Goal: Task Accomplishment & Management: Use online tool/utility

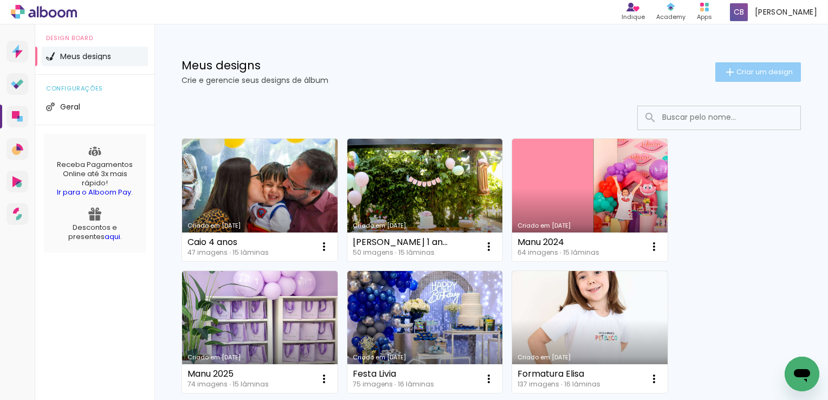
click at [755, 73] on span "Criar um design" at bounding box center [764, 71] width 56 height 7
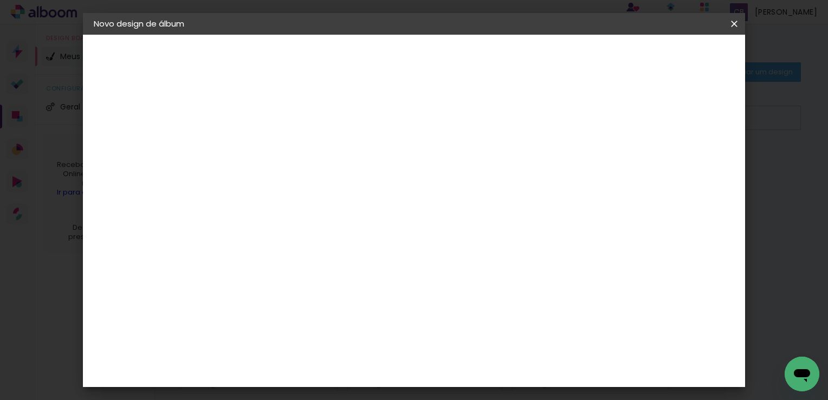
click at [271, 145] on input at bounding box center [271, 145] width 0 height 17
type input "Álbum Ensaio [PERSON_NAME]"
type paper-input "Álbum Ensaio [PERSON_NAME]"
click at [382, 59] on paper-button "Avançar" at bounding box center [355, 57] width 53 height 18
click at [0, 0] on slot "Tamanho Livre" at bounding box center [0, 0] width 0 height 0
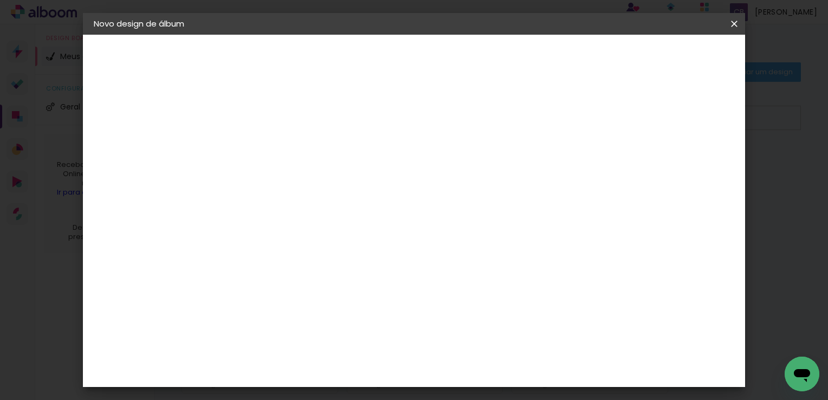
drag, startPoint x: 722, startPoint y: 46, endPoint x: 715, endPoint y: 56, distance: 12.2
click at [490, 55] on header "Fornecedor Escolha um fornecedor ou avance com o tamanho livre. Voltar Avançar" at bounding box center [357, 67] width 266 height 64
click at [0, 0] on slot "Avançar" at bounding box center [0, 0] width 0 height 0
click at [243, 299] on input "30" at bounding box center [237, 297] width 28 height 16
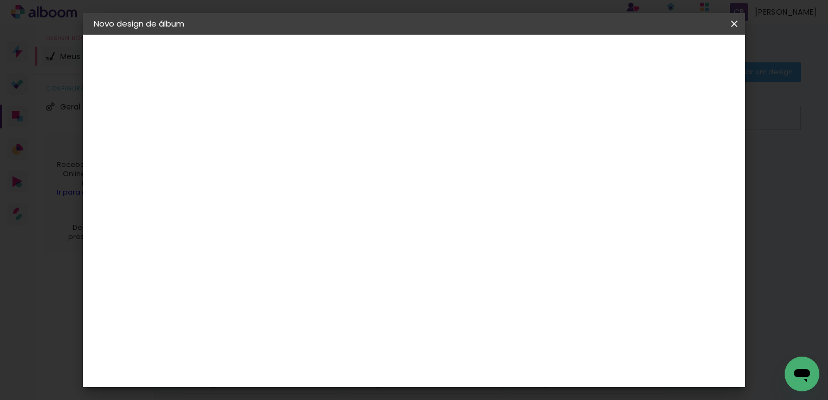
type input "20"
type paper-input "20"
drag, startPoint x: 479, startPoint y: 268, endPoint x: 468, endPoint y: 269, distance: 10.9
click at [468, 269] on input "60" at bounding box center [474, 265] width 28 height 16
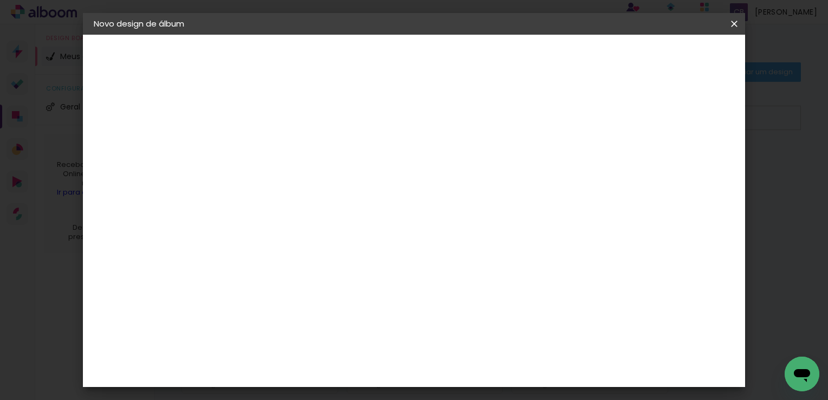
drag, startPoint x: 479, startPoint y: 363, endPoint x: 470, endPoint y: 364, distance: 8.7
click at [470, 364] on input "20" at bounding box center [474, 369] width 28 height 16
type input "40"
type paper-input "40"
click at [666, 57] on span "Iniciar design" at bounding box center [641, 58] width 49 height 8
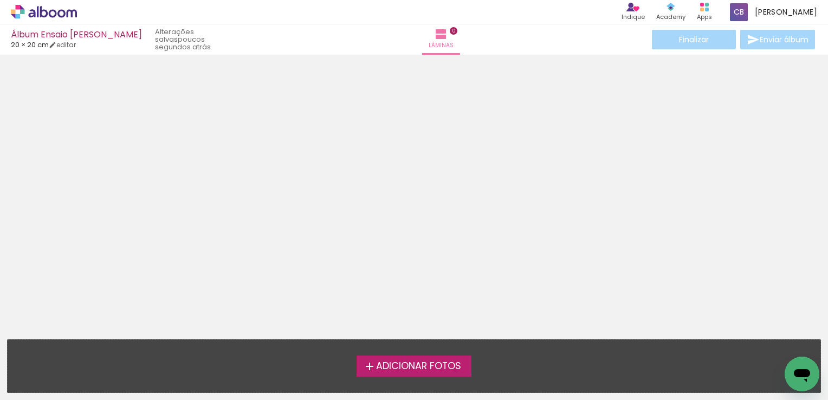
click at [401, 369] on span "Adicionar Fotos" at bounding box center [418, 366] width 85 height 10
click at [0, 0] on input "file" at bounding box center [0, 0] width 0 height 0
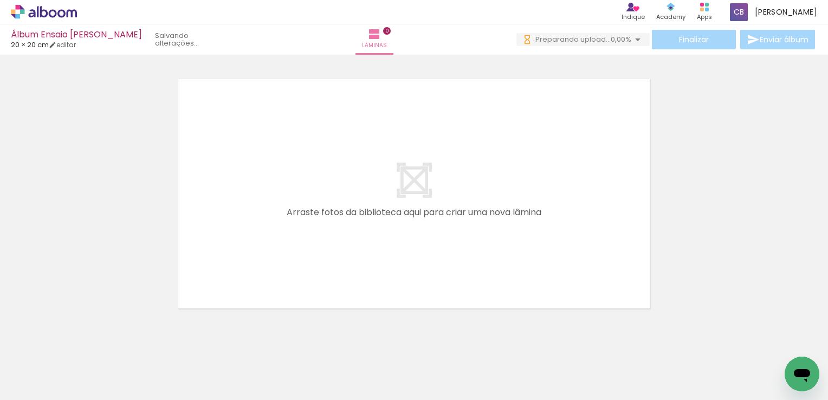
click at [51, 367] on input "Todas as fotos" at bounding box center [30, 366] width 41 height 9
click at [56, 363] on paper-item "Não utilizadas" at bounding box center [35, 363] width 56 height 9
type input "Não utilizadas"
click at [47, 391] on span "Adicionar Fotos" at bounding box center [38, 394] width 33 height 12
click at [0, 0] on input "file" at bounding box center [0, 0] width 0 height 0
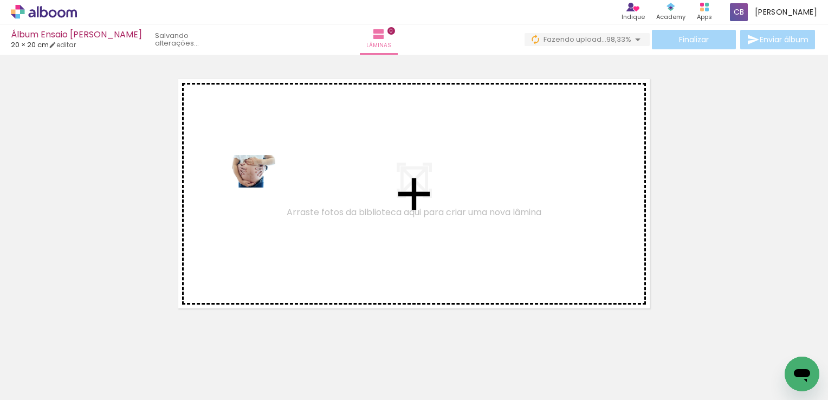
drag, startPoint x: 423, startPoint y: 362, endPoint x: 259, endPoint y: 187, distance: 239.6
click at [259, 187] on quentale-workspace at bounding box center [414, 200] width 828 height 400
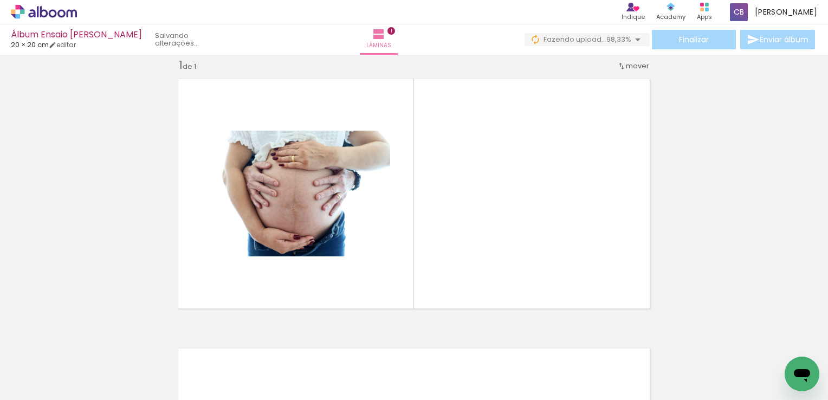
scroll to position [14, 0]
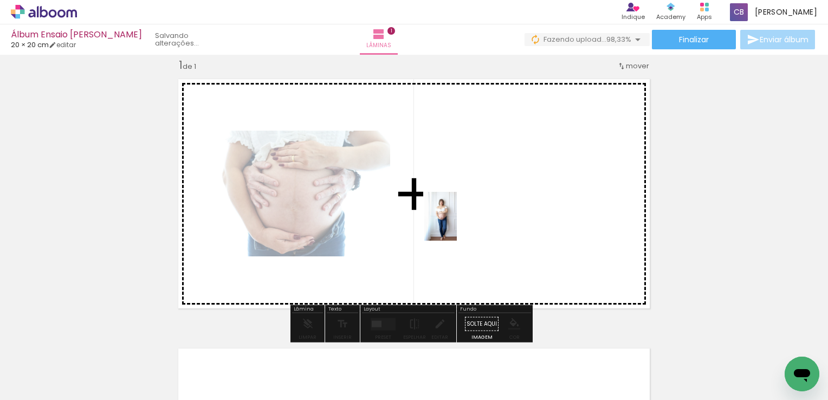
drag, startPoint x: 124, startPoint y: 378, endPoint x: 467, endPoint y: 210, distance: 382.6
click at [467, 210] on quentale-workspace at bounding box center [414, 200] width 828 height 400
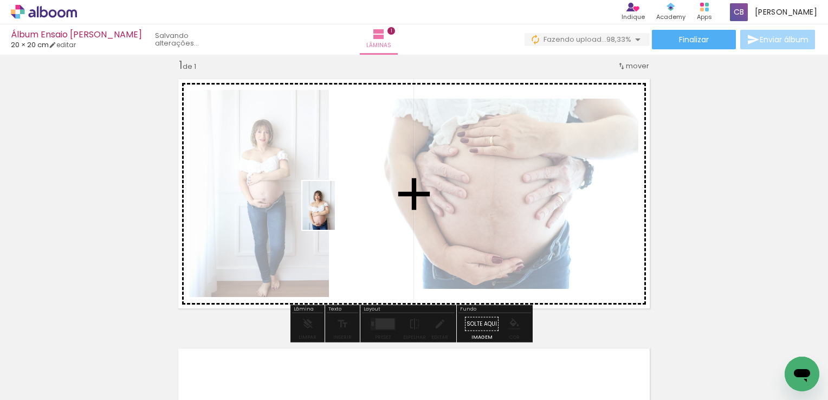
drag, startPoint x: 156, startPoint y: 336, endPoint x: 335, endPoint y: 213, distance: 217.0
click at [335, 213] on quentale-workspace at bounding box center [414, 200] width 828 height 400
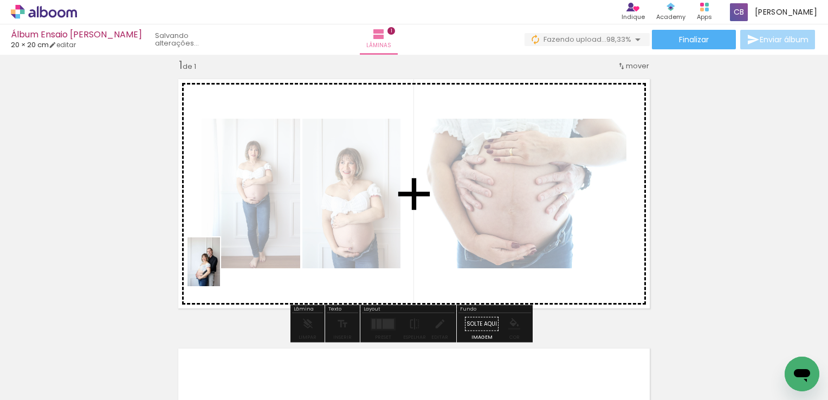
drag, startPoint x: 128, startPoint y: 383, endPoint x: 220, endPoint y: 270, distance: 145.2
click at [220, 270] on quentale-workspace at bounding box center [414, 200] width 828 height 400
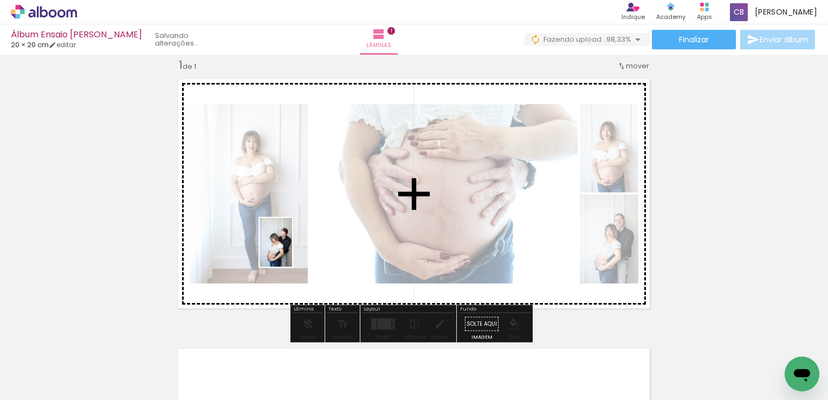
drag, startPoint x: 122, startPoint y: 370, endPoint x: 292, endPoint y: 250, distance: 207.3
click at [292, 250] on quentale-workspace at bounding box center [414, 200] width 828 height 400
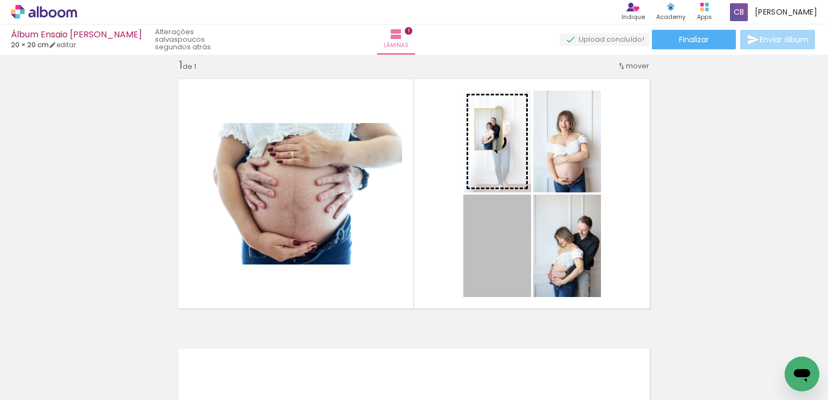
drag, startPoint x: 507, startPoint y: 246, endPoint x: 484, endPoint y: 129, distance: 119.2
click at [0, 0] on slot at bounding box center [0, 0] width 0 height 0
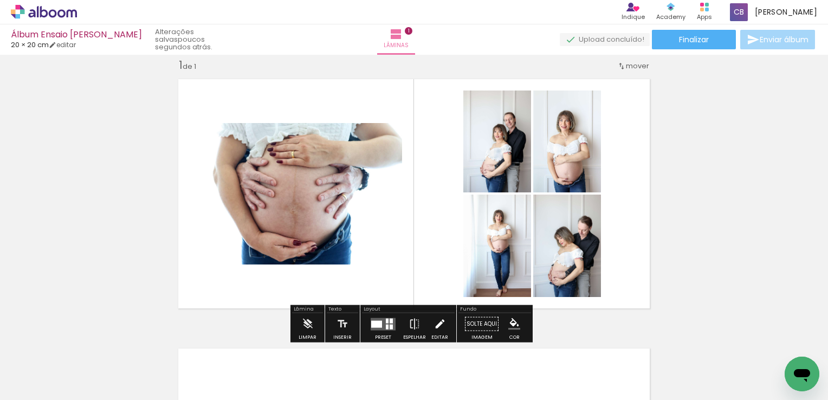
click at [429, 324] on paper-button "Editar" at bounding box center [440, 327] width 22 height 28
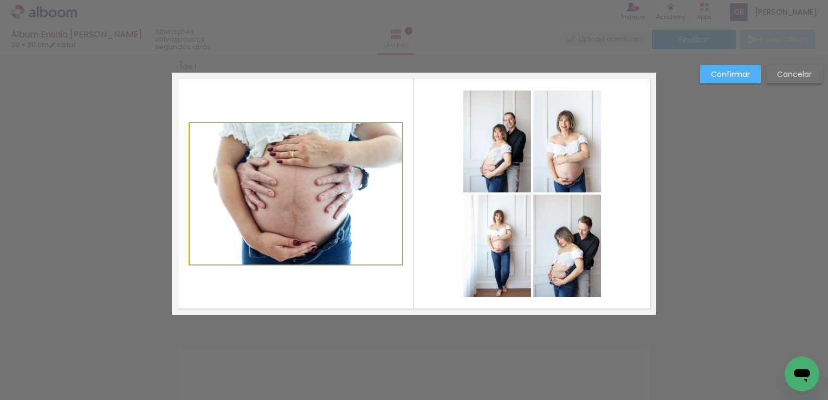
click at [281, 192] on quentale-photo at bounding box center [296, 193] width 212 height 141
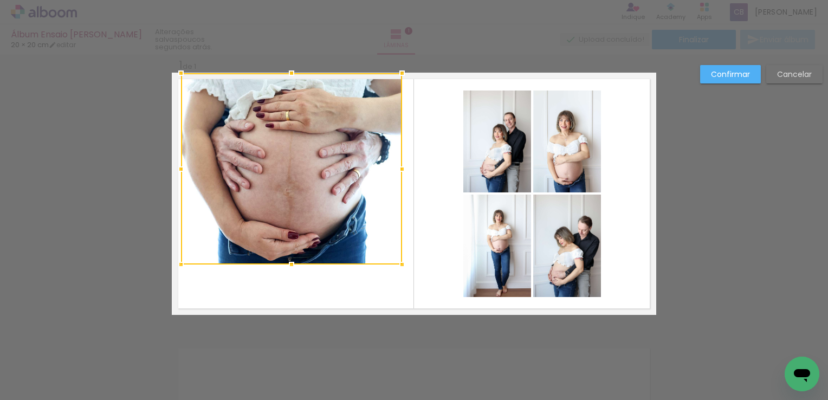
drag, startPoint x: 186, startPoint y: 122, endPoint x: 178, endPoint y: 77, distance: 45.8
click at [178, 77] on div at bounding box center [181, 73] width 22 height 22
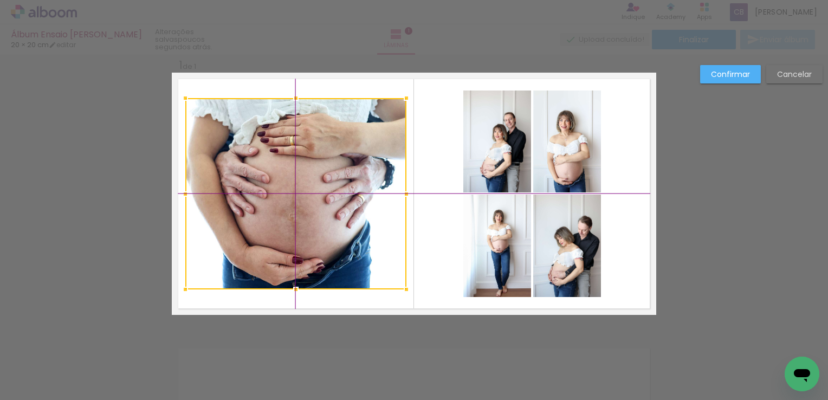
drag, startPoint x: 279, startPoint y: 172, endPoint x: 288, endPoint y: 199, distance: 28.6
click at [288, 199] on div at bounding box center [295, 193] width 221 height 191
click at [733, 82] on paper-button "Confirmar" at bounding box center [730, 74] width 61 height 18
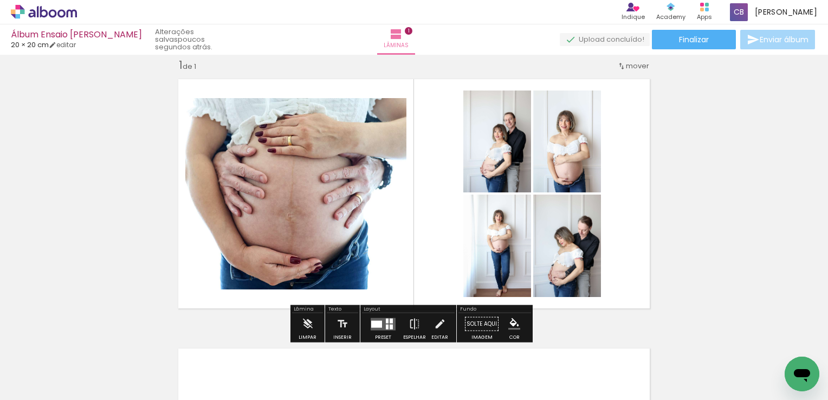
click at [755, 255] on div "Inserir lâmina 1 de 1" at bounding box center [414, 314] width 828 height 539
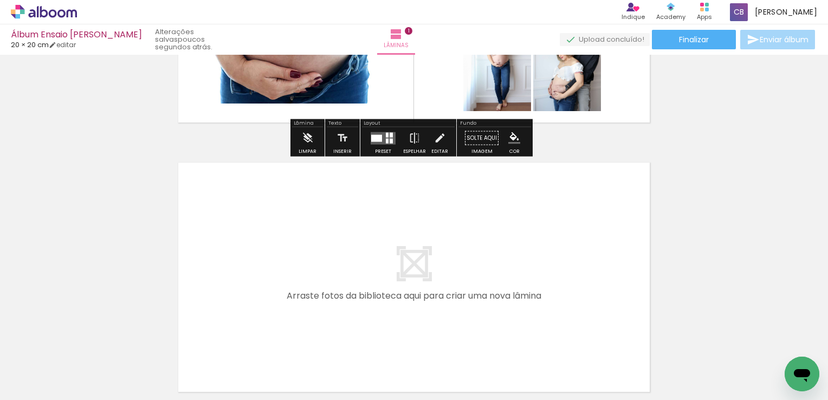
scroll to position [230, 0]
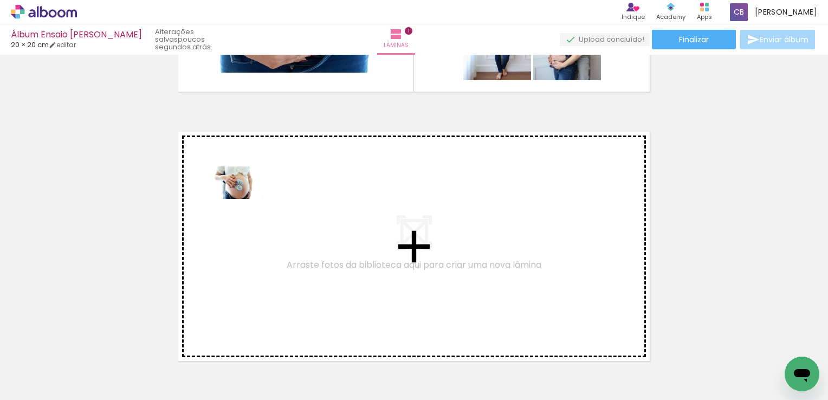
drag, startPoint x: 187, startPoint y: 358, endPoint x: 247, endPoint y: 199, distance: 169.9
click at [247, 199] on quentale-workspace at bounding box center [414, 200] width 828 height 400
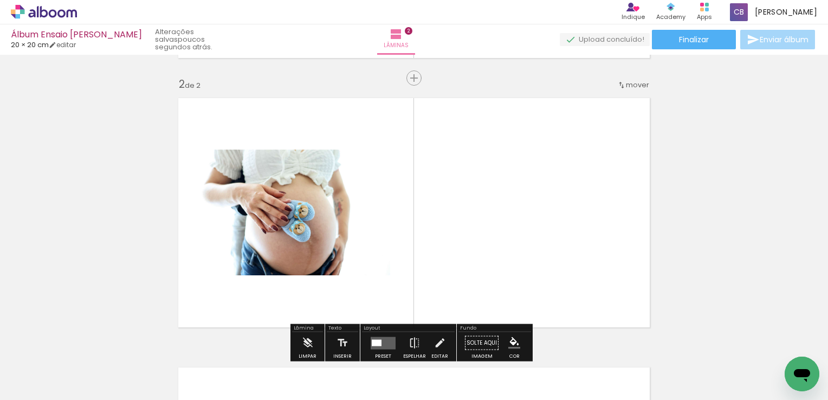
scroll to position [283, 0]
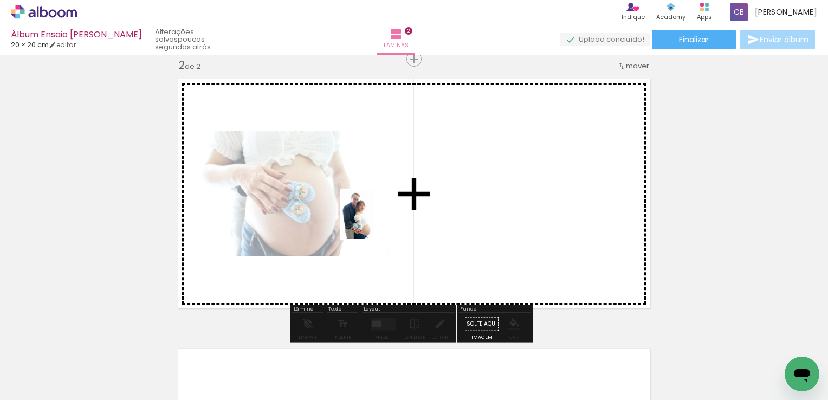
drag, startPoint x: 172, startPoint y: 371, endPoint x: 373, endPoint y: 223, distance: 250.0
click at [373, 223] on quentale-workspace at bounding box center [414, 200] width 828 height 400
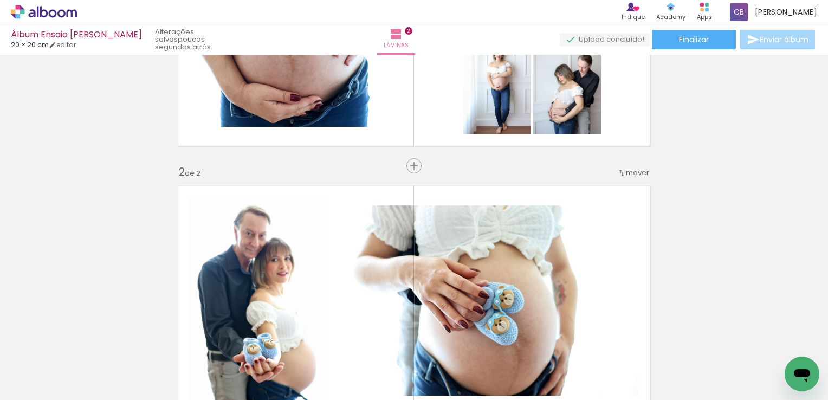
scroll to position [271, 0]
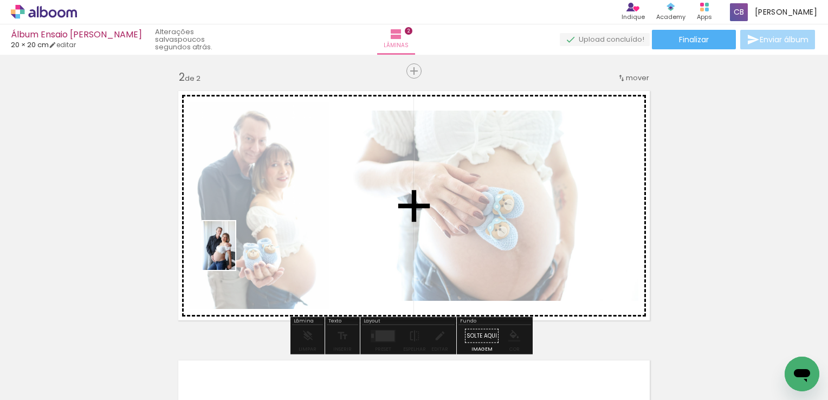
drag, startPoint x: 185, startPoint y: 361, endPoint x: 235, endPoint y: 249, distance: 122.2
click at [235, 249] on quentale-workspace at bounding box center [414, 200] width 828 height 400
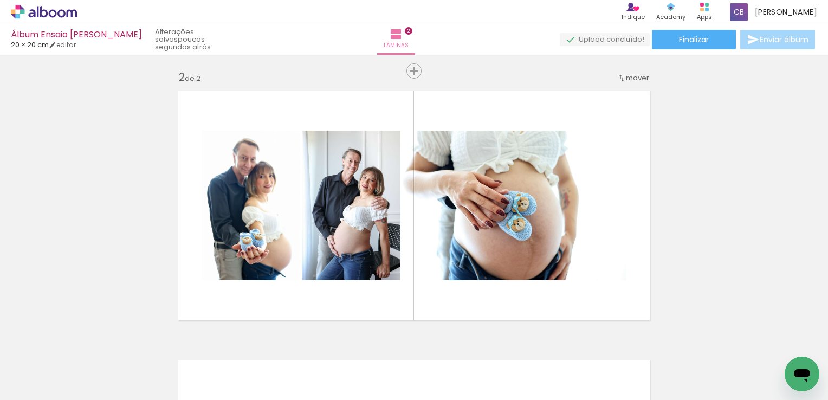
click at [223, 237] on quentale-workspace at bounding box center [414, 200] width 828 height 400
click at [204, 227] on quentale-workspace at bounding box center [414, 200] width 828 height 400
click at [194, 302] on quentale-layouter at bounding box center [414, 206] width 484 height 242
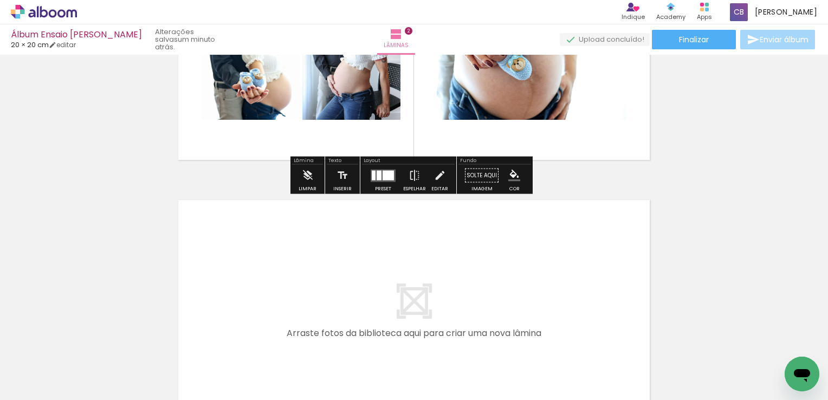
scroll to position [433, 0]
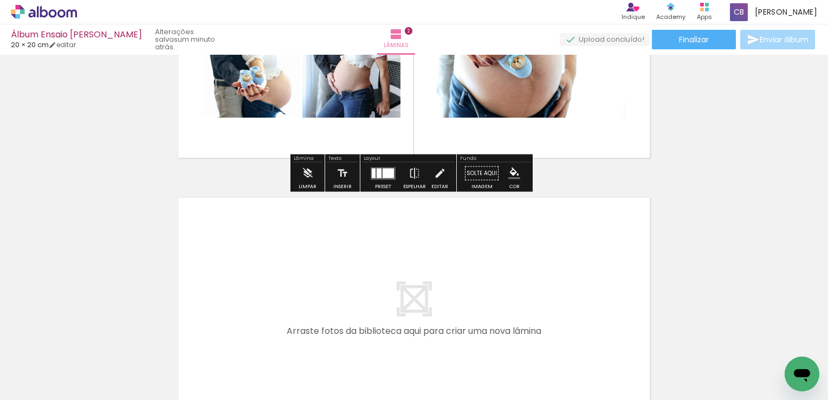
click at [226, 293] on quentale-layouter at bounding box center [414, 312] width 484 height 242
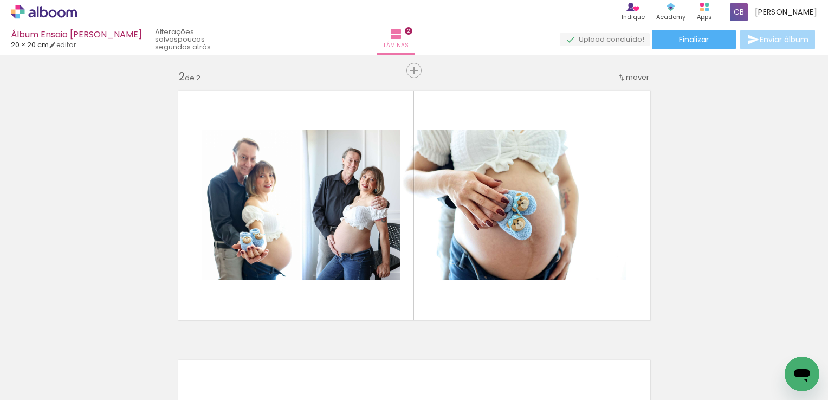
scroll to position [271, 0]
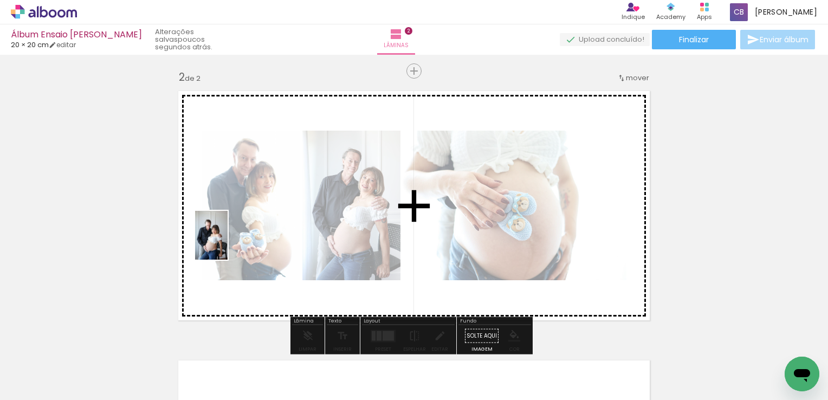
drag, startPoint x: 180, startPoint y: 368, endPoint x: 228, endPoint y: 243, distance: 133.4
click at [228, 243] on quentale-workspace at bounding box center [414, 200] width 828 height 400
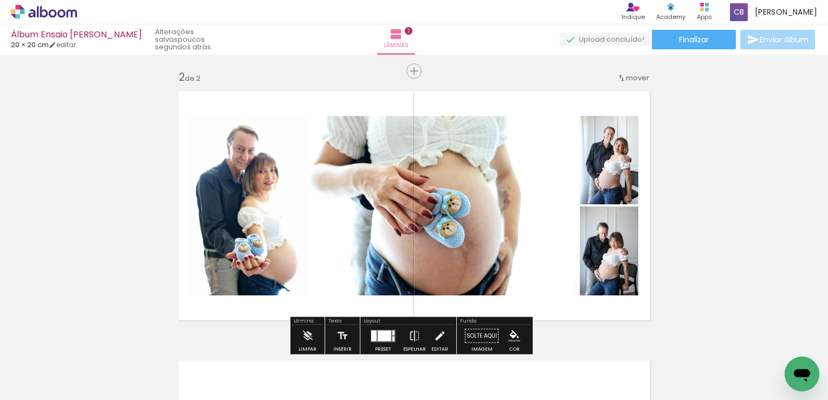
scroll to position [325, 0]
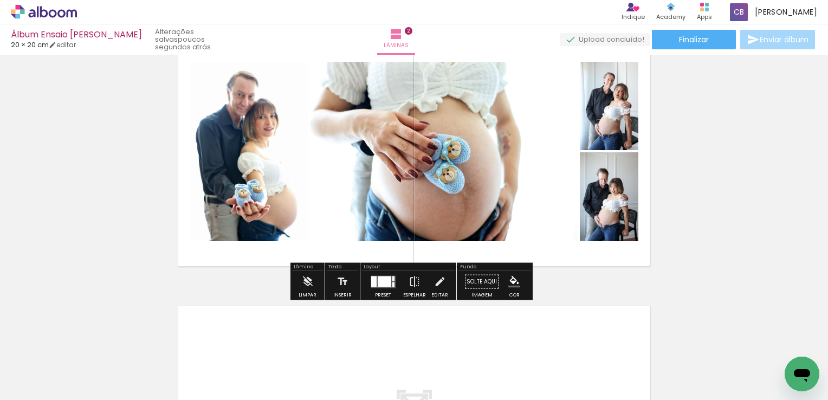
click at [388, 285] on div at bounding box center [385, 281] width 14 height 11
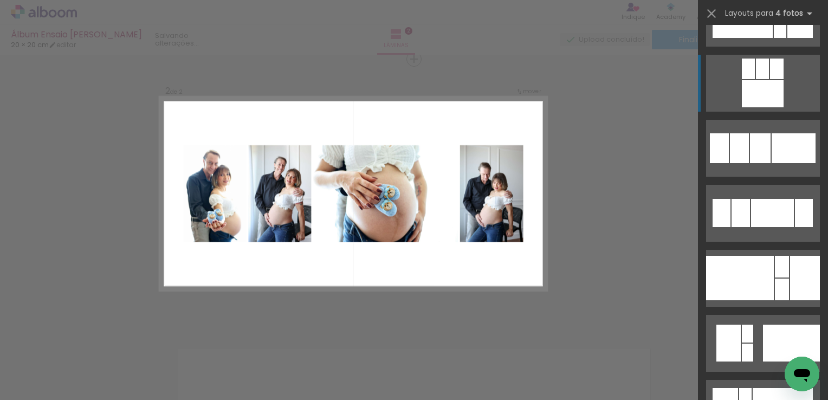
scroll to position [1463, 0]
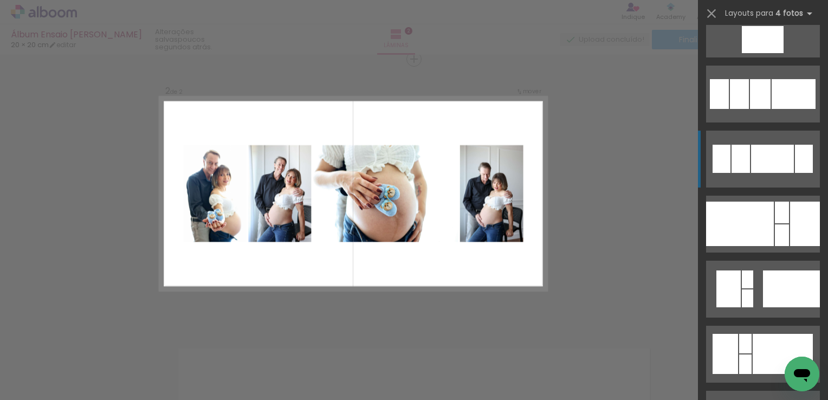
click at [751, 174] on quentale-layouter at bounding box center [763, 159] width 114 height 57
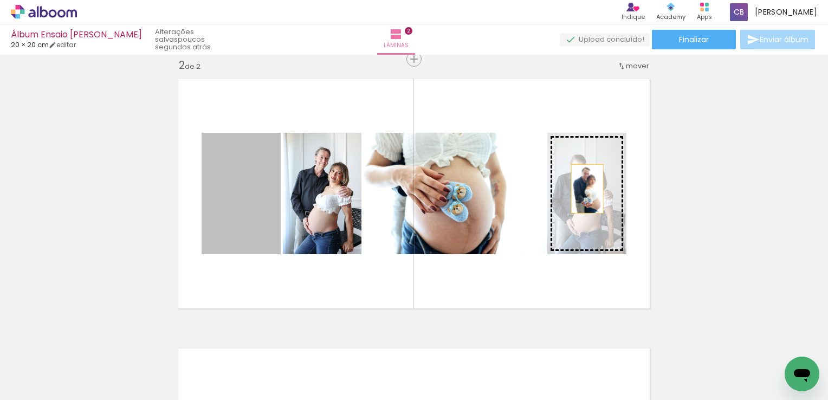
drag, startPoint x: 245, startPoint y: 211, endPoint x: 583, endPoint y: 189, distance: 338.9
click at [0, 0] on slot at bounding box center [0, 0] width 0 height 0
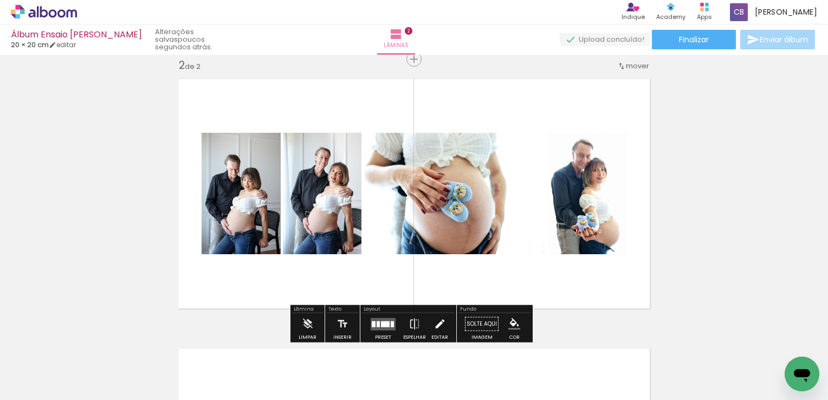
click at [438, 325] on iron-icon at bounding box center [440, 324] width 12 height 22
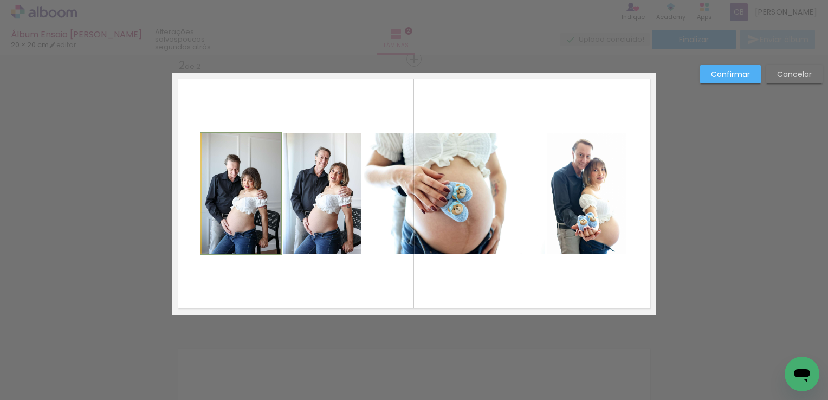
click at [250, 192] on quentale-photo at bounding box center [241, 193] width 79 height 121
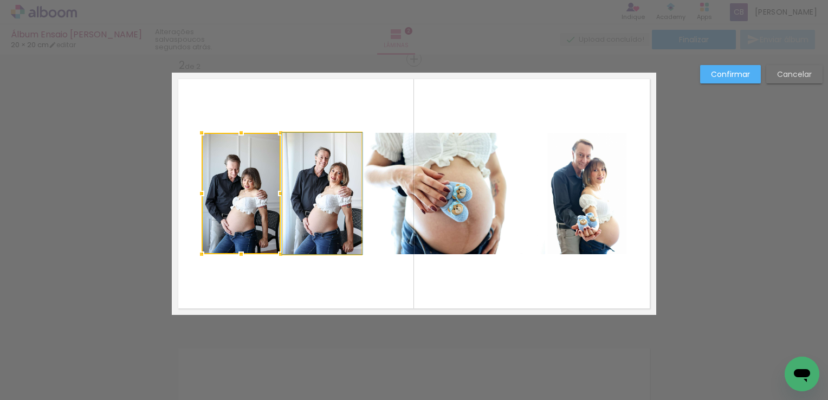
click at [308, 198] on quentale-photo at bounding box center [322, 193] width 79 height 121
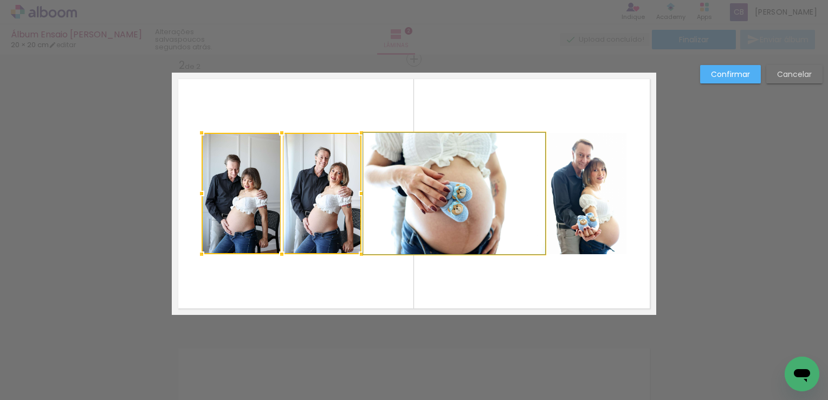
click at [422, 189] on quentale-photo at bounding box center [455, 193] width 182 height 121
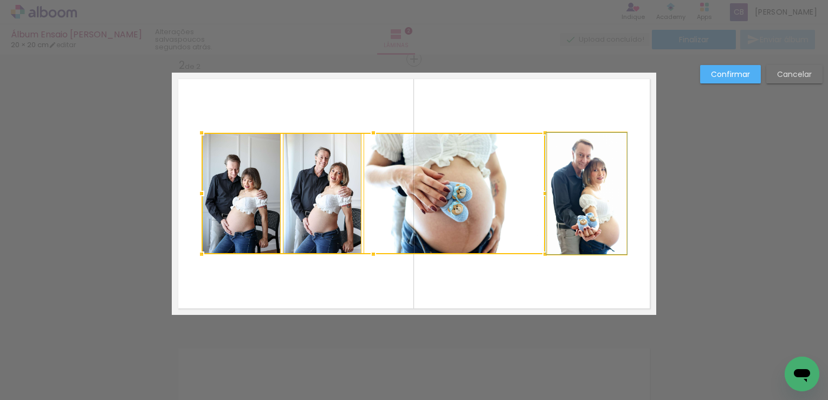
click at [584, 189] on quentale-photo at bounding box center [586, 193] width 79 height 121
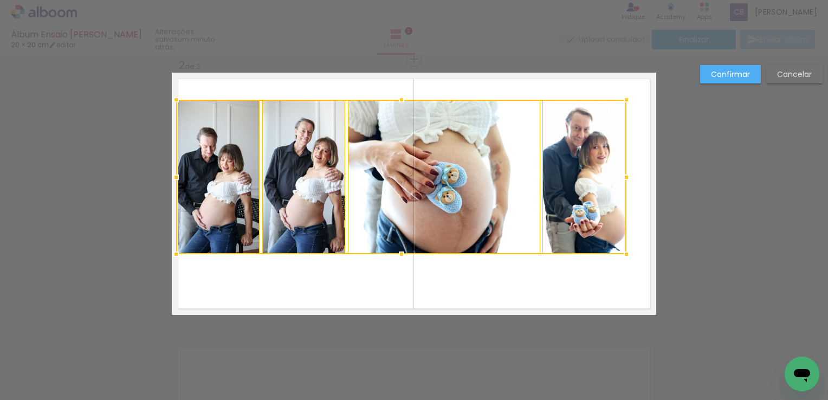
drag, startPoint x: 198, startPoint y: 133, endPoint x: 160, endPoint y: 97, distance: 51.7
click at [165, 97] on div at bounding box center [176, 100] width 22 height 22
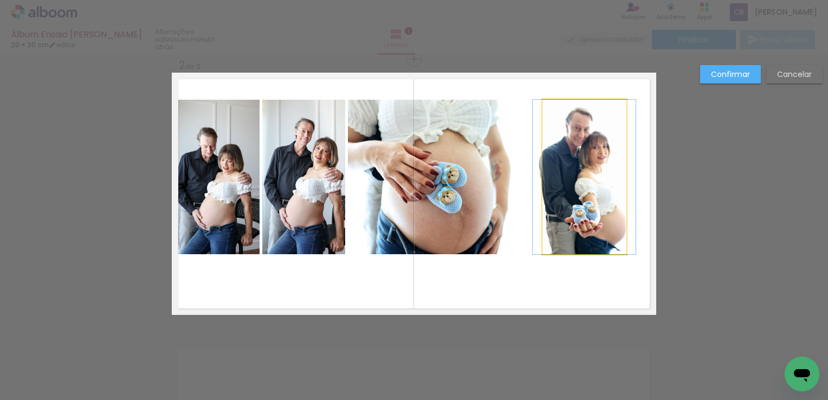
click at [592, 190] on quentale-photo at bounding box center [584, 177] width 84 height 154
click at [427, 190] on quentale-photo at bounding box center [444, 177] width 192 height 154
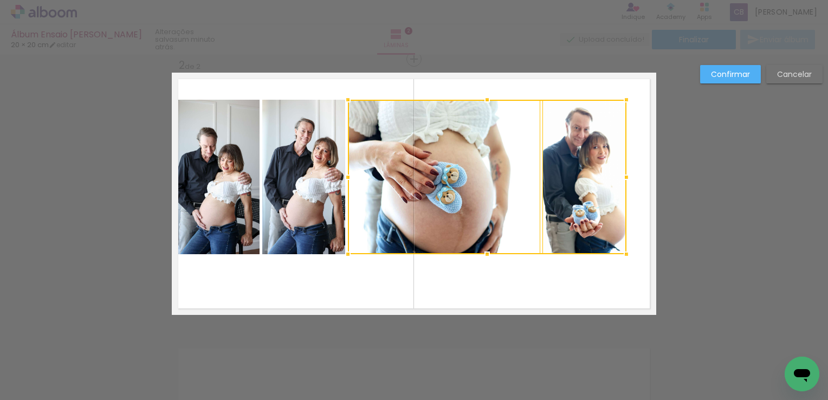
click at [314, 177] on quentale-photo at bounding box center [303, 177] width 83 height 154
click at [226, 182] on quentale-photo at bounding box center [218, 177] width 84 height 154
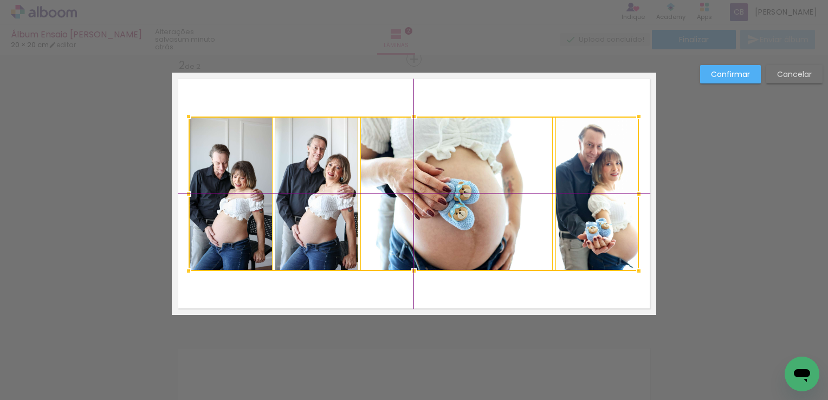
drag, startPoint x: 427, startPoint y: 190, endPoint x: 434, endPoint y: 204, distance: 15.8
click at [434, 204] on div at bounding box center [414, 193] width 450 height 154
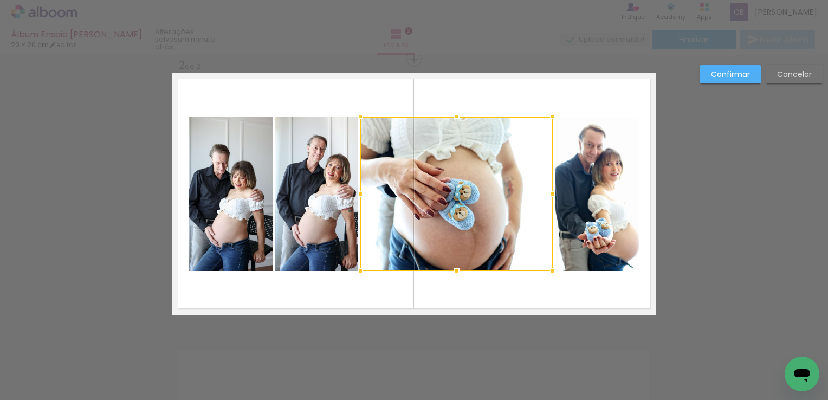
click at [0, 0] on slot "Confirmar" at bounding box center [0, 0] width 0 height 0
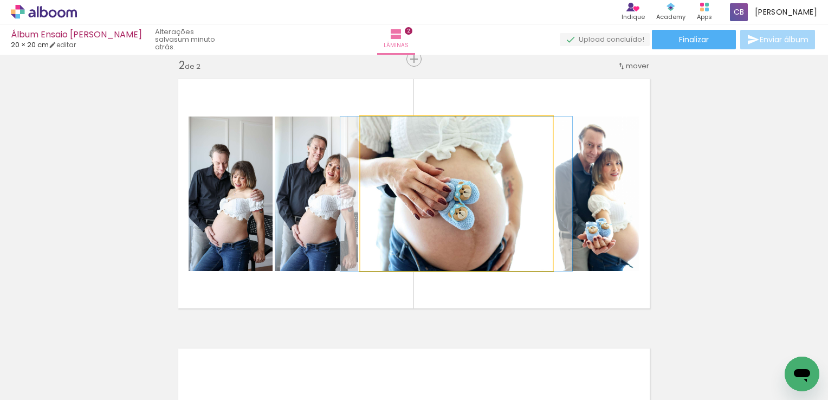
click at [455, 192] on quentale-photo at bounding box center [456, 193] width 192 height 154
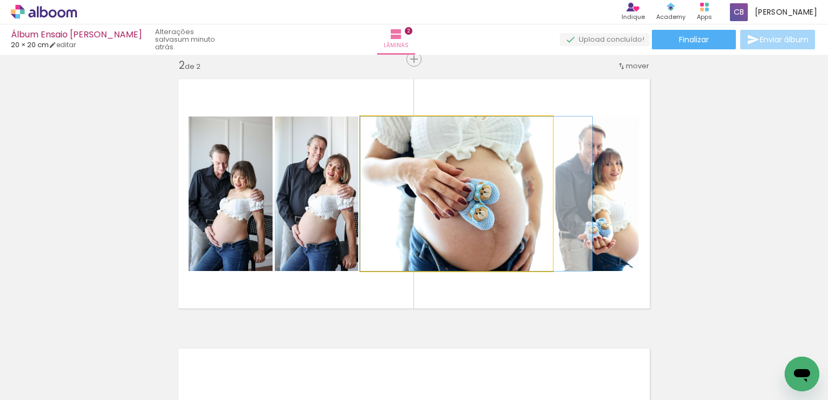
drag, startPoint x: 445, startPoint y: 195, endPoint x: 467, endPoint y: 198, distance: 22.5
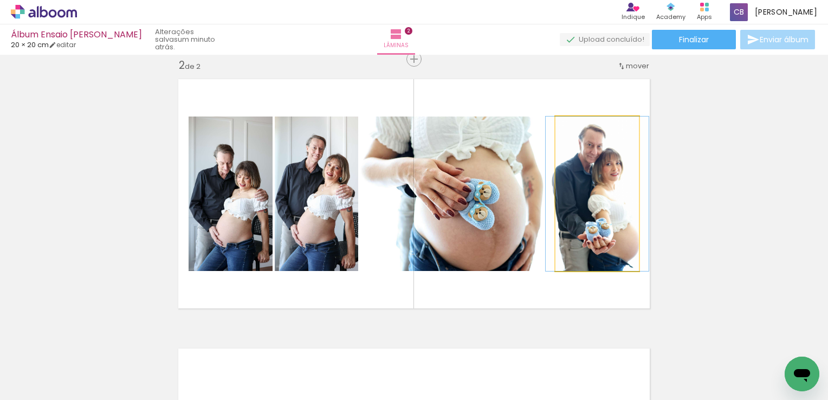
click at [616, 238] on quentale-photo at bounding box center [597, 193] width 84 height 154
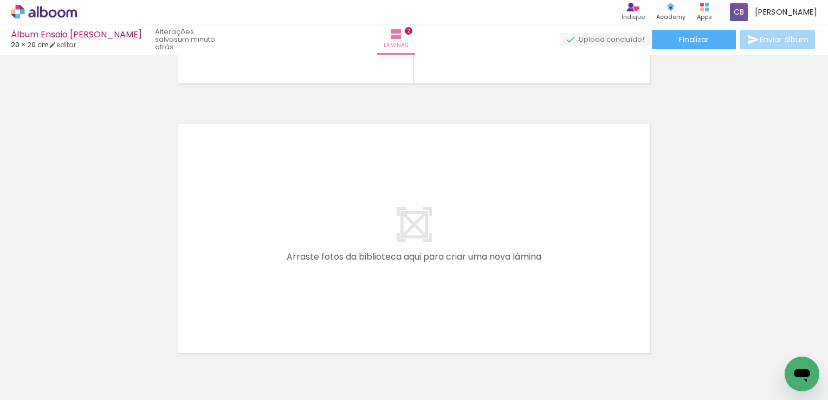
scroll to position [572, 0]
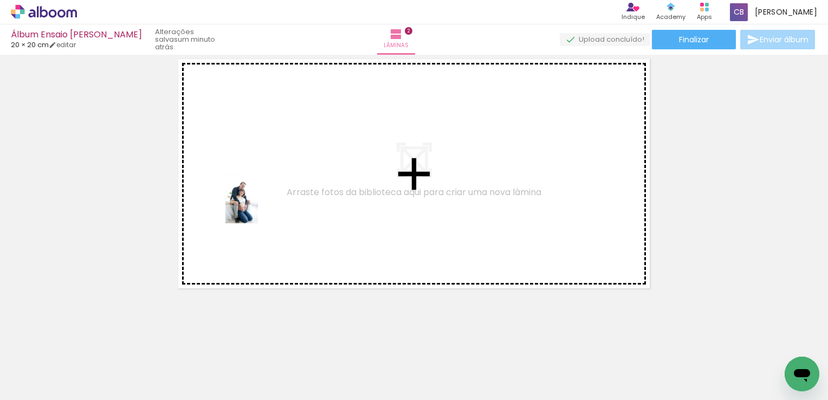
drag, startPoint x: 181, startPoint y: 379, endPoint x: 258, endPoint y: 207, distance: 188.2
click at [258, 207] on quentale-workspace at bounding box center [414, 200] width 828 height 400
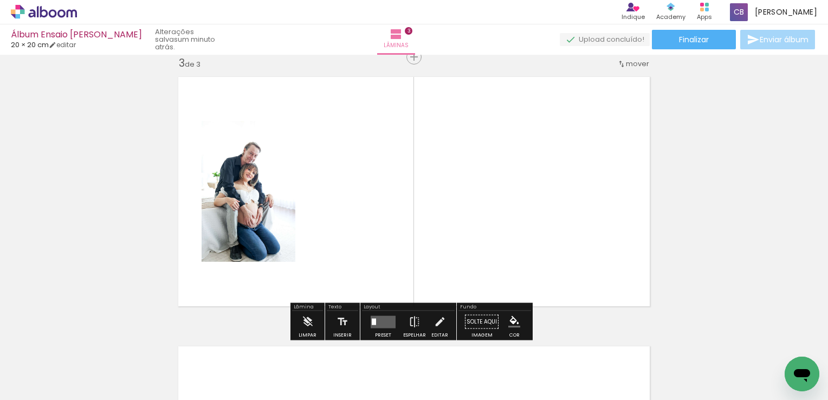
scroll to position [552, 0]
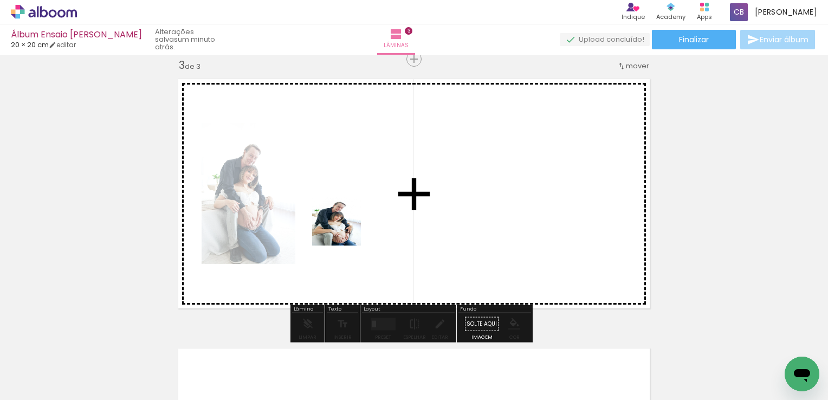
drag, startPoint x: 177, startPoint y: 370, endPoint x: 345, endPoint y: 229, distance: 219.2
click at [345, 229] on quentale-workspace at bounding box center [414, 200] width 828 height 400
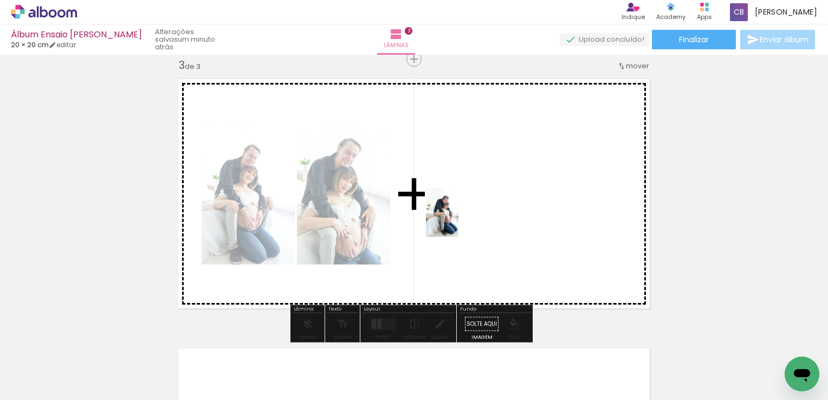
drag, startPoint x: 177, startPoint y: 372, endPoint x: 457, endPoint y: 220, distance: 319.3
click at [458, 220] on quentale-workspace at bounding box center [414, 200] width 828 height 400
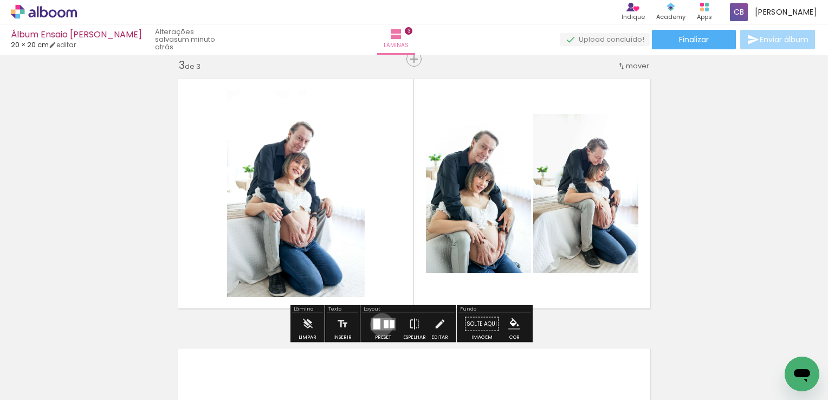
click at [379, 324] on quentale-layouter at bounding box center [383, 324] width 25 height 12
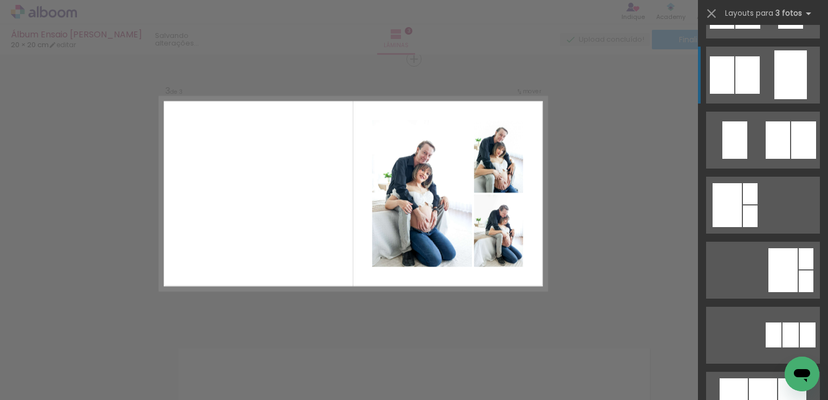
scroll to position [271, 0]
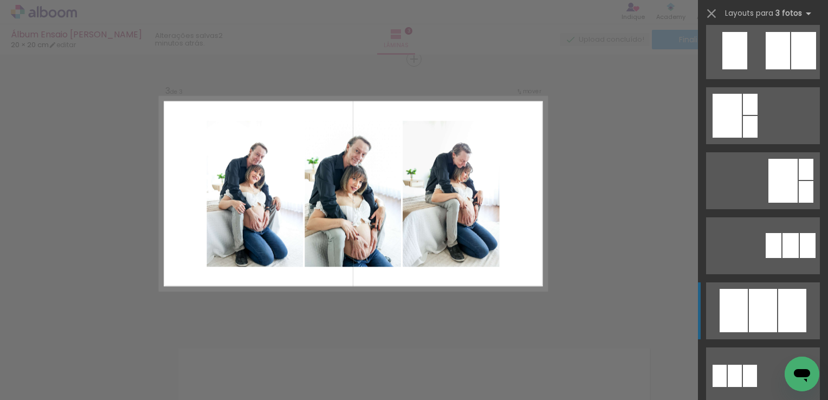
click at [761, 307] on div at bounding box center [763, 310] width 28 height 43
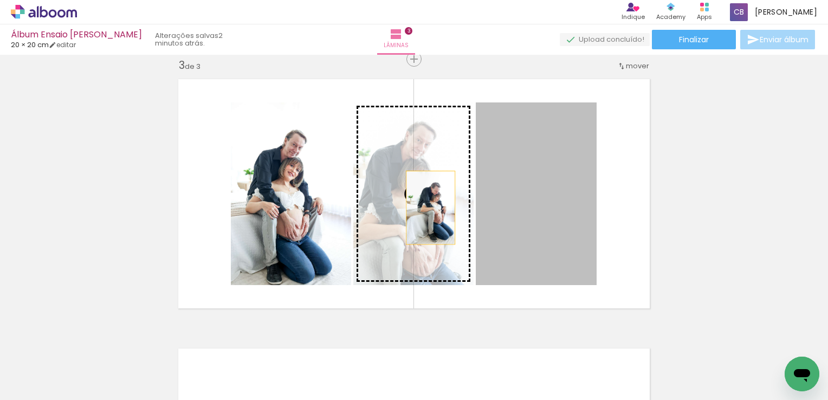
drag, startPoint x: 530, startPoint y: 208, endPoint x: 412, endPoint y: 205, distance: 118.2
click at [0, 0] on slot at bounding box center [0, 0] width 0 height 0
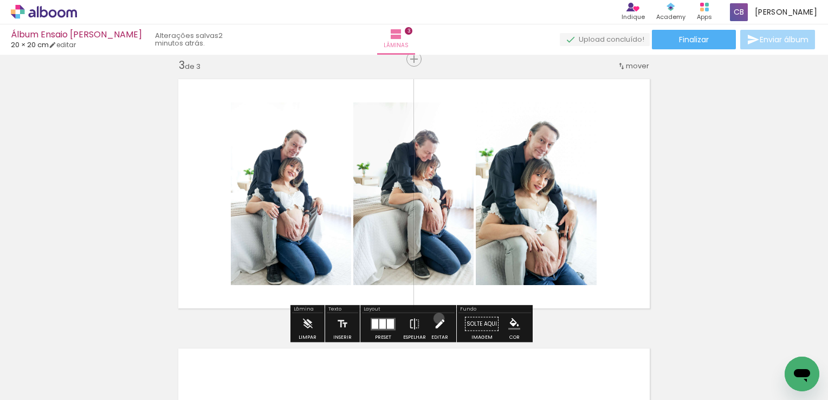
click at [436, 318] on iron-icon at bounding box center [440, 324] width 12 height 22
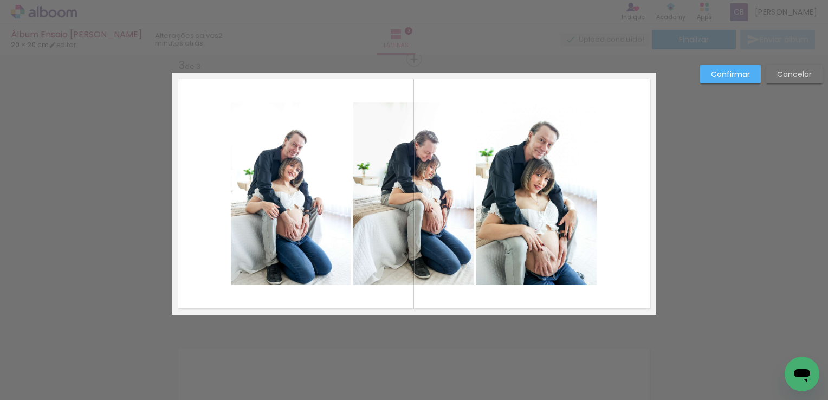
click at [261, 200] on quentale-photo at bounding box center [291, 193] width 120 height 183
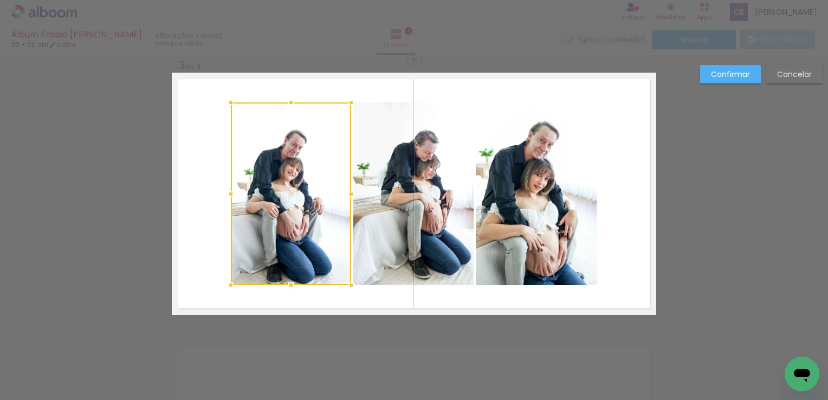
click at [398, 210] on quentale-photo at bounding box center [413, 193] width 120 height 183
click at [535, 201] on quentale-photo at bounding box center [536, 193] width 121 height 183
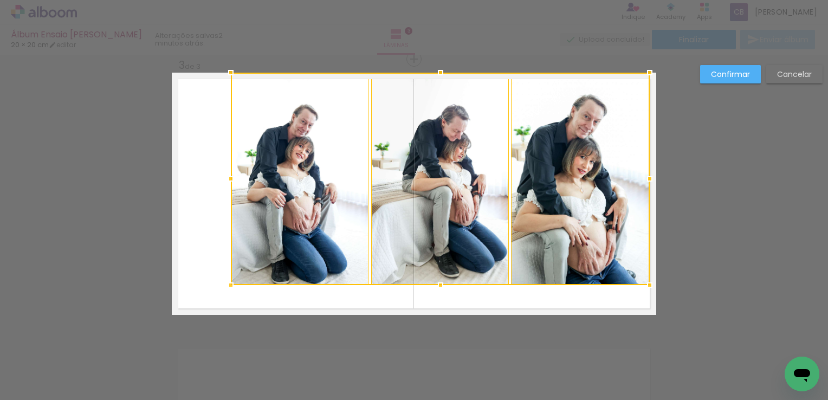
drag, startPoint x: 594, startPoint y: 99, endPoint x: 656, endPoint y: 75, distance: 66.4
click at [656, 75] on div at bounding box center [650, 73] width 22 height 22
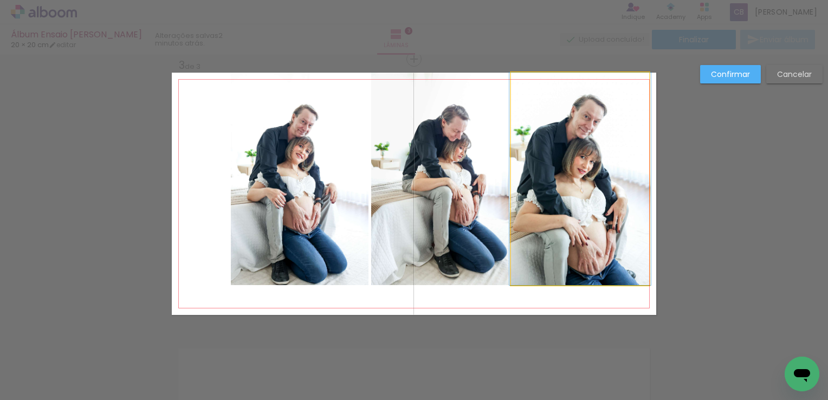
click at [609, 155] on quentale-photo at bounding box center [580, 179] width 138 height 212
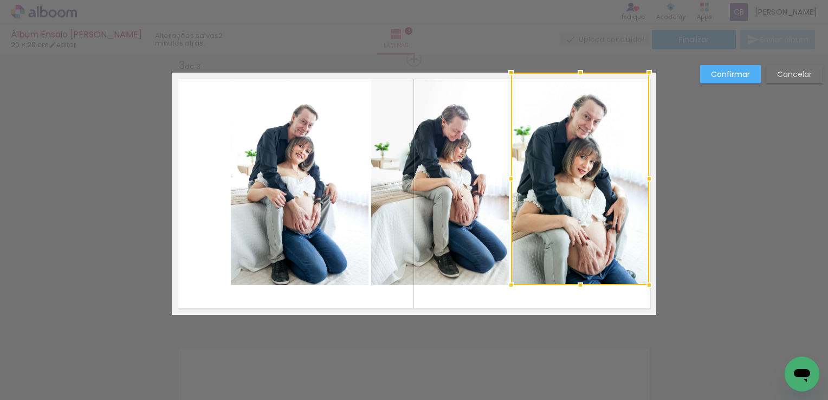
click at [443, 204] on quentale-photo at bounding box center [440, 179] width 138 height 212
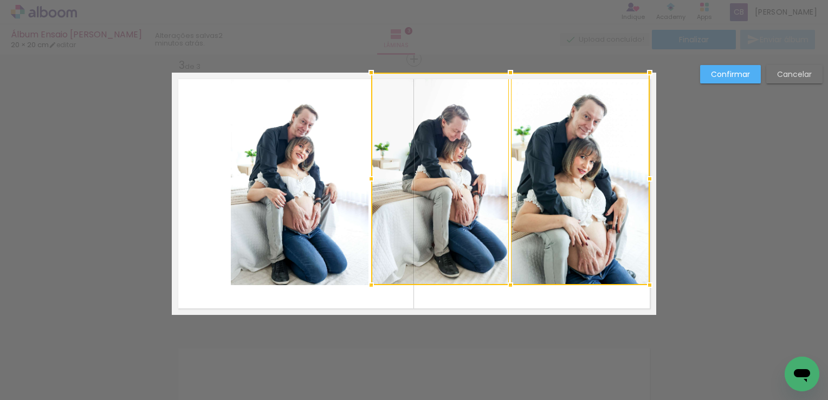
click at [283, 203] on quentale-photo at bounding box center [300, 179] width 138 height 212
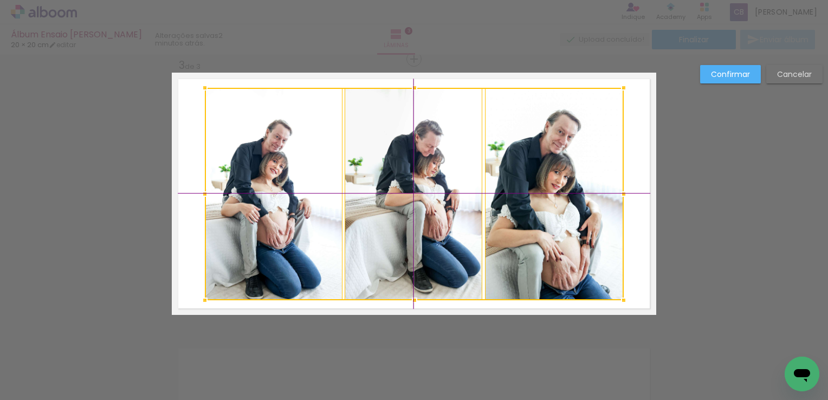
drag, startPoint x: 420, startPoint y: 175, endPoint x: 411, endPoint y: 180, distance: 10.4
click at [411, 180] on div at bounding box center [414, 194] width 419 height 212
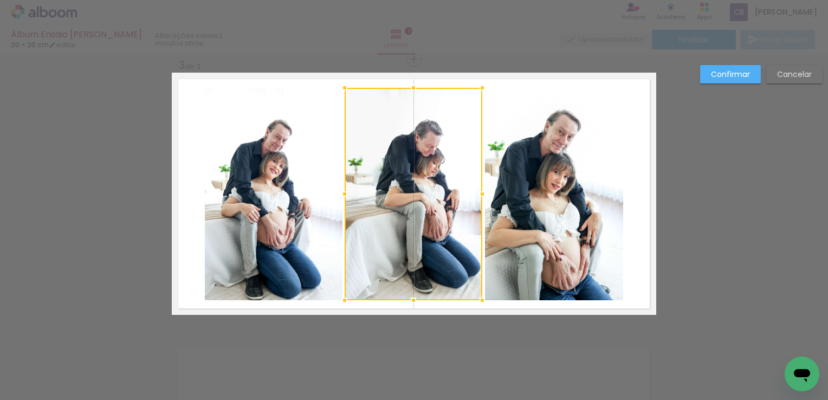
click at [545, 219] on quentale-photo at bounding box center [554, 194] width 138 height 212
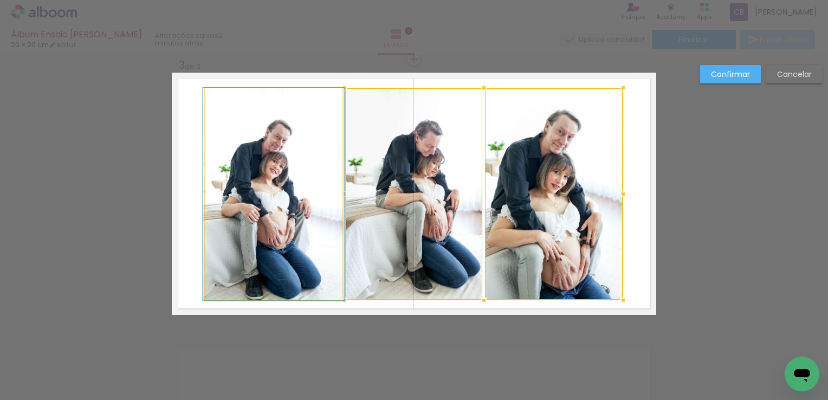
click at [280, 182] on quentale-photo at bounding box center [274, 194] width 138 height 212
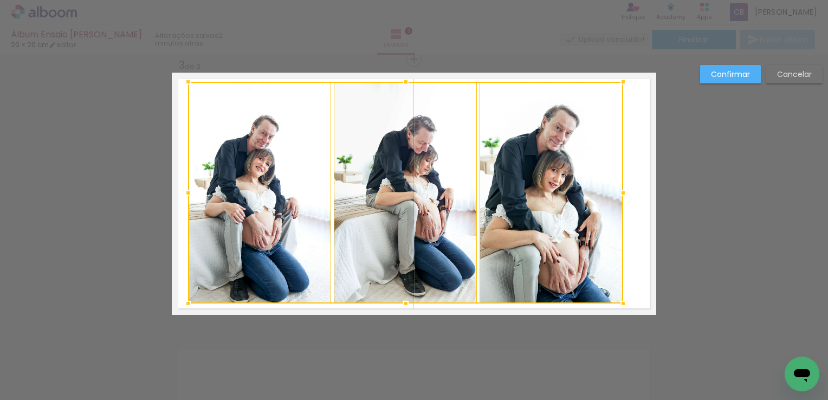
drag, startPoint x: 201, startPoint y: 86, endPoint x: 154, endPoint y: 90, distance: 46.8
click at [154, 90] on div "Inserir lâmina 1 de 3 Inserir lâmina 2 de 3 Inserir lâmina 3 de 3 Confirmar Can…" at bounding box center [414, 54] width 828 height 1103
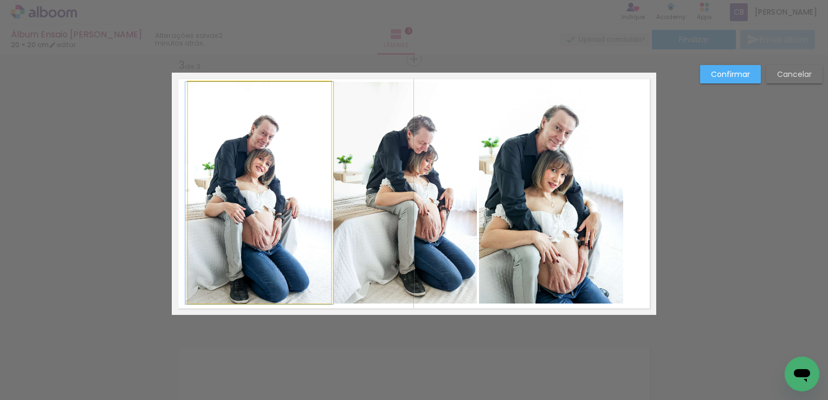
click at [269, 166] on quentale-photo at bounding box center [259, 193] width 143 height 222
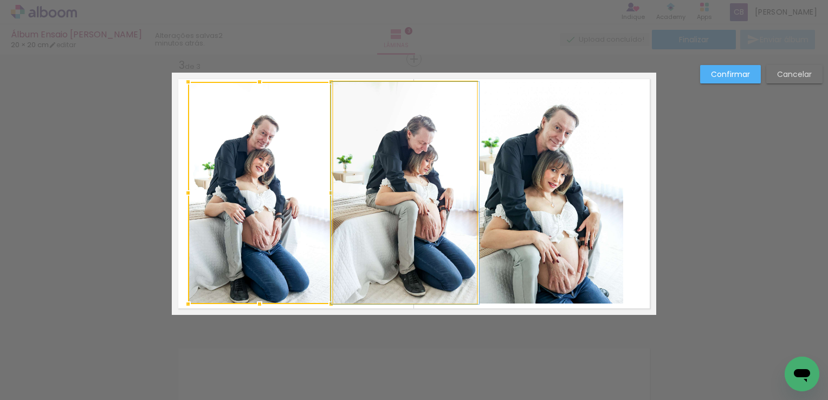
click at [409, 191] on quentale-photo at bounding box center [405, 193] width 144 height 222
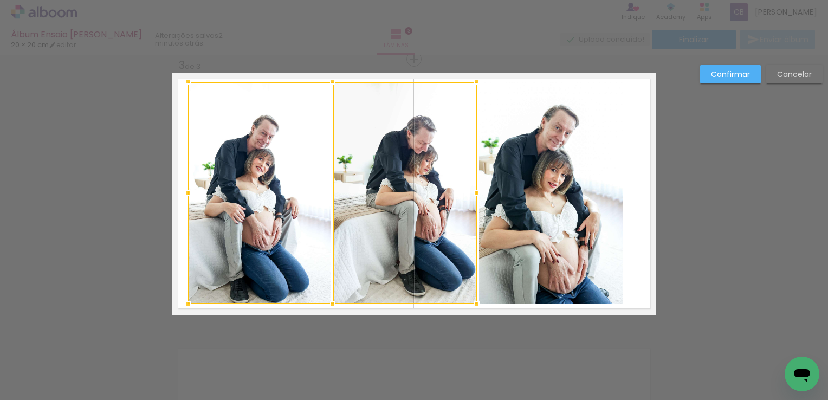
click at [551, 202] on quentale-photo at bounding box center [551, 193] width 144 height 222
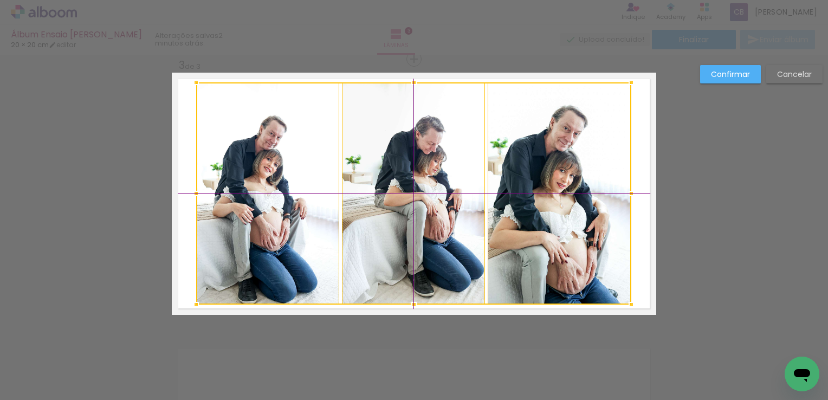
drag, startPoint x: 399, startPoint y: 192, endPoint x: 409, endPoint y: 195, distance: 10.0
click at [409, 195] on div at bounding box center [413, 193] width 435 height 222
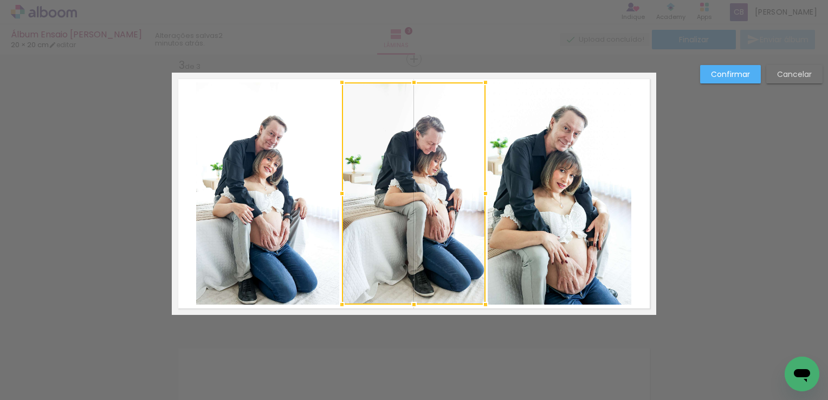
click at [0, 0] on slot "Confirmar" at bounding box center [0, 0] width 0 height 0
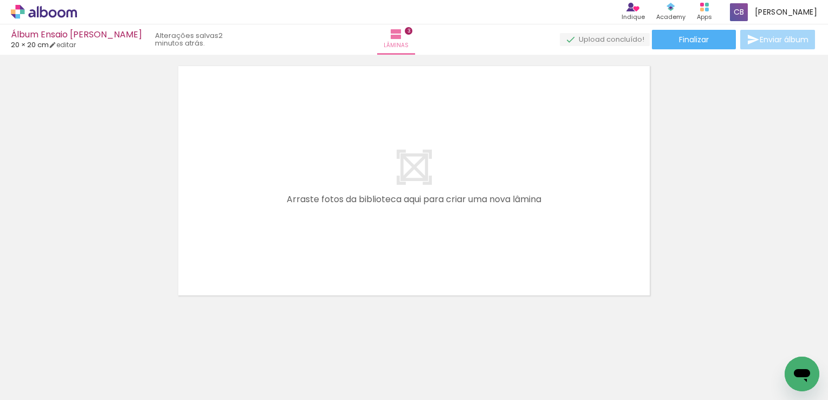
scroll to position [841, 0]
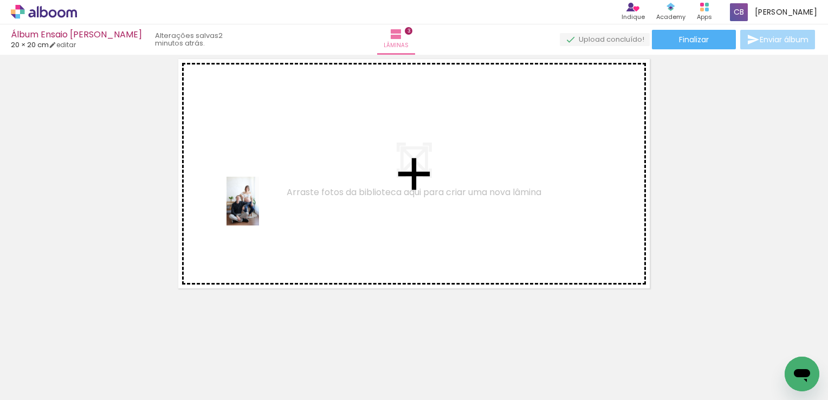
drag, startPoint x: 190, startPoint y: 366, endPoint x: 259, endPoint y: 209, distance: 171.5
click at [259, 209] on quentale-workspace at bounding box center [414, 200] width 828 height 400
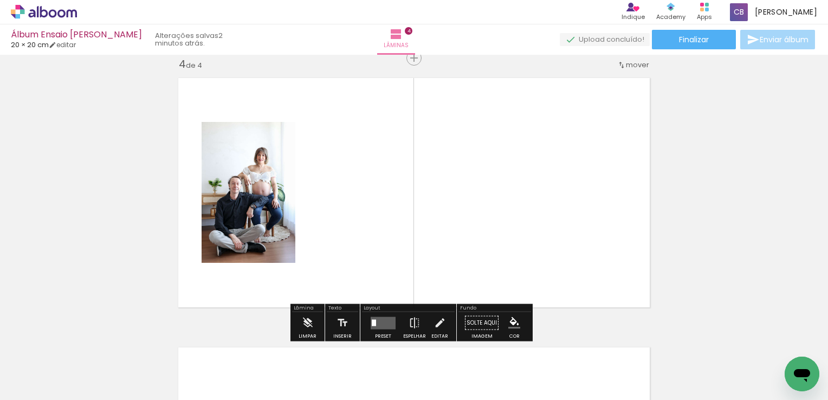
scroll to position [821, 0]
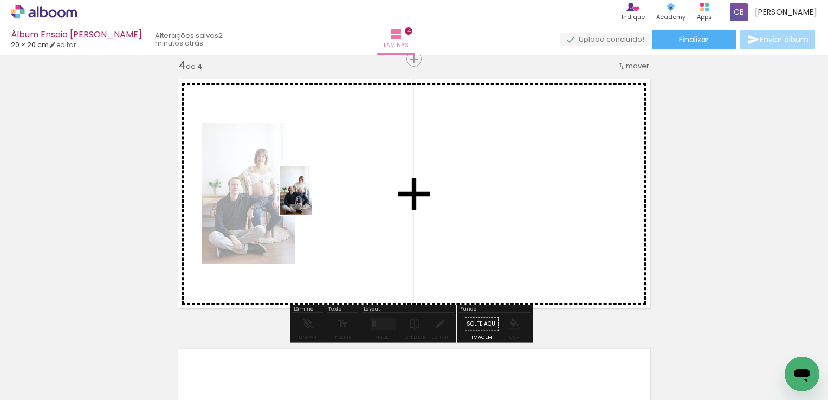
drag, startPoint x: 178, startPoint y: 370, endPoint x: 315, endPoint y: 196, distance: 220.7
click at [315, 196] on quentale-workspace at bounding box center [414, 200] width 828 height 400
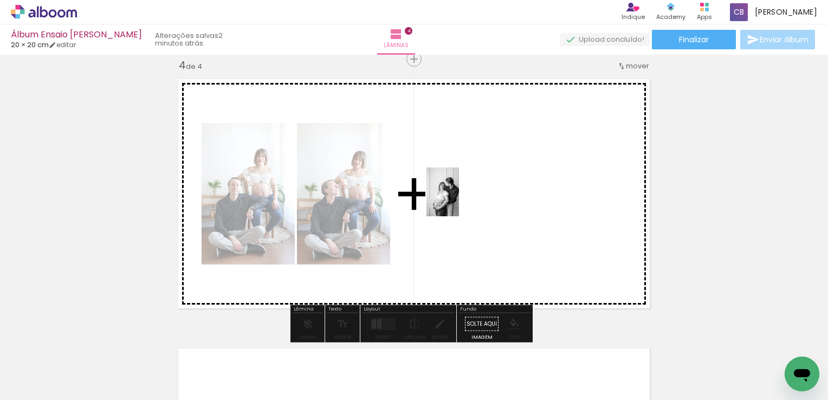
drag, startPoint x: 130, startPoint y: 368, endPoint x: 459, endPoint y: 191, distance: 374.5
click at [464, 190] on quentale-workspace at bounding box center [414, 200] width 828 height 400
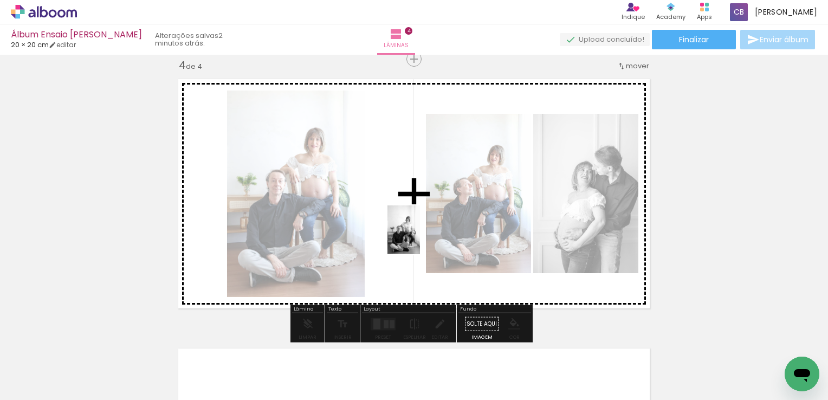
drag, startPoint x: 124, startPoint y: 362, endPoint x: 420, endPoint y: 238, distance: 321.5
click at [420, 238] on quentale-workspace at bounding box center [414, 200] width 828 height 400
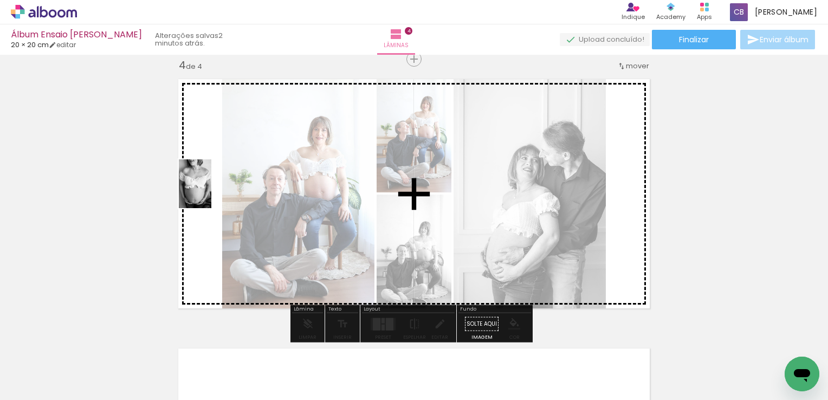
drag, startPoint x: 101, startPoint y: 360, endPoint x: 211, endPoint y: 192, distance: 200.8
click at [211, 192] on quentale-workspace at bounding box center [414, 200] width 828 height 400
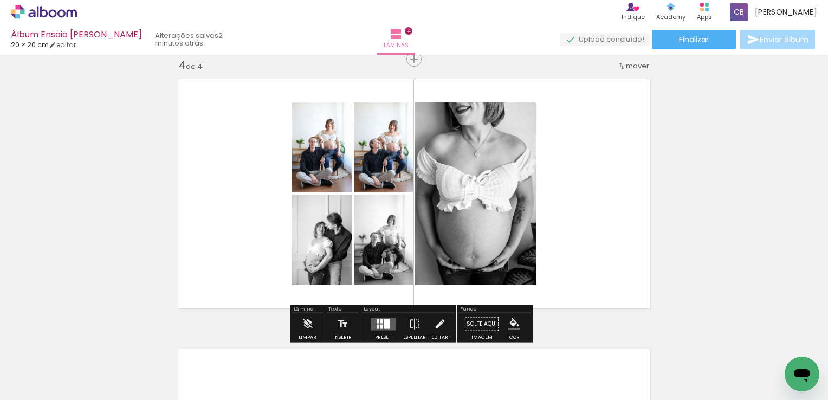
click at [387, 328] on quentale-layouter at bounding box center [383, 324] width 25 height 12
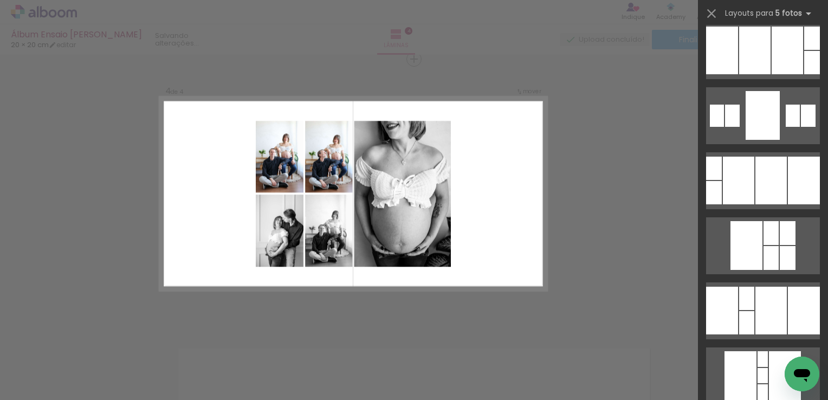
scroll to position [0, 0]
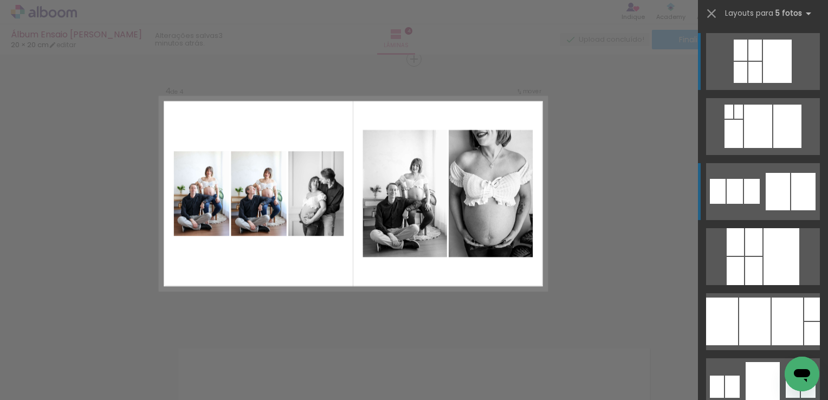
click at [782, 187] on div at bounding box center [778, 191] width 24 height 37
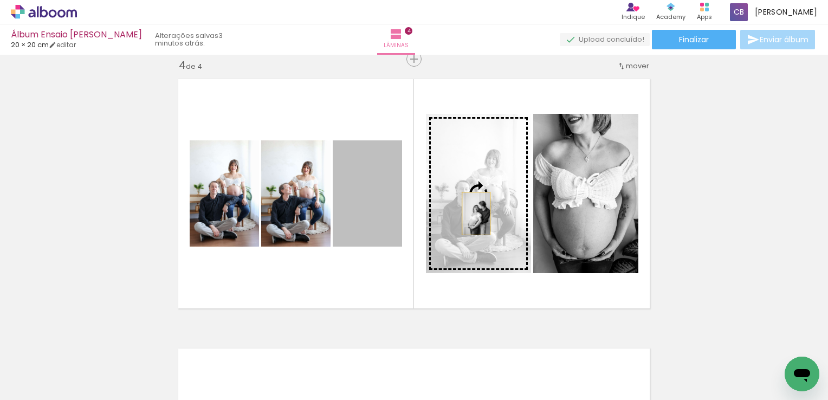
drag, startPoint x: 359, startPoint y: 216, endPoint x: 472, endPoint y: 213, distance: 113.3
click at [0, 0] on slot at bounding box center [0, 0] width 0 height 0
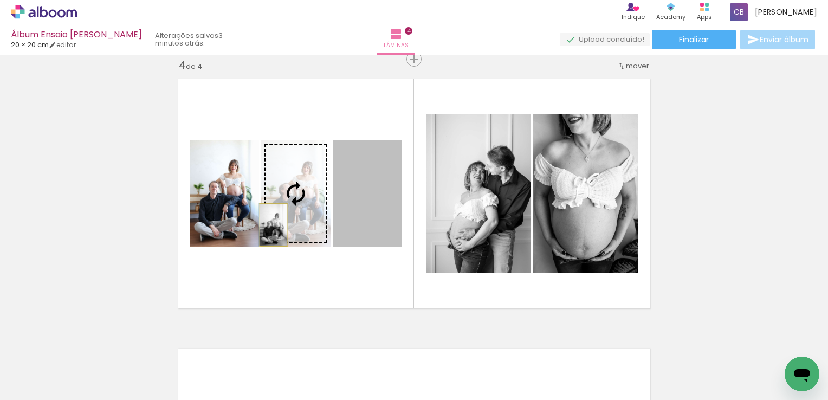
drag, startPoint x: 351, startPoint y: 232, endPoint x: 275, endPoint y: 224, distance: 76.3
click at [0, 0] on slot at bounding box center [0, 0] width 0 height 0
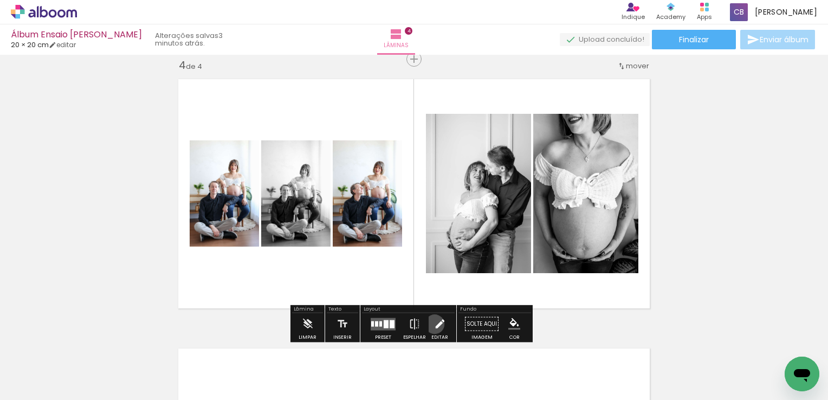
click at [434, 324] on iron-icon at bounding box center [440, 324] width 12 height 22
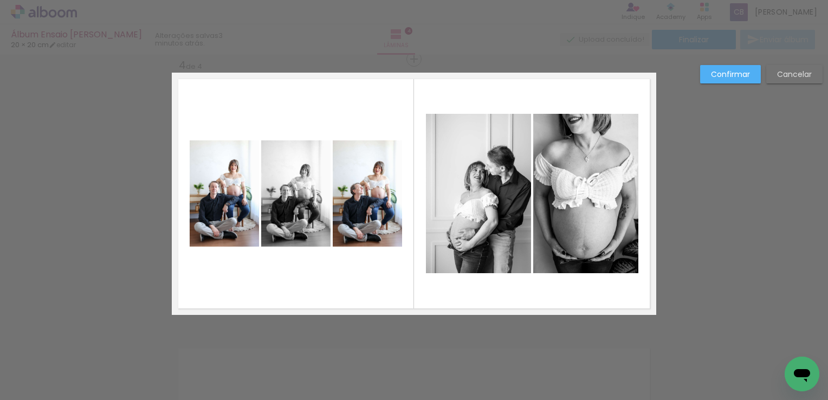
click at [430, 221] on quentale-photo at bounding box center [478, 193] width 105 height 159
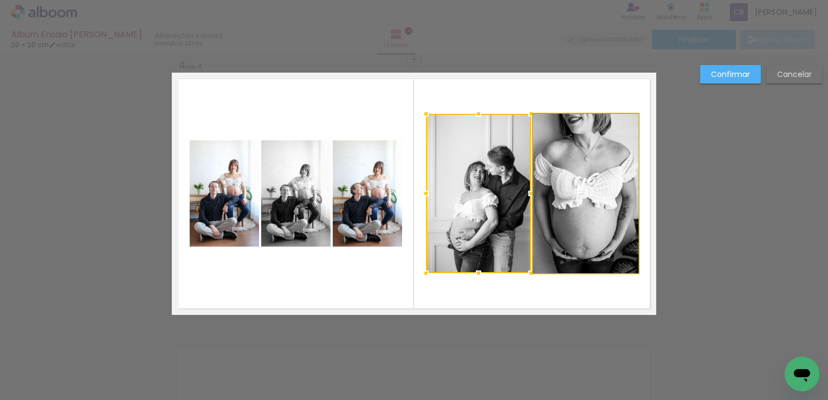
click at [590, 228] on quentale-photo at bounding box center [585, 193] width 105 height 159
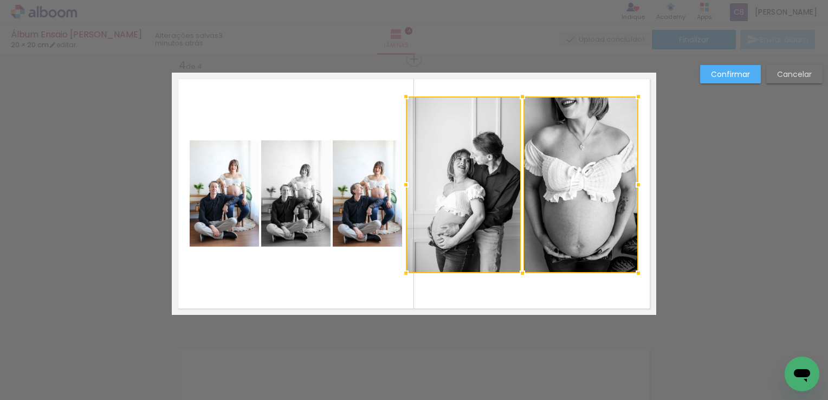
drag, startPoint x: 420, startPoint y: 114, endPoint x: 399, endPoint y: 95, distance: 28.4
click at [399, 95] on div at bounding box center [406, 97] width 22 height 22
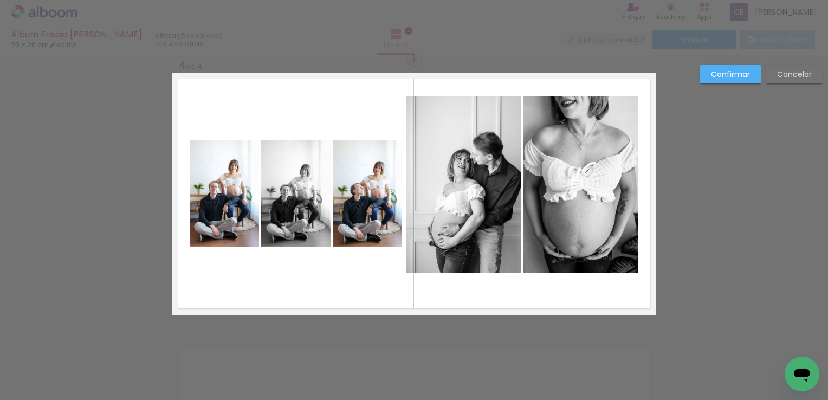
click at [488, 168] on quentale-photo at bounding box center [463, 184] width 115 height 177
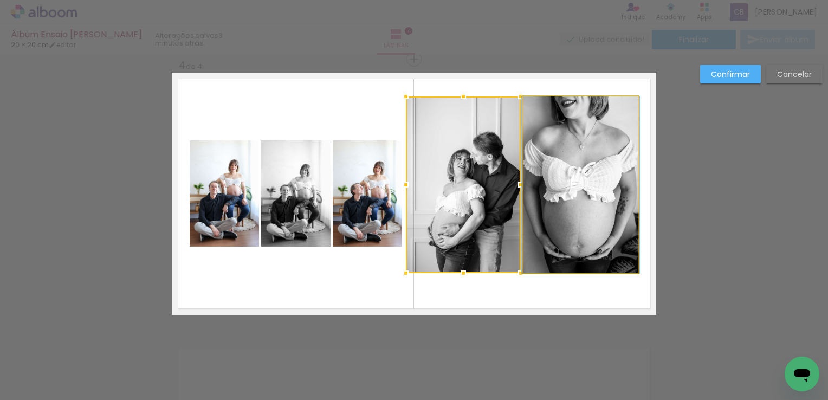
click at [616, 221] on quentale-photo at bounding box center [580, 184] width 115 height 177
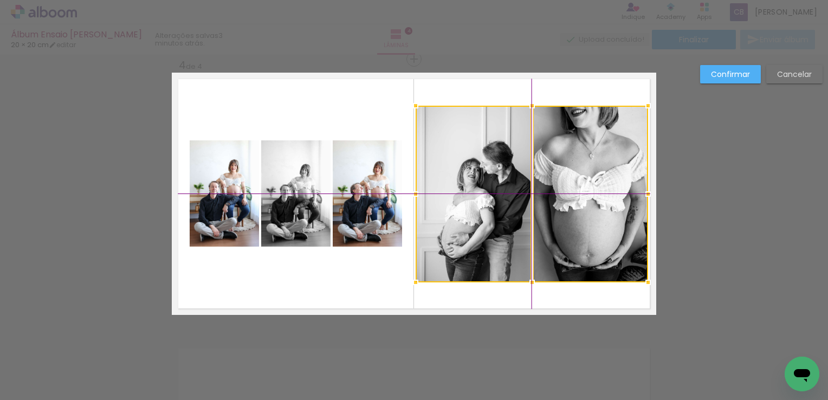
drag, startPoint x: 514, startPoint y: 185, endPoint x: 519, endPoint y: 192, distance: 8.3
click at [519, 192] on div at bounding box center [532, 194] width 232 height 177
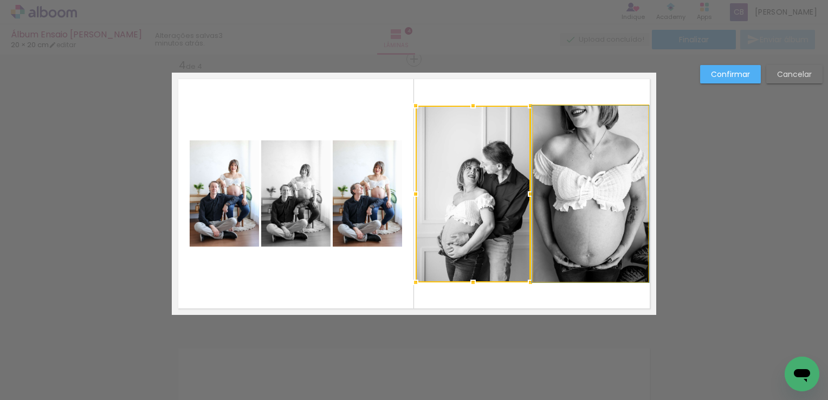
click at [564, 190] on quentale-photo at bounding box center [590, 194] width 115 height 177
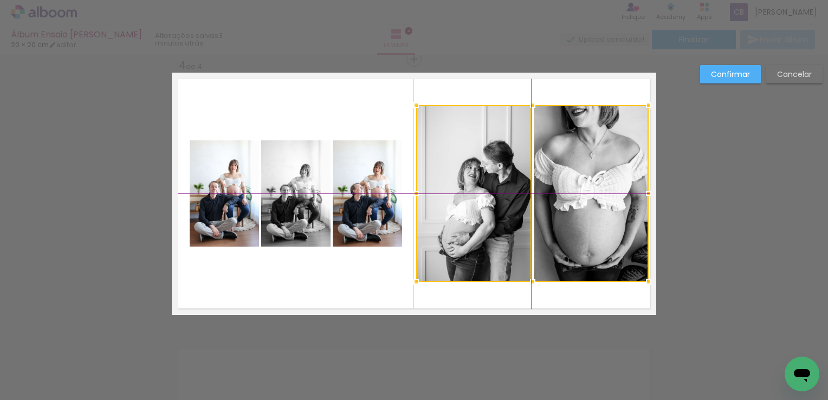
click at [527, 188] on div at bounding box center [532, 193] width 232 height 177
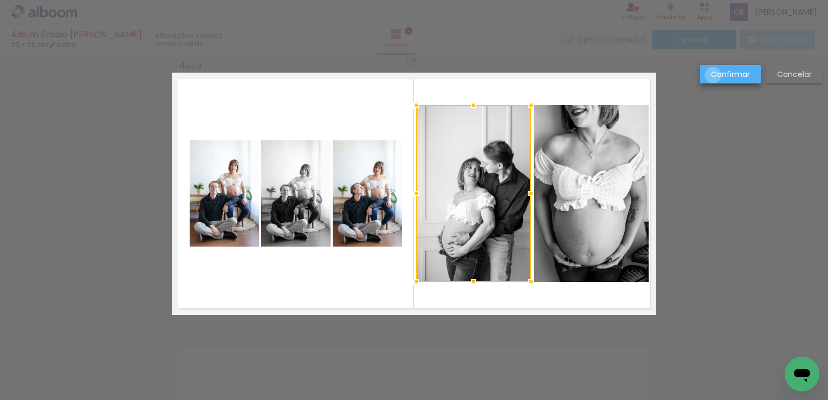
click at [0, 0] on slot "Confirmar" at bounding box center [0, 0] width 0 height 0
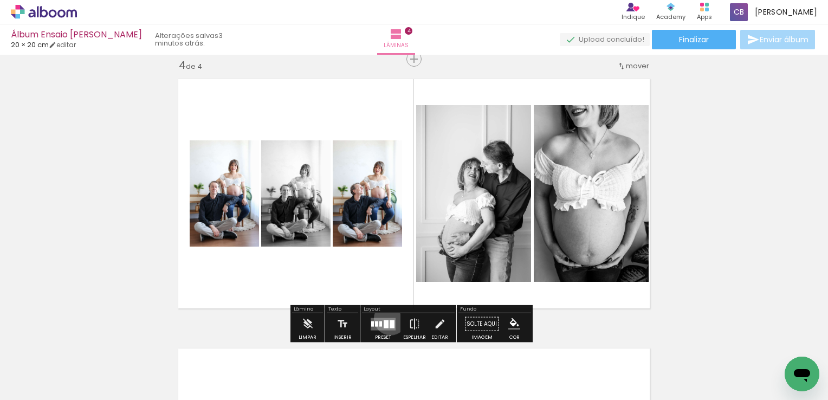
click at [388, 318] on quentale-layouter at bounding box center [383, 324] width 25 height 12
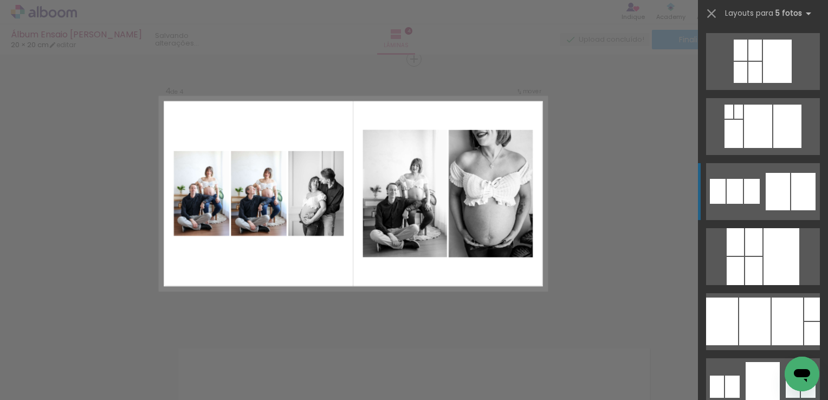
scroll to position [130, 0]
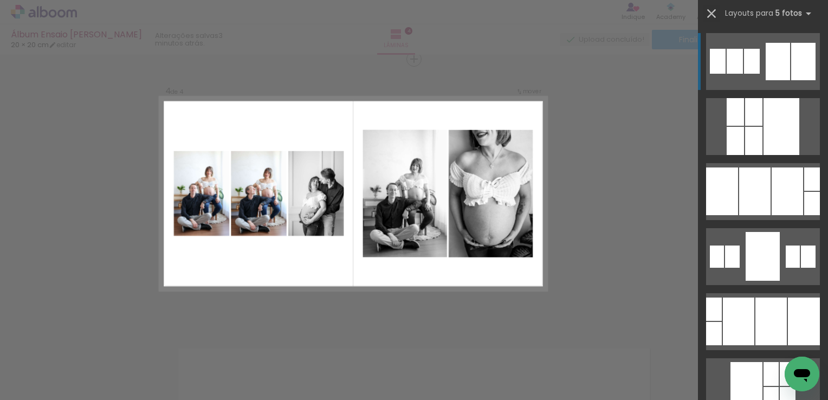
click at [710, 12] on iron-icon at bounding box center [711, 13] width 15 height 15
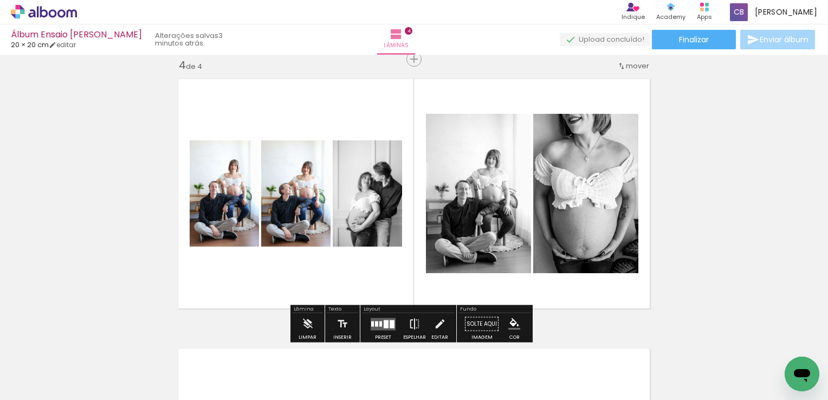
click at [415, 318] on iron-icon at bounding box center [415, 324] width 12 height 22
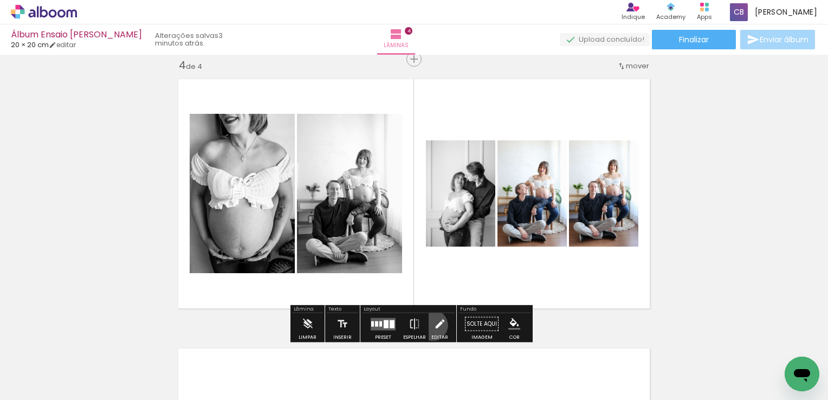
click at [429, 325] on paper-button "Editar" at bounding box center [440, 327] width 22 height 28
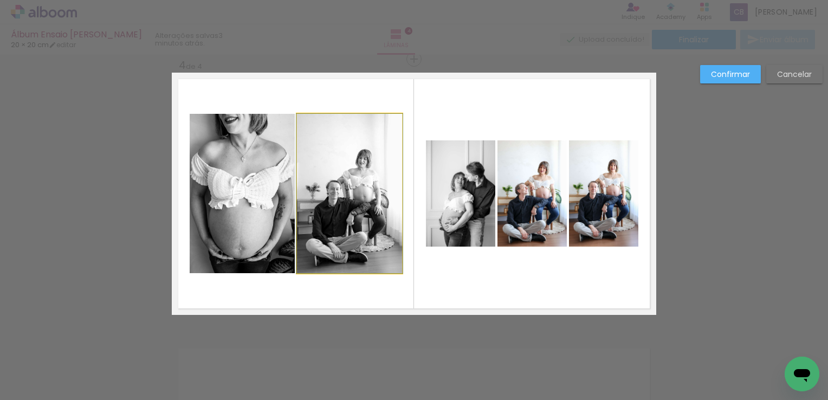
click at [353, 211] on quentale-photo at bounding box center [349, 193] width 105 height 159
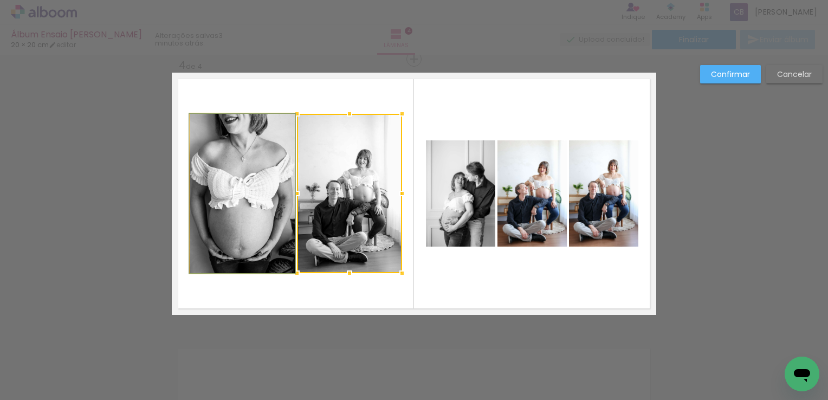
click at [228, 198] on quentale-photo at bounding box center [242, 193] width 105 height 159
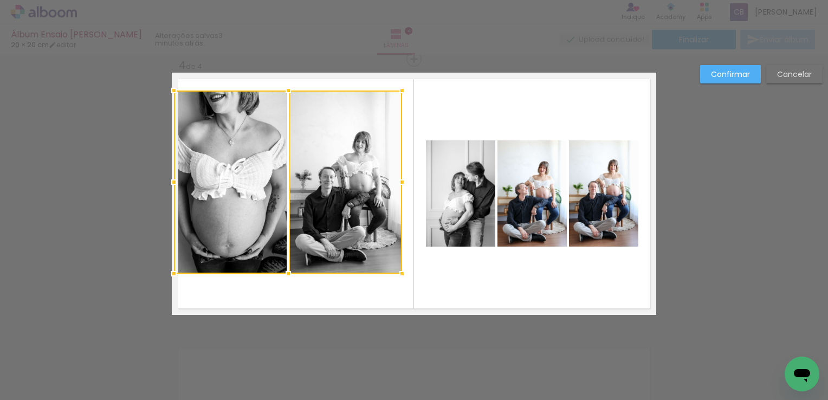
drag, startPoint x: 182, startPoint y: 111, endPoint x: 166, endPoint y: 90, distance: 26.3
click at [166, 90] on div at bounding box center [174, 91] width 22 height 22
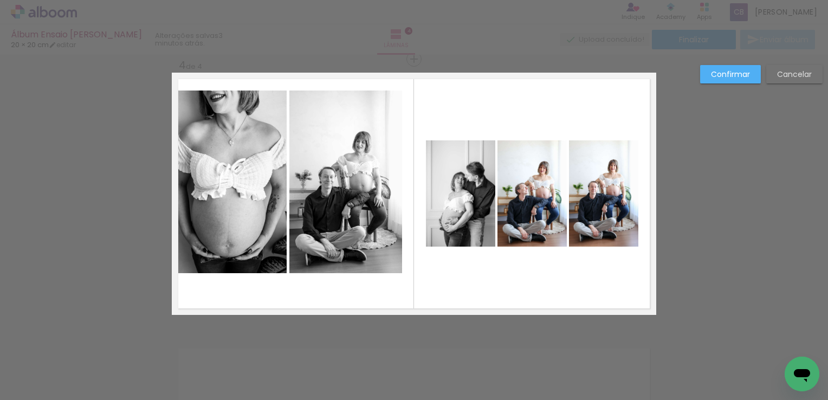
click at [237, 153] on quentale-photo at bounding box center [230, 181] width 113 height 183
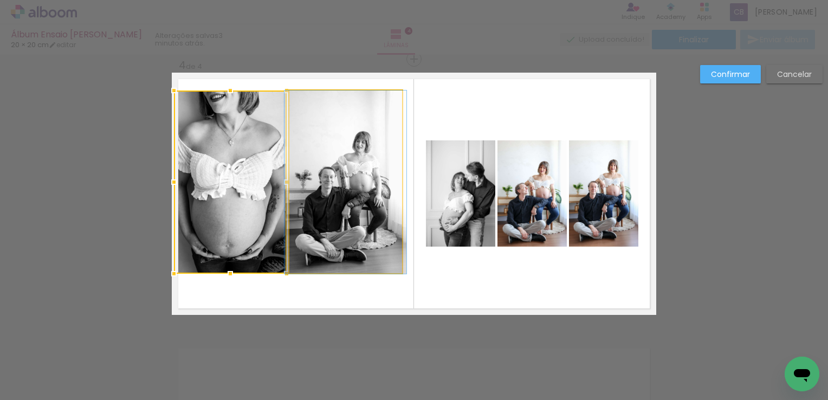
click at [352, 211] on quentale-photo at bounding box center [345, 181] width 113 height 183
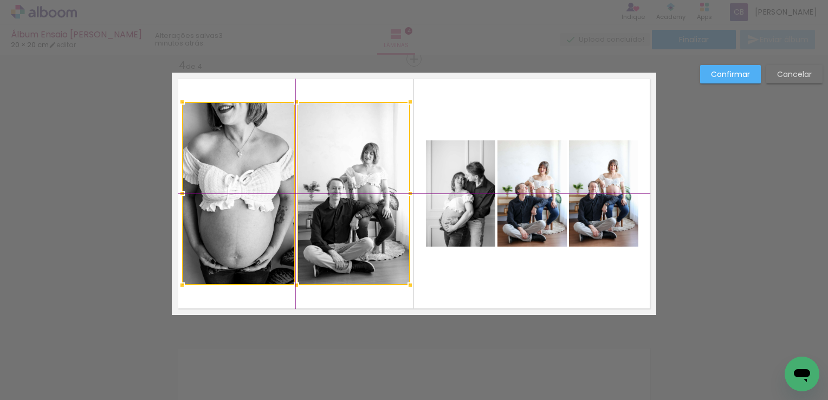
drag, startPoint x: 277, startPoint y: 180, endPoint x: 282, endPoint y: 190, distance: 10.4
click at [282, 190] on div at bounding box center [296, 193] width 228 height 183
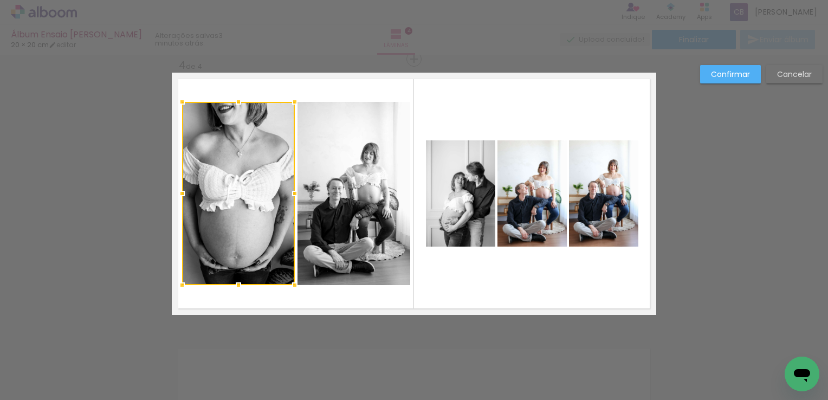
click at [0, 0] on slot "Confirmar" at bounding box center [0, 0] width 0 height 0
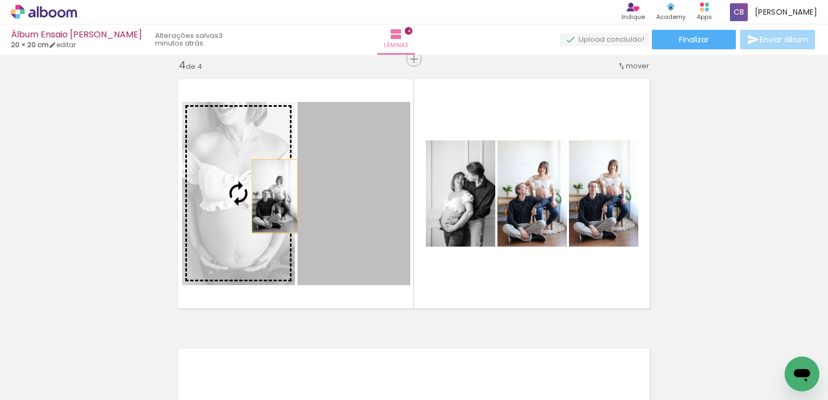
drag, startPoint x: 314, startPoint y: 204, endPoint x: 244, endPoint y: 196, distance: 70.3
click at [0, 0] on slot at bounding box center [0, 0] width 0 height 0
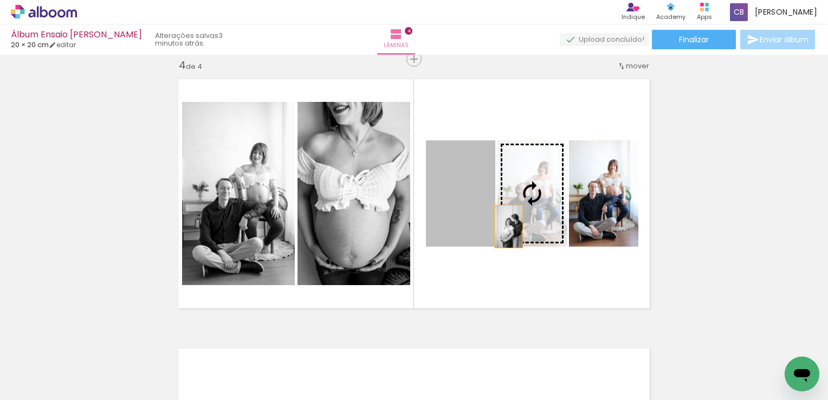
drag, startPoint x: 470, startPoint y: 226, endPoint x: 532, endPoint y: 228, distance: 61.3
click at [0, 0] on slot at bounding box center [0, 0] width 0 height 0
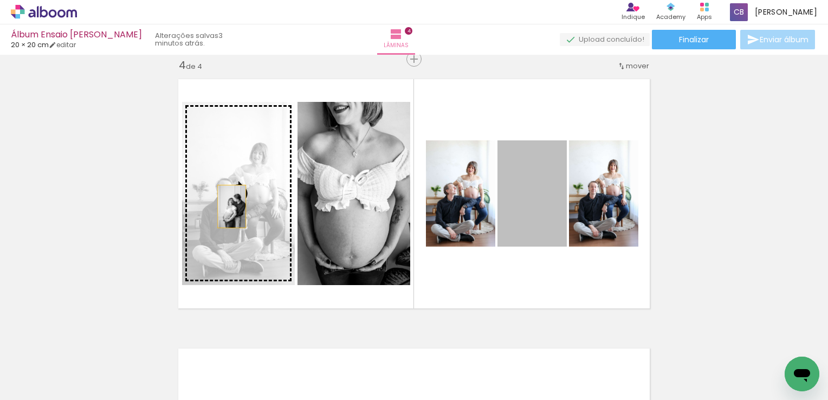
drag, startPoint x: 533, startPoint y: 216, endPoint x: 228, endPoint y: 206, distance: 305.7
click at [0, 0] on slot at bounding box center [0, 0] width 0 height 0
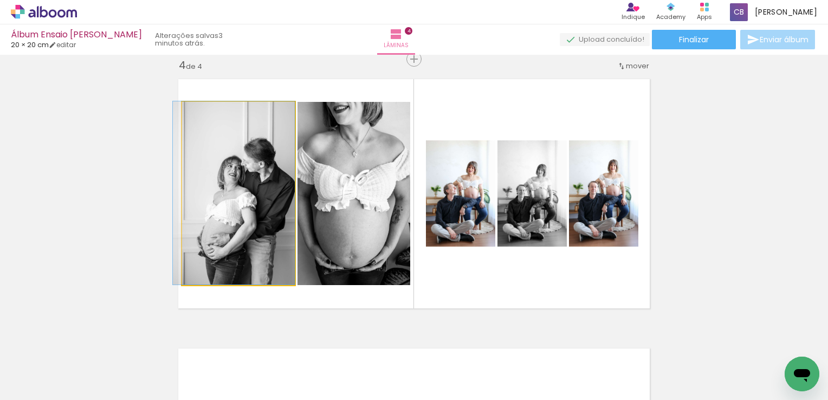
drag, startPoint x: 249, startPoint y: 227, endPoint x: 226, endPoint y: 211, distance: 28.4
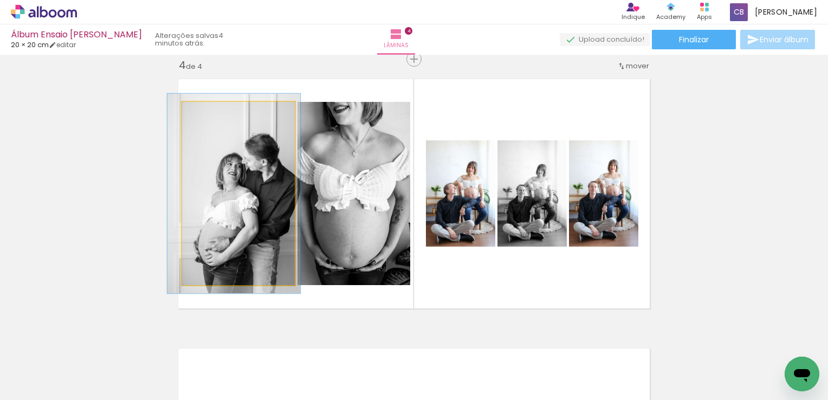
type paper-slider "109"
click at [206, 115] on div at bounding box center [211, 113] width 10 height 10
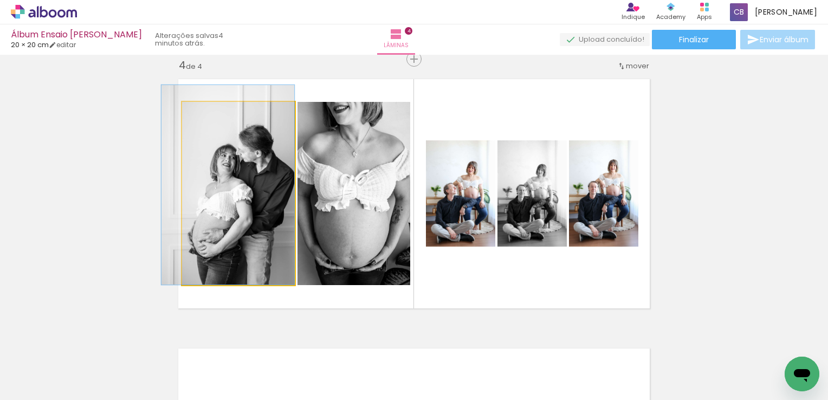
drag, startPoint x: 249, startPoint y: 202, endPoint x: 218, endPoint y: 183, distance: 36.1
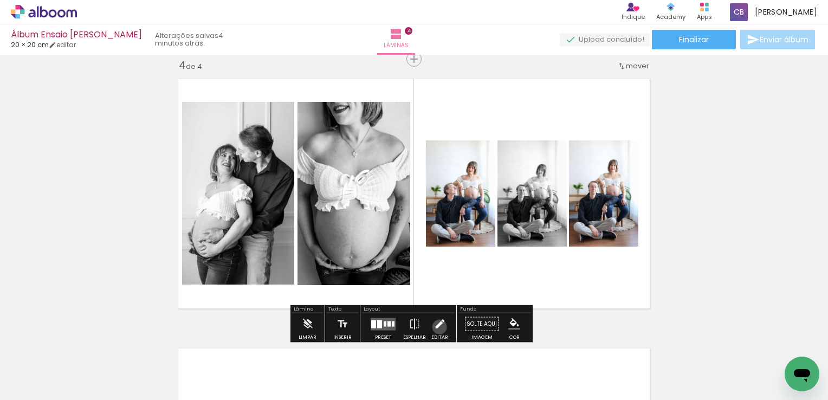
click at [437, 327] on iron-icon at bounding box center [440, 324] width 12 height 22
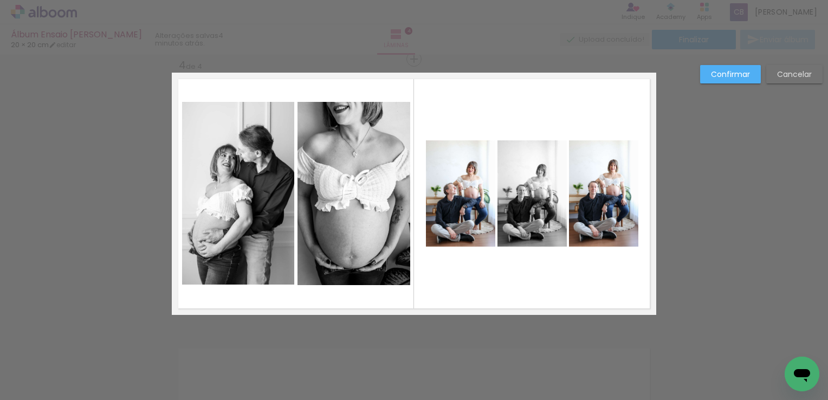
click at [451, 195] on quentale-photo at bounding box center [460, 193] width 69 height 106
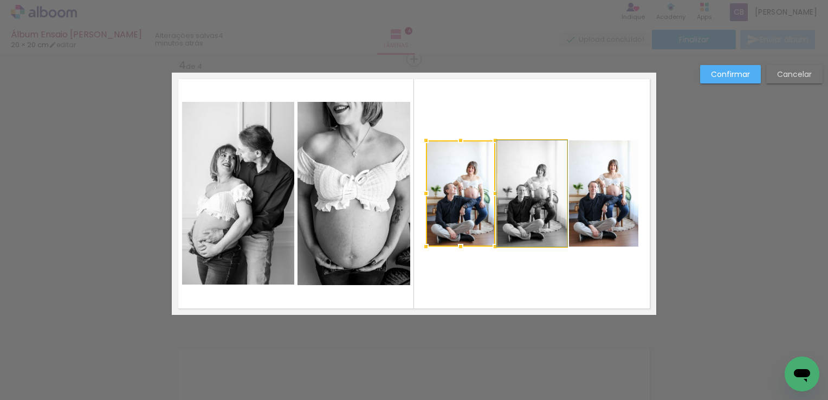
click at [519, 206] on quentale-photo at bounding box center [531, 193] width 69 height 106
click at [598, 196] on quentale-photo at bounding box center [603, 193] width 69 height 106
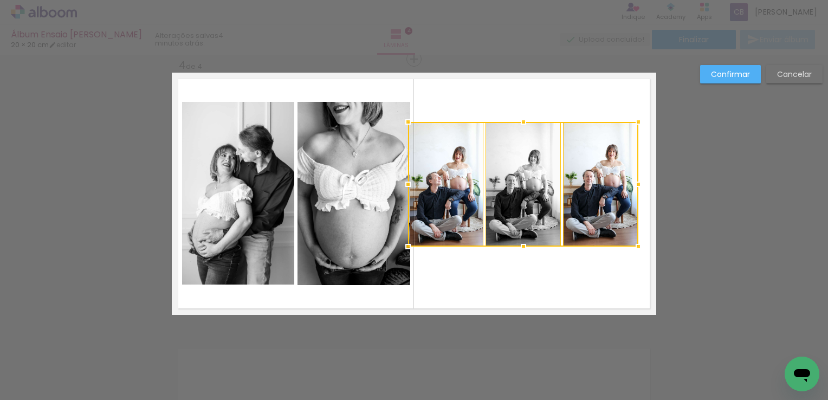
drag, startPoint x: 419, startPoint y: 139, endPoint x: 405, endPoint y: 122, distance: 22.3
click at [405, 122] on div at bounding box center [408, 122] width 22 height 22
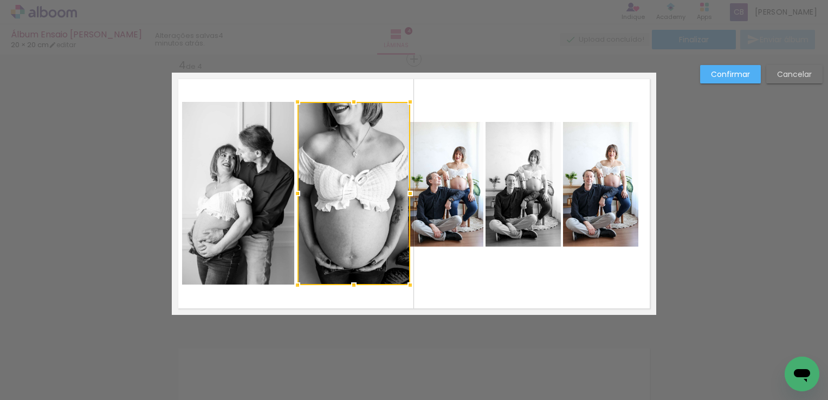
click at [448, 176] on quentale-photo at bounding box center [445, 184] width 75 height 125
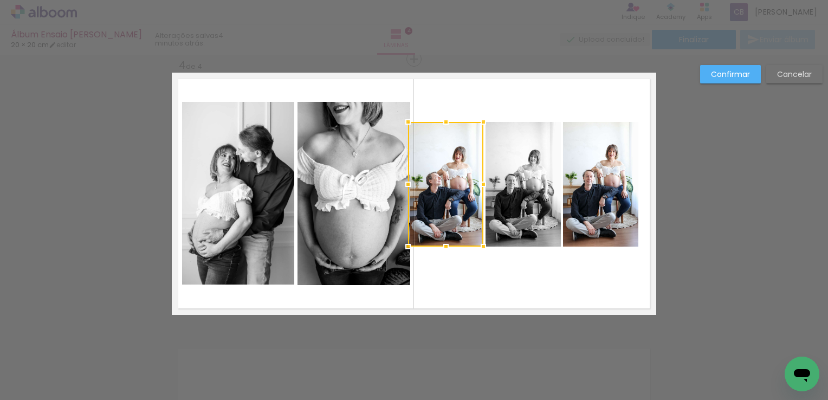
click at [503, 200] on quentale-photo at bounding box center [522, 184] width 75 height 125
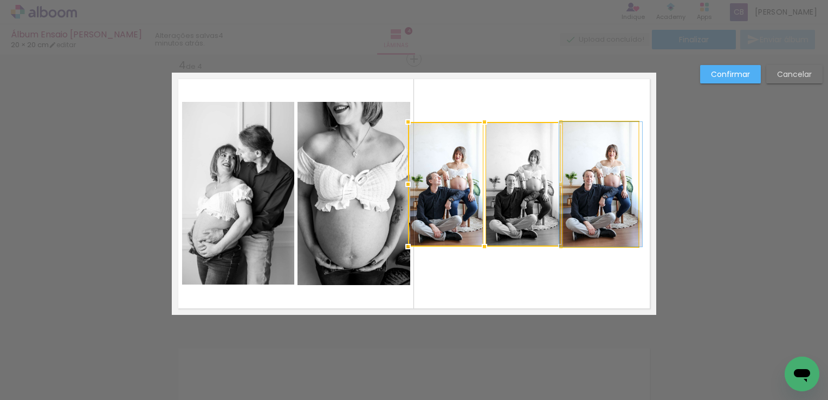
click at [563, 200] on quentale-photo at bounding box center [600, 184] width 75 height 125
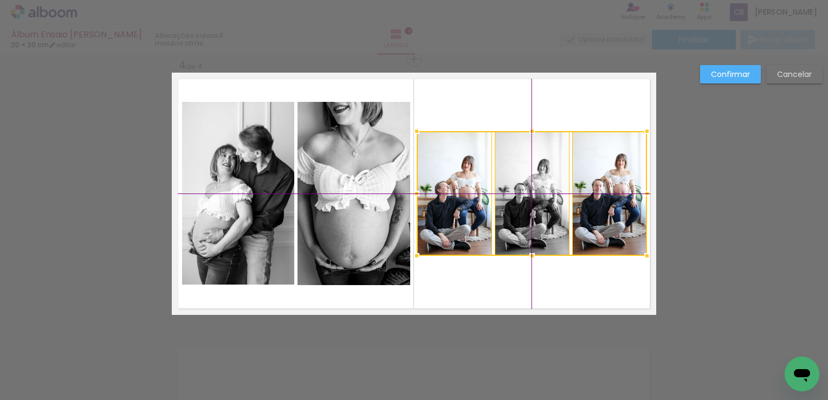
drag, startPoint x: 501, startPoint y: 170, endPoint x: 512, endPoint y: 182, distance: 16.1
click at [512, 182] on div at bounding box center [532, 193] width 230 height 125
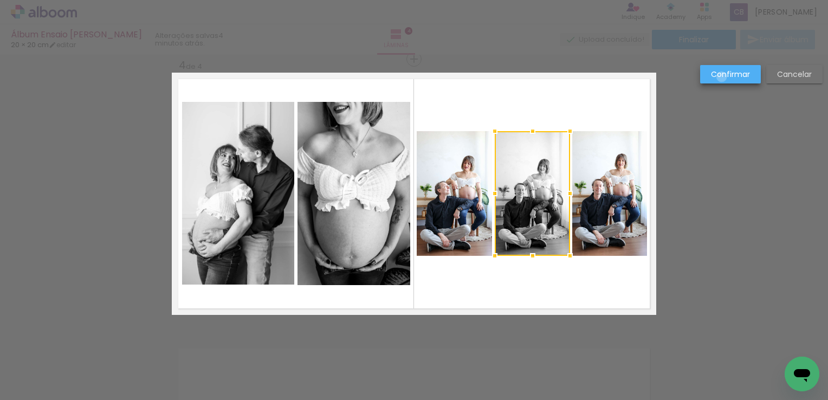
click at [0, 0] on slot "Confirmar" at bounding box center [0, 0] width 0 height 0
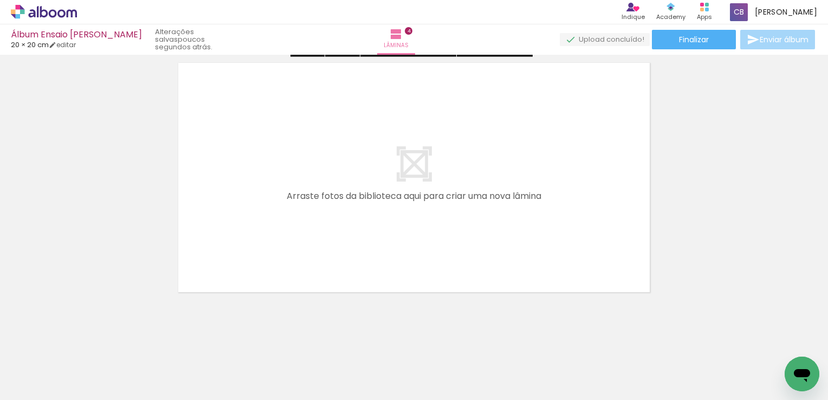
scroll to position [1111, 0]
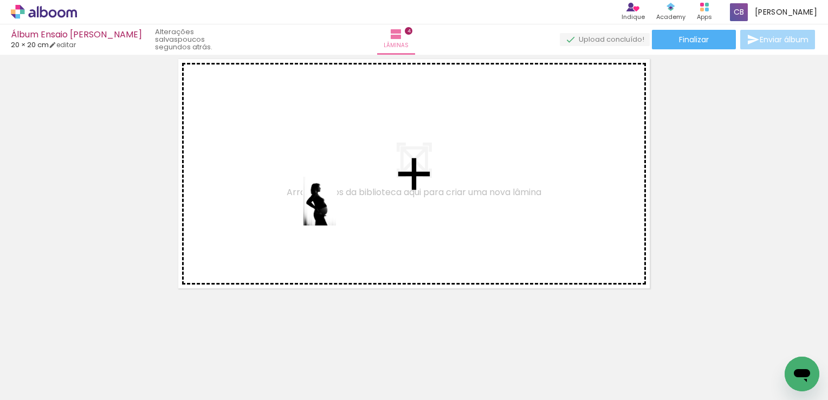
drag, startPoint x: 371, startPoint y: 374, endPoint x: 335, endPoint y: 185, distance: 193.0
click at [335, 185] on quentale-workspace at bounding box center [414, 200] width 828 height 400
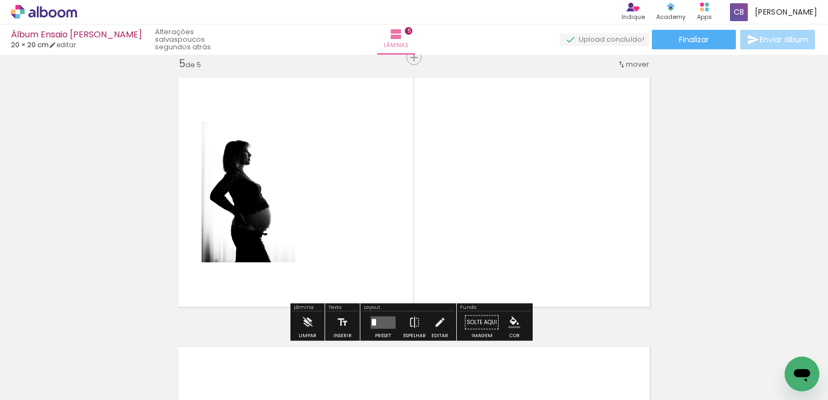
scroll to position [1091, 0]
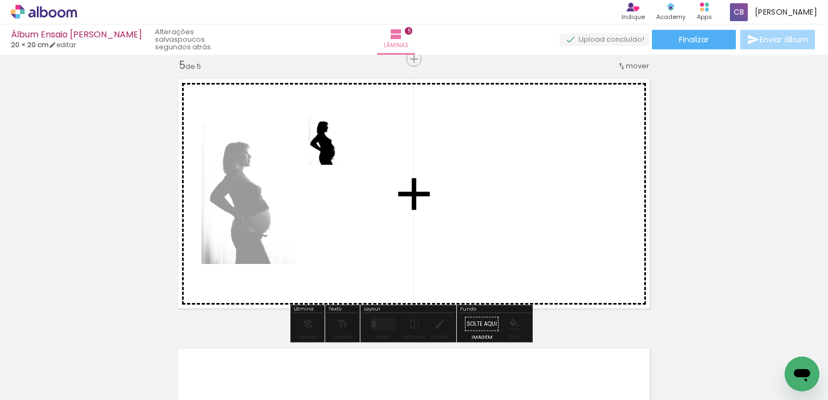
drag, startPoint x: 348, startPoint y: 365, endPoint x: 341, endPoint y: 148, distance: 216.3
click at [341, 148] on quentale-workspace at bounding box center [414, 200] width 828 height 400
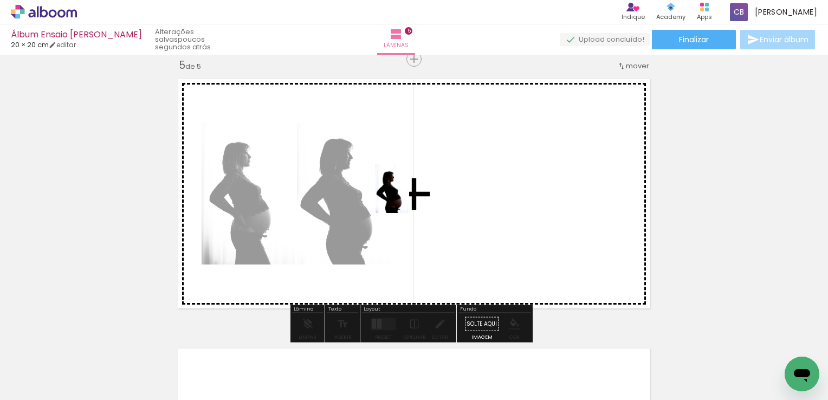
drag, startPoint x: 357, startPoint y: 374, endPoint x: 408, endPoint y: 196, distance: 185.5
click at [408, 196] on quentale-workspace at bounding box center [414, 200] width 828 height 400
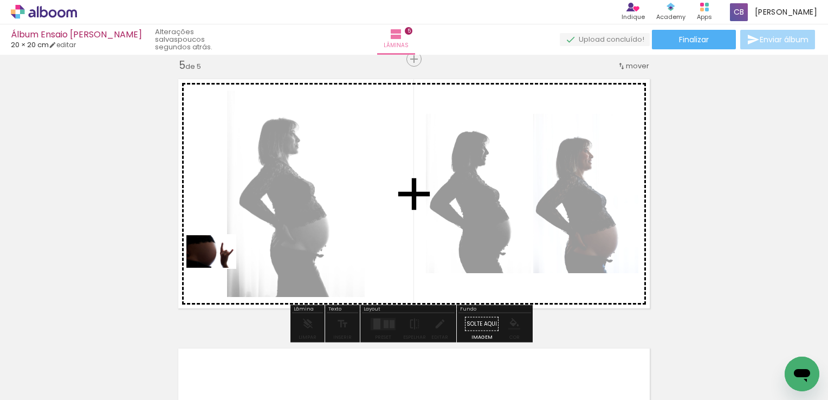
drag, startPoint x: 360, startPoint y: 380, endPoint x: 241, endPoint y: 259, distance: 170.5
click at [241, 259] on quentale-workspace at bounding box center [414, 200] width 828 height 400
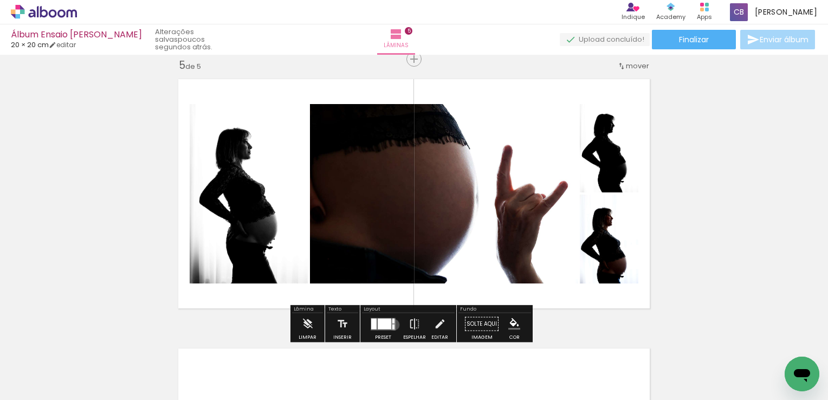
click at [392, 324] on div at bounding box center [393, 326] width 2 height 5
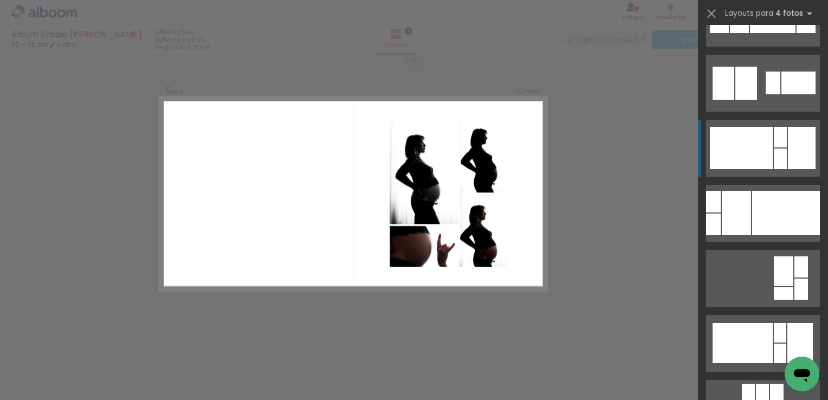
scroll to position [1246, 0]
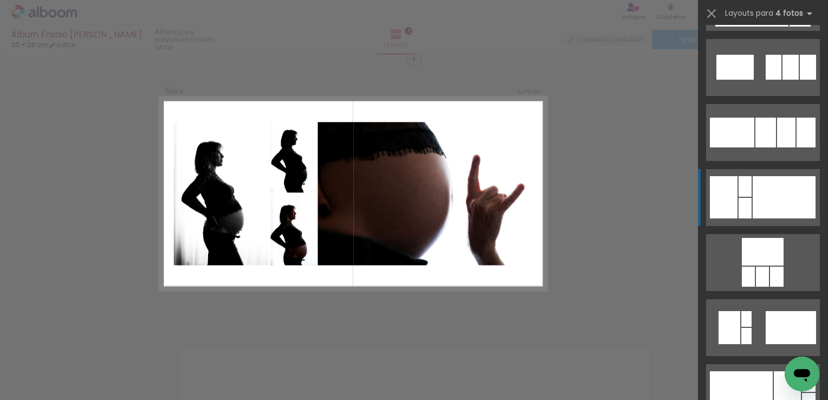
scroll to position [3197, 0]
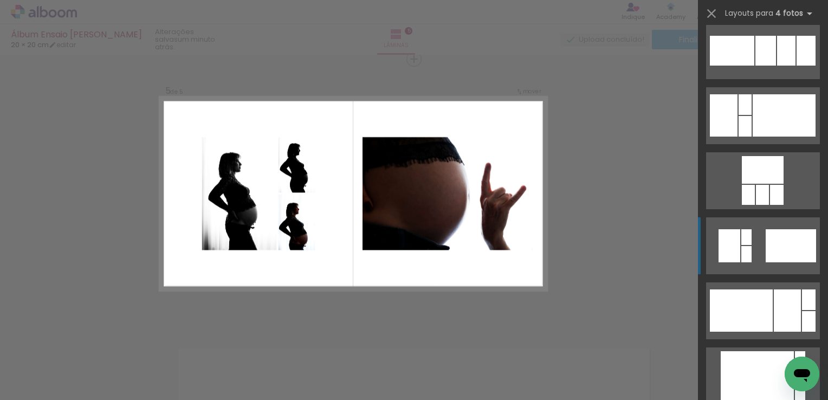
click at [748, 244] on quentale-layouter at bounding box center [763, 245] width 114 height 57
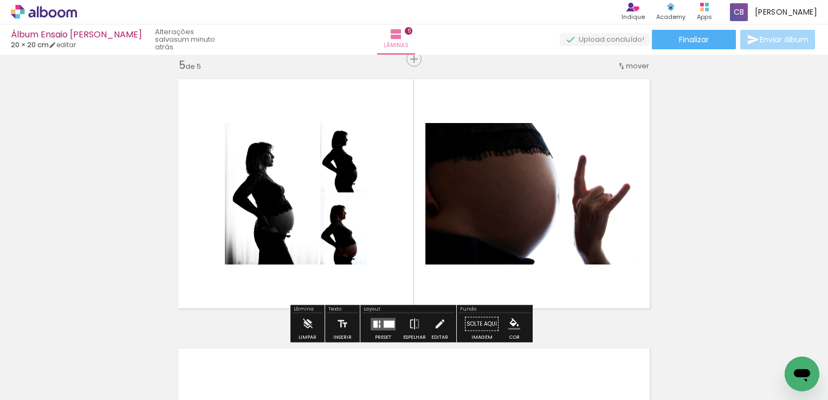
click at [451, 322] on div "Preset Espelhar Editar" at bounding box center [408, 327] width 93 height 28
click at [440, 315] on iron-icon at bounding box center [440, 324] width 12 height 22
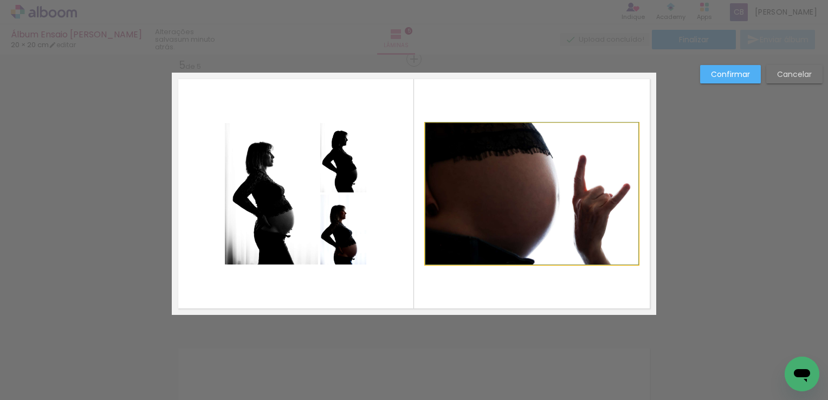
click at [512, 181] on quentale-photo at bounding box center [531, 193] width 213 height 141
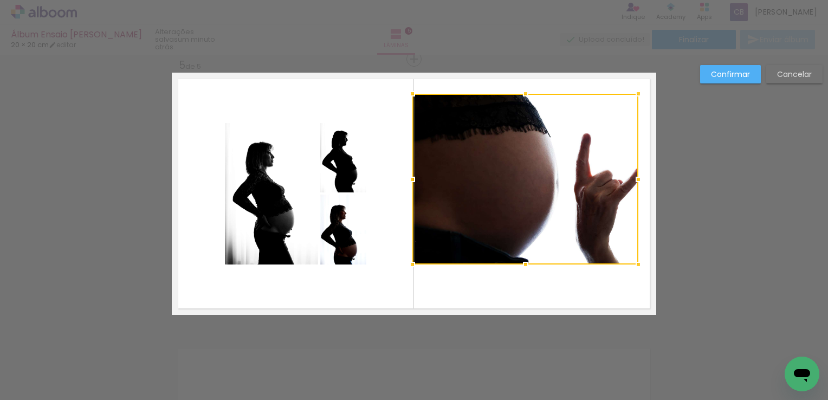
drag, startPoint x: 422, startPoint y: 121, endPoint x: 406, endPoint y: 90, distance: 34.9
click at [406, 90] on div at bounding box center [413, 94] width 22 height 22
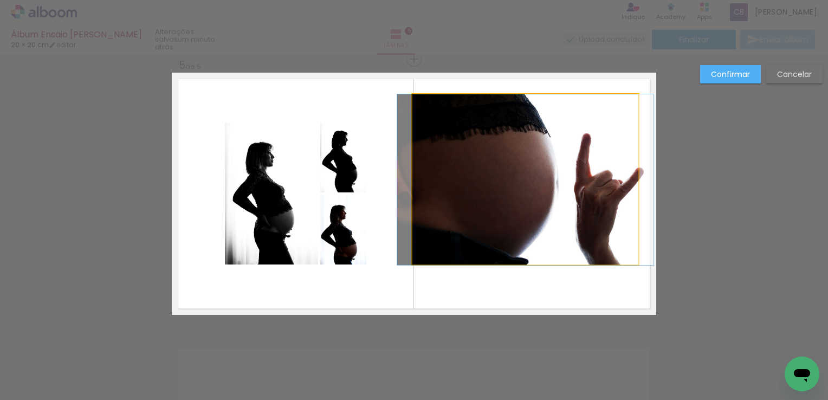
click at [535, 176] on quentale-photo at bounding box center [525, 179] width 226 height 171
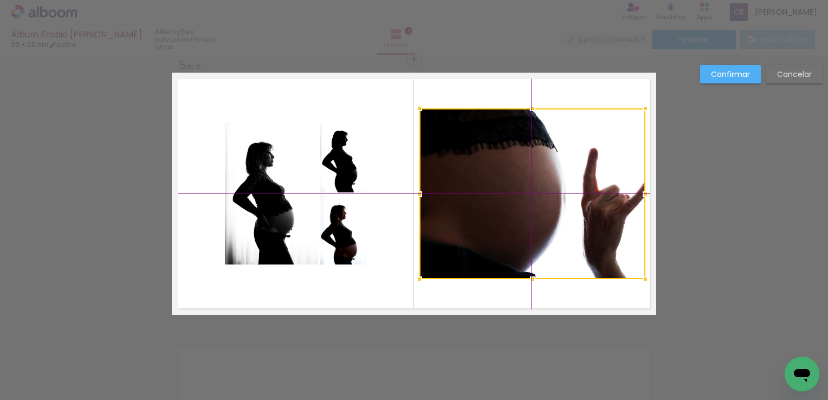
drag, startPoint x: 527, startPoint y: 179, endPoint x: 535, endPoint y: 194, distance: 17.0
click at [535, 194] on div at bounding box center [532, 193] width 226 height 171
click at [0, 0] on slot "Confirmar" at bounding box center [0, 0] width 0 height 0
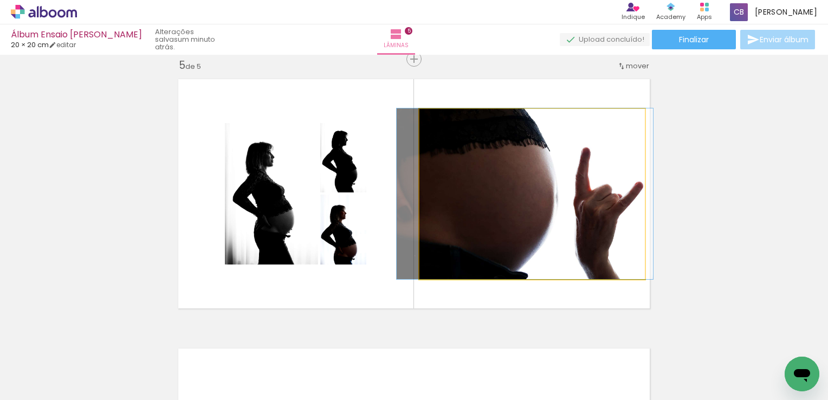
drag, startPoint x: 525, startPoint y: 198, endPoint x: 517, endPoint y: 197, distance: 7.8
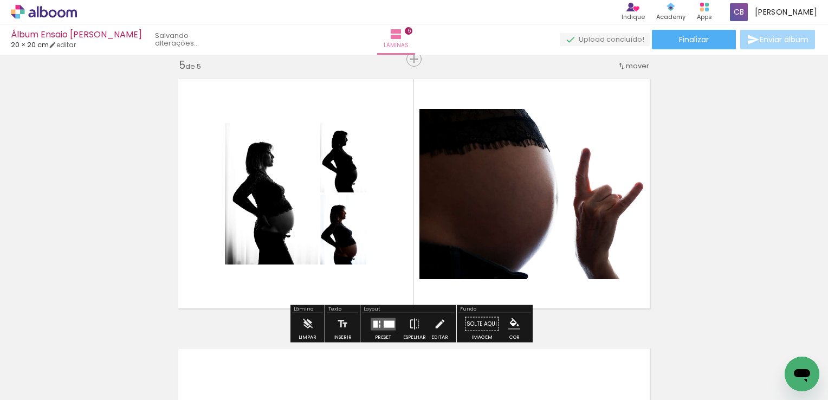
click at [478, 218] on quentale-photo at bounding box center [532, 194] width 226 height 171
click at [434, 325] on iron-icon at bounding box center [440, 324] width 12 height 22
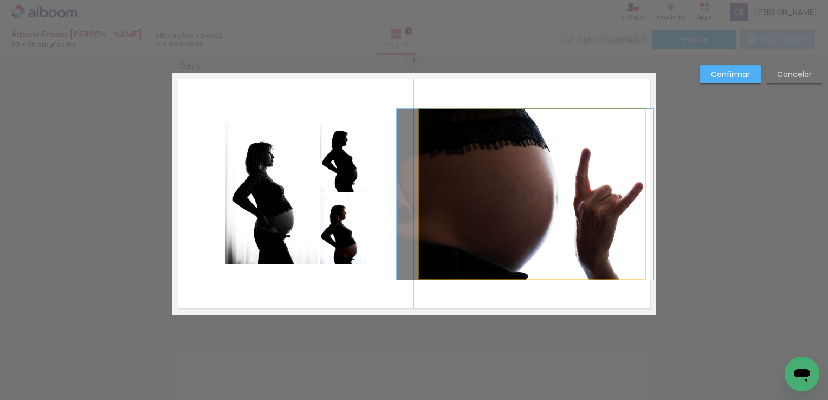
click at [449, 196] on quentale-photo at bounding box center [532, 194] width 226 height 171
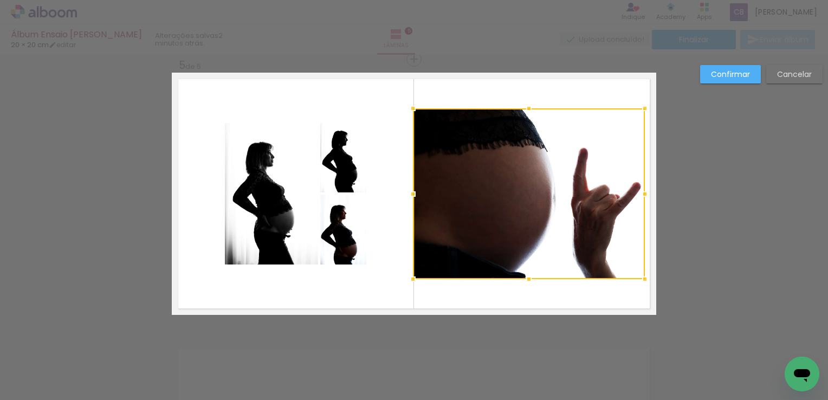
drag, startPoint x: 417, startPoint y: 194, endPoint x: 410, endPoint y: 194, distance: 7.0
click at [410, 194] on div at bounding box center [413, 194] width 22 height 22
click at [745, 66] on paper-button "Confirmar" at bounding box center [730, 74] width 61 height 18
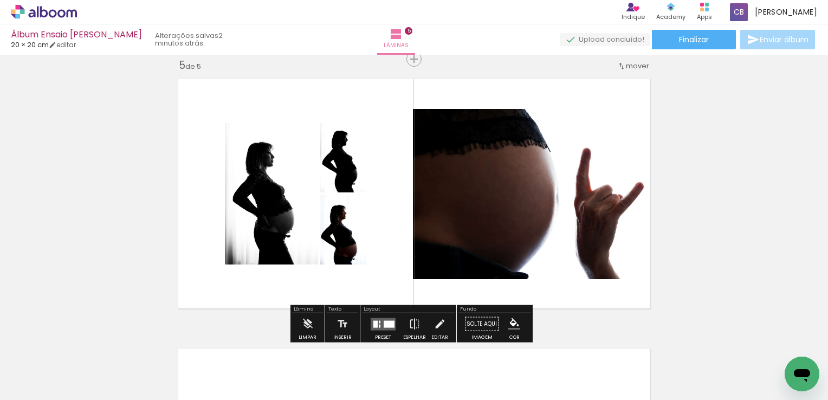
click at [438, 324] on iron-icon at bounding box center [440, 324] width 12 height 22
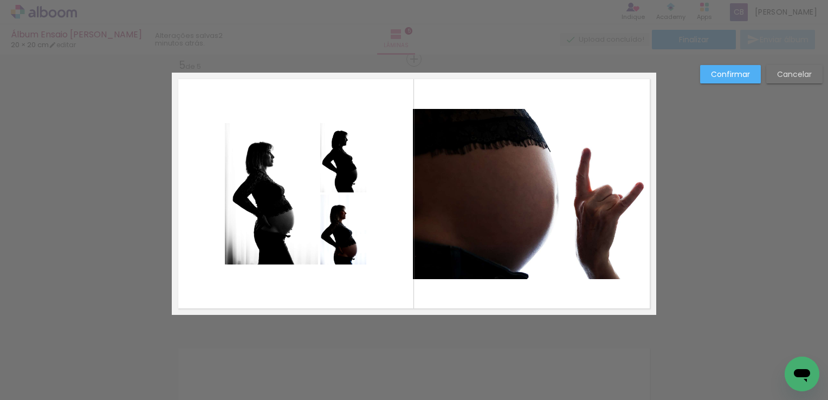
click at [254, 185] on quentale-photo at bounding box center [271, 193] width 93 height 141
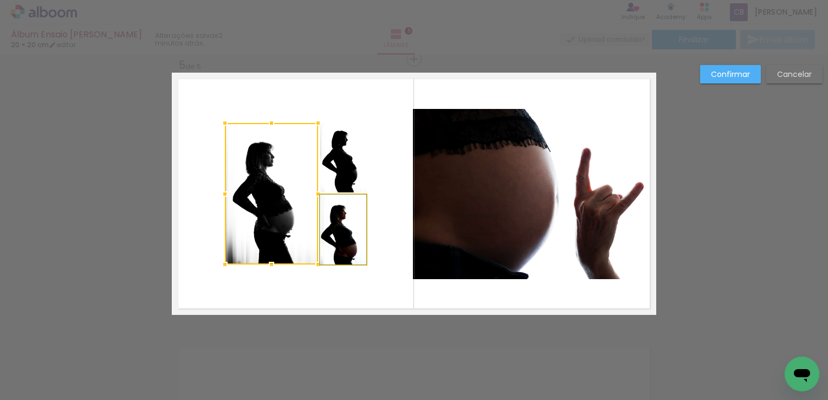
click at [339, 238] on quentale-photo at bounding box center [343, 230] width 46 height 70
click at [342, 148] on div at bounding box center [295, 193] width 141 height 141
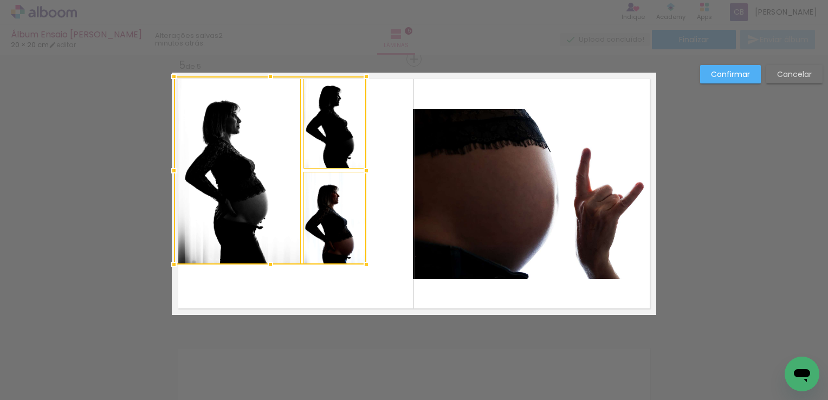
drag, startPoint x: 218, startPoint y: 123, endPoint x: 169, endPoint y: 77, distance: 67.5
click at [169, 77] on div at bounding box center [174, 77] width 22 height 22
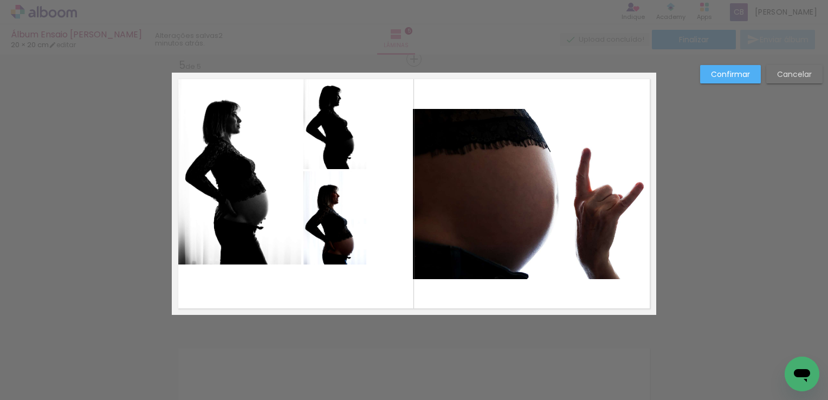
click at [292, 187] on quentale-photo at bounding box center [237, 170] width 127 height 188
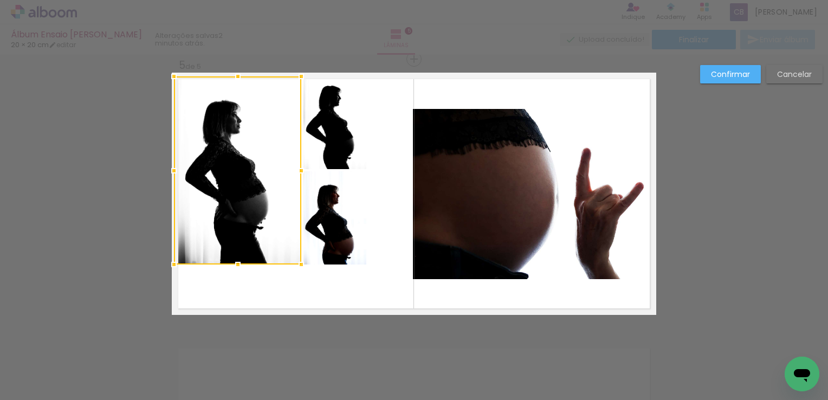
click at [358, 141] on quentale-photo at bounding box center [334, 122] width 63 height 92
click at [349, 241] on div at bounding box center [270, 170] width 192 height 188
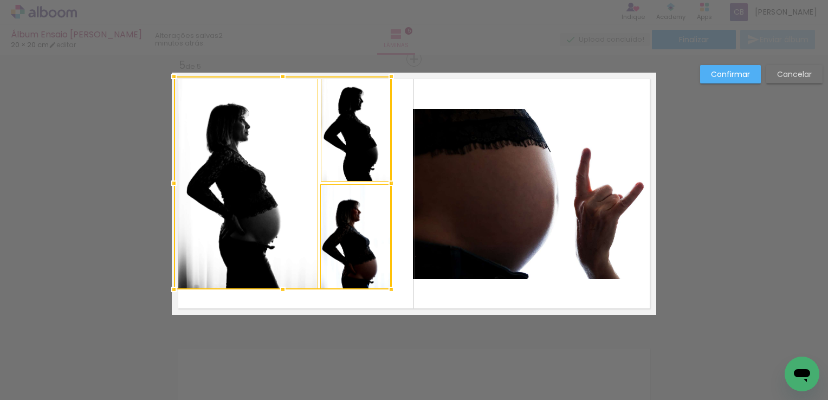
drag, startPoint x: 364, startPoint y: 267, endPoint x: 386, endPoint y: 290, distance: 31.8
click at [386, 290] on div at bounding box center [391, 290] width 22 height 22
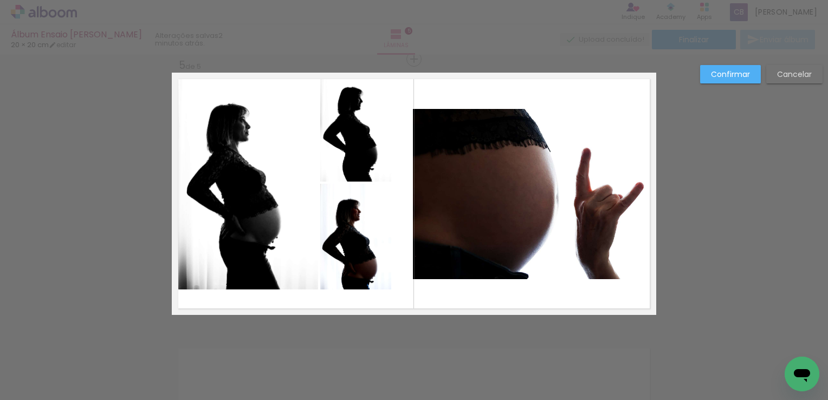
click at [358, 161] on quentale-photo at bounding box center [355, 128] width 71 height 105
click at [365, 248] on quentale-photo at bounding box center [355, 237] width 71 height 106
click at [332, 148] on quentale-photo at bounding box center [355, 128] width 71 height 105
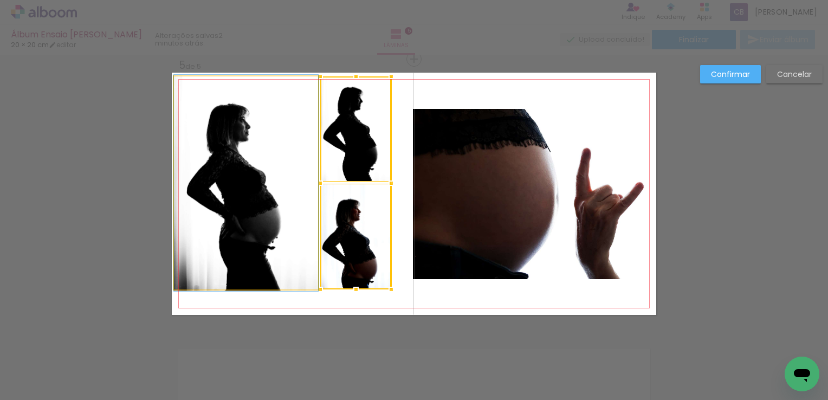
click at [268, 183] on quentale-photo at bounding box center [246, 182] width 144 height 213
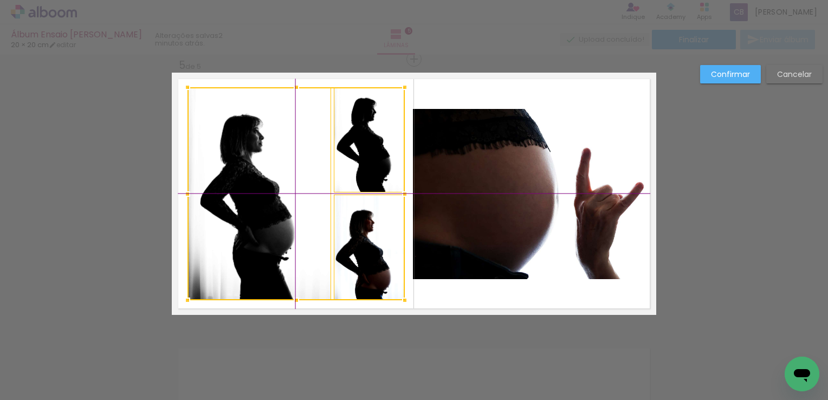
drag, startPoint x: 299, startPoint y: 185, endPoint x: 306, endPoint y: 193, distance: 10.8
click at [306, 193] on div at bounding box center [295, 193] width 217 height 213
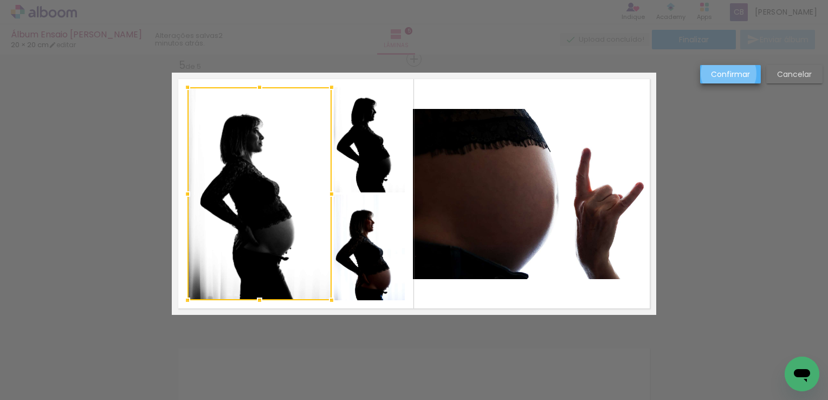
click at [0, 0] on slot "Confirmar" at bounding box center [0, 0] width 0 height 0
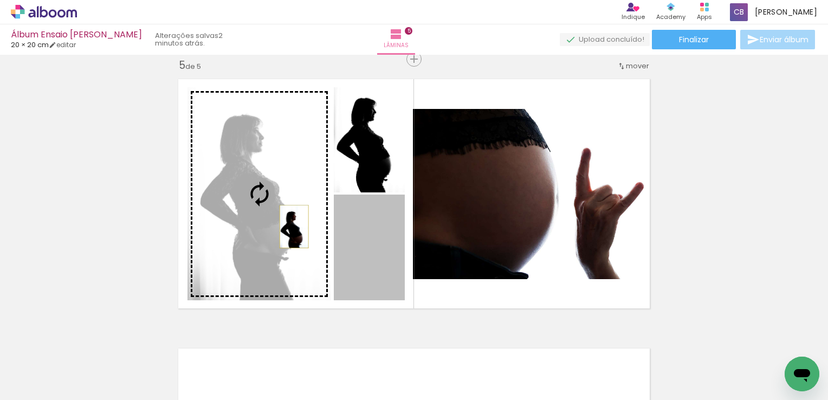
drag, startPoint x: 366, startPoint y: 272, endPoint x: 290, endPoint y: 226, distance: 88.9
click at [0, 0] on slot at bounding box center [0, 0] width 0 height 0
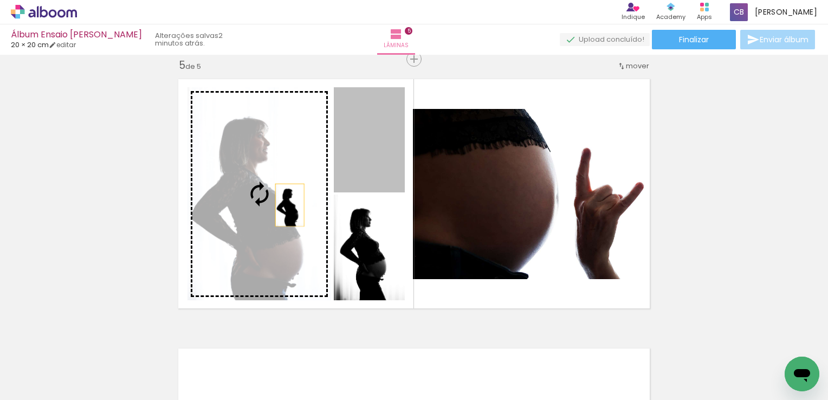
drag, startPoint x: 373, startPoint y: 152, endPoint x: 284, endPoint y: 206, distance: 104.3
click at [0, 0] on slot at bounding box center [0, 0] width 0 height 0
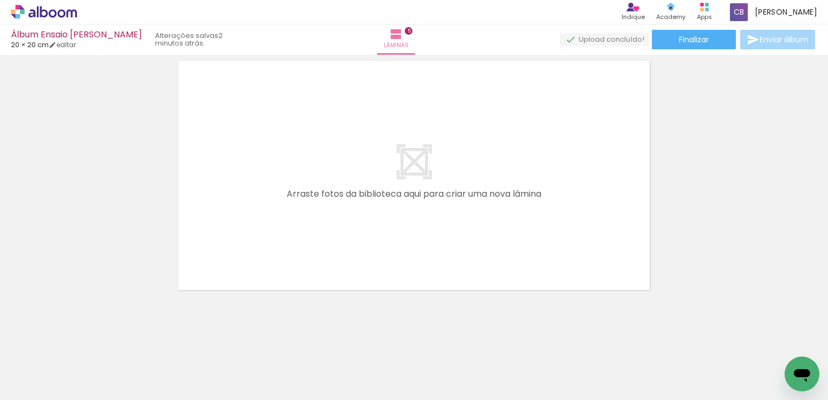
scroll to position [1380, 0]
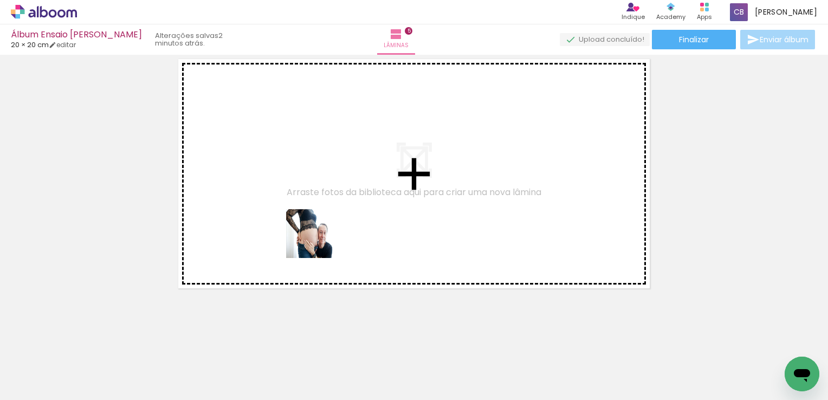
drag, startPoint x: 342, startPoint y: 361, endPoint x: 280, endPoint y: 156, distance: 214.2
click at [280, 156] on quentale-workspace at bounding box center [414, 200] width 828 height 400
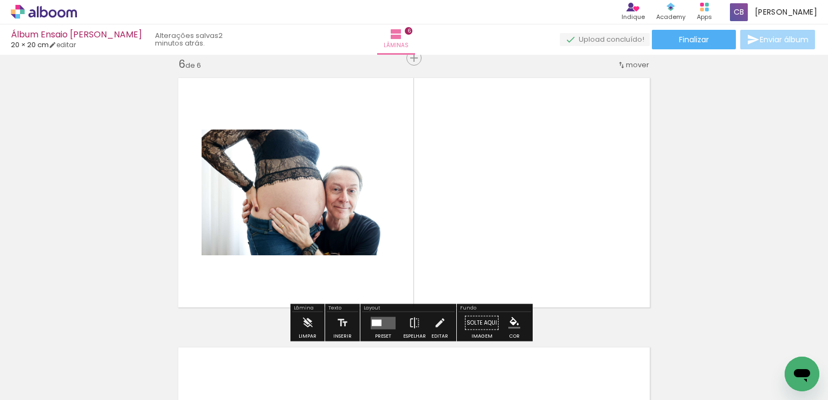
scroll to position [1360, 0]
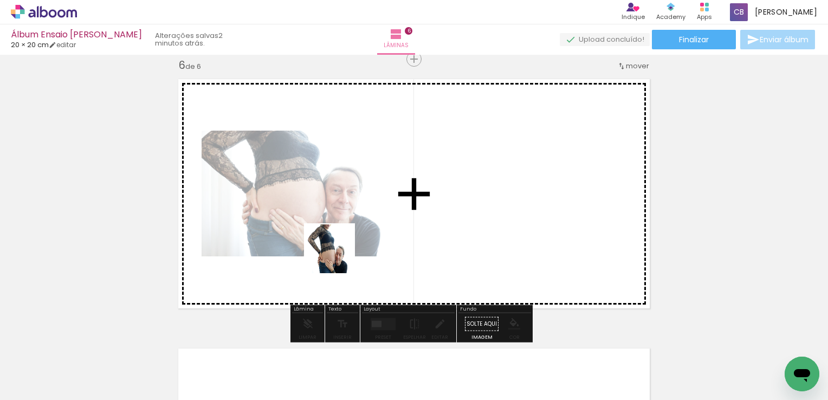
drag, startPoint x: 355, startPoint y: 355, endPoint x: 334, endPoint y: 246, distance: 110.9
click at [334, 246] on quentale-workspace at bounding box center [414, 200] width 828 height 400
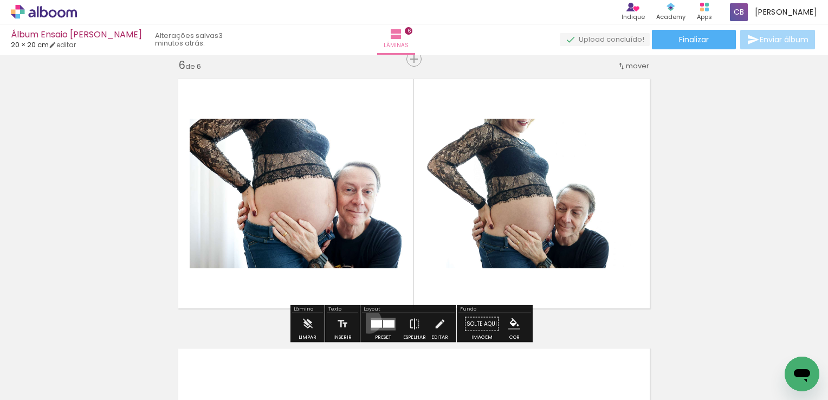
click at [368, 320] on div at bounding box center [382, 324] width 29 height 22
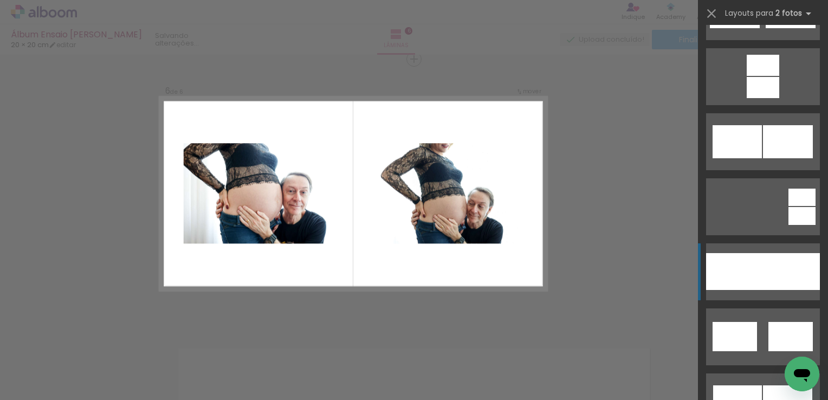
scroll to position [596, 0]
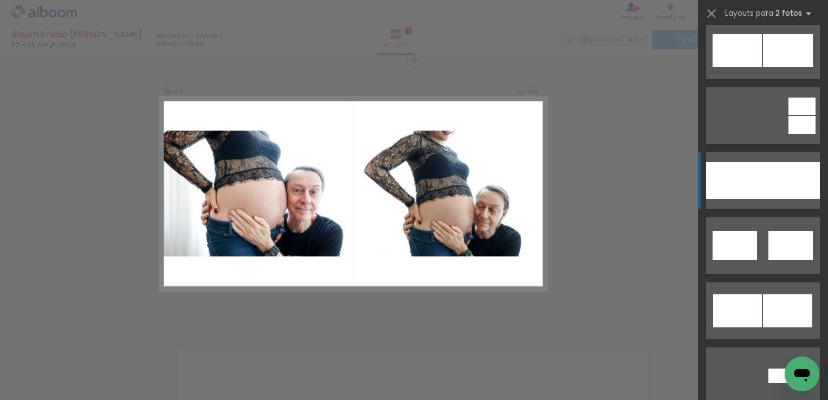
click at [734, 178] on div at bounding box center [734, 180] width 57 height 37
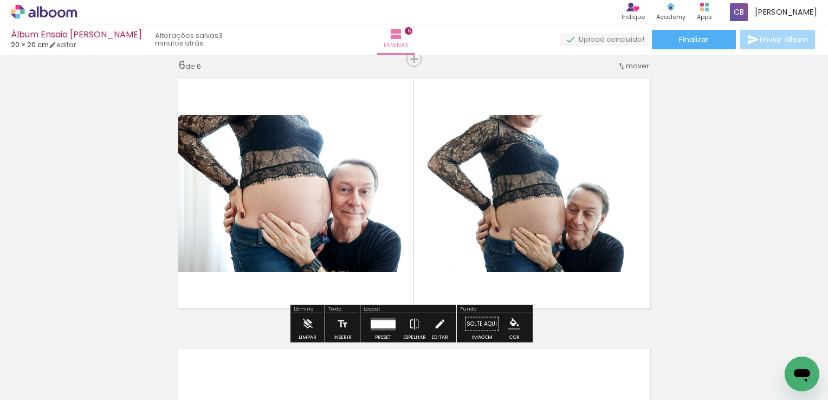
click at [442, 327] on paper-button "Editar" at bounding box center [440, 327] width 22 height 28
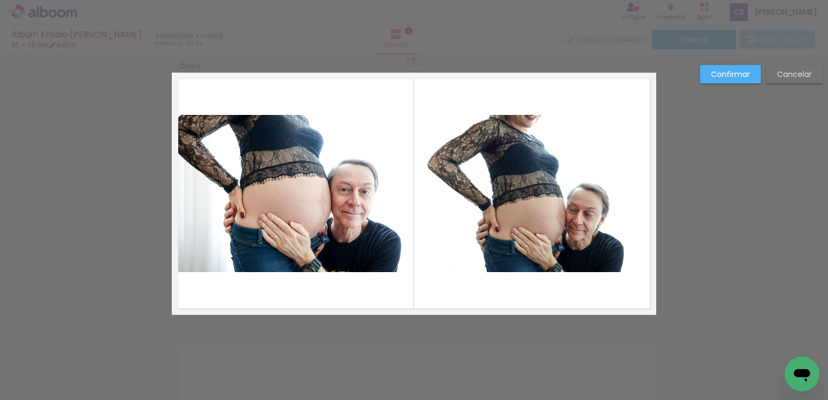
click at [484, 195] on quentale-photo at bounding box center [535, 193] width 242 height 157
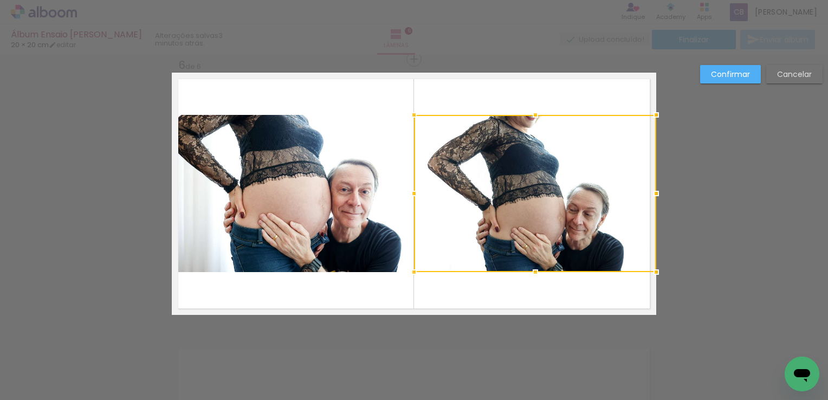
click at [305, 152] on quentale-photo at bounding box center [293, 193] width 242 height 157
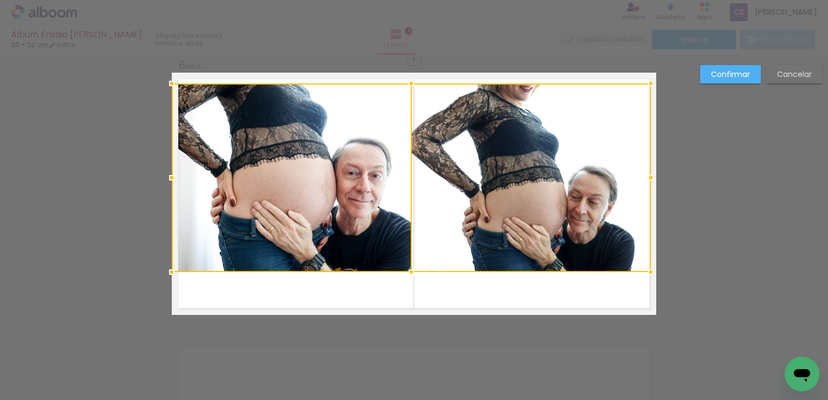
drag, startPoint x: 651, startPoint y: 115, endPoint x: 709, endPoint y: 86, distance: 64.7
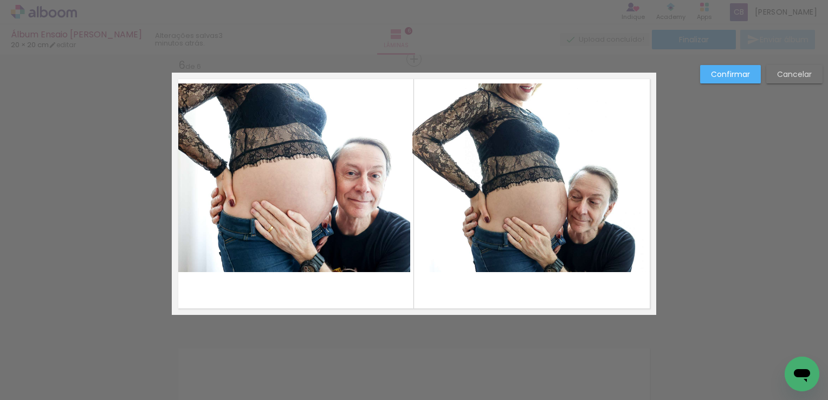
click at [583, 182] on quentale-photo at bounding box center [531, 177] width 238 height 189
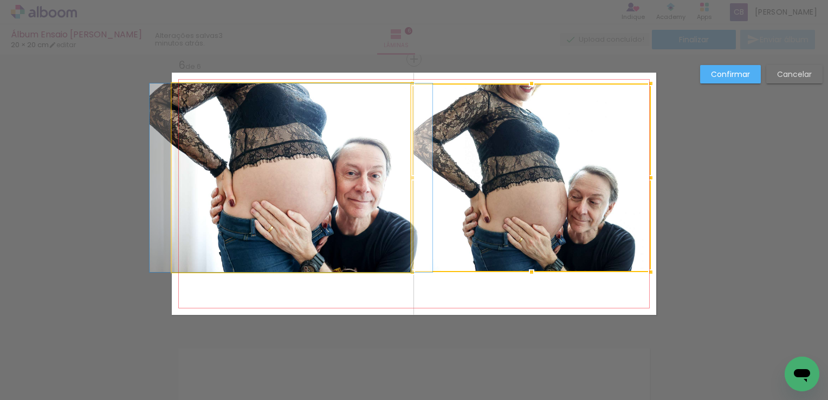
click at [353, 214] on quentale-photo at bounding box center [291, 177] width 238 height 189
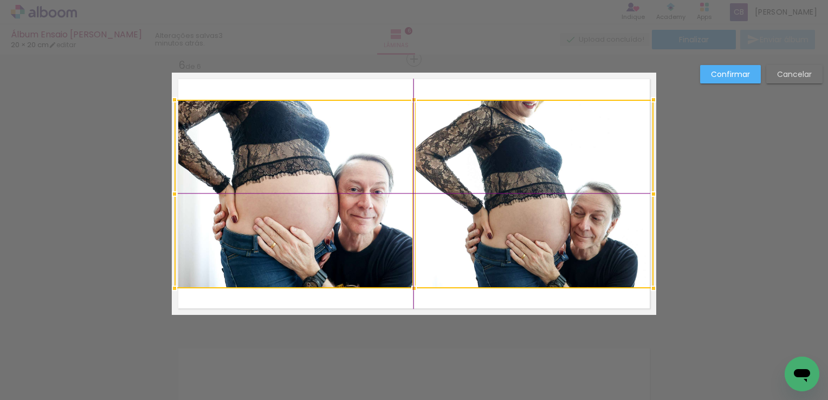
drag, startPoint x: 425, startPoint y: 184, endPoint x: 430, endPoint y: 200, distance: 17.5
click at [430, 200] on div at bounding box center [413, 194] width 479 height 189
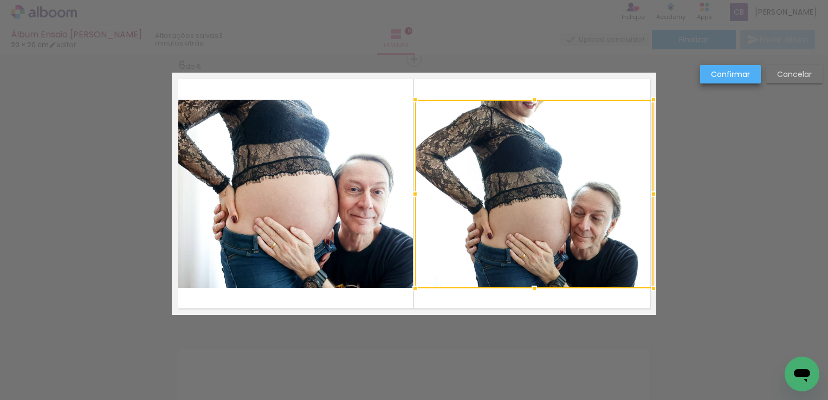
click at [0, 0] on slot "Confirmar" at bounding box center [0, 0] width 0 height 0
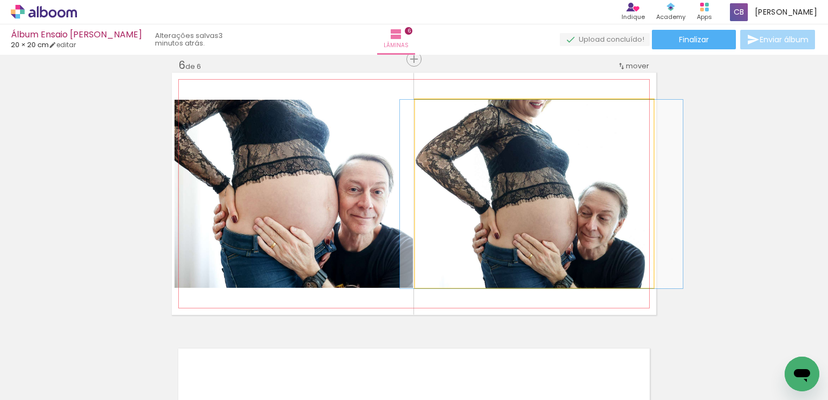
drag, startPoint x: 494, startPoint y: 222, endPoint x: 501, endPoint y: 222, distance: 7.0
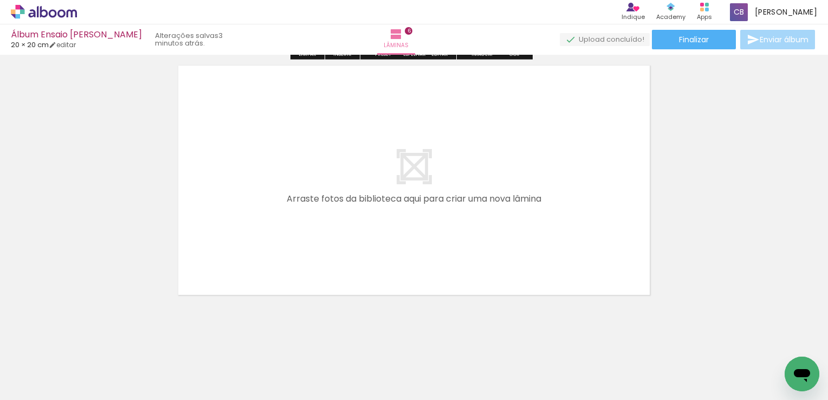
scroll to position [1649, 0]
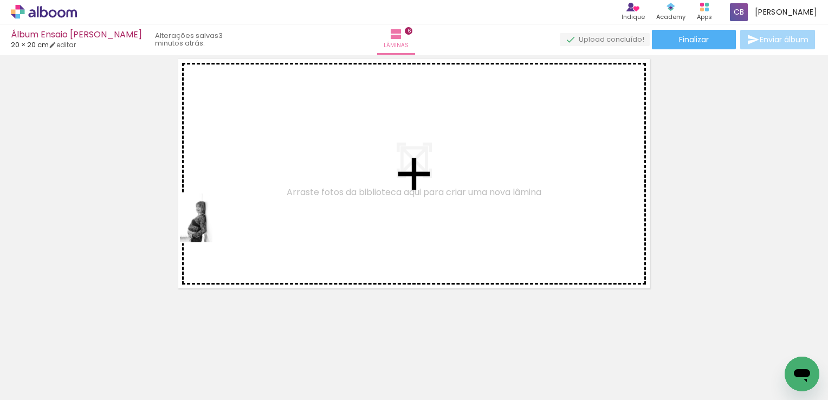
drag, startPoint x: 113, startPoint y: 370, endPoint x: 213, endPoint y: 223, distance: 177.3
click at [213, 223] on quentale-workspace at bounding box center [414, 200] width 828 height 400
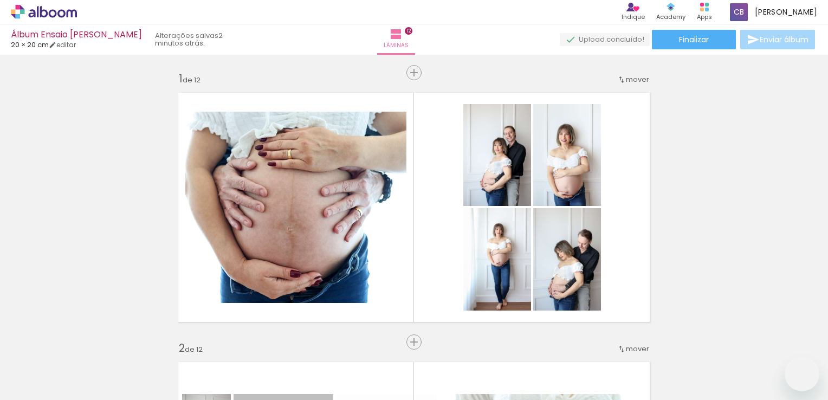
click at [0, 0] on slot at bounding box center [0, 0] width 0 height 0
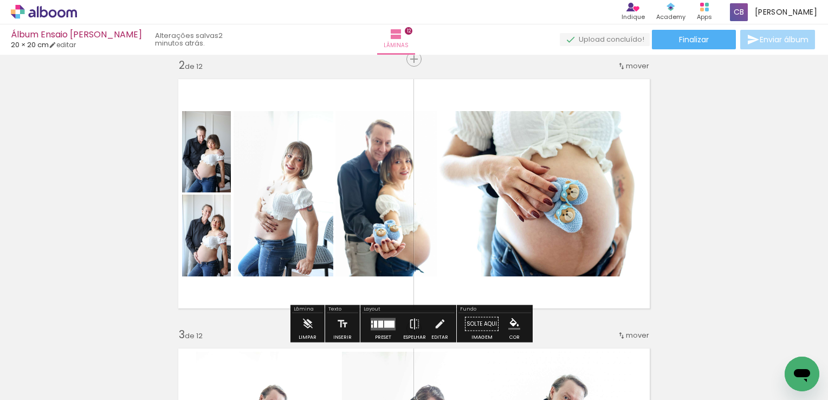
scroll to position [2222, 0]
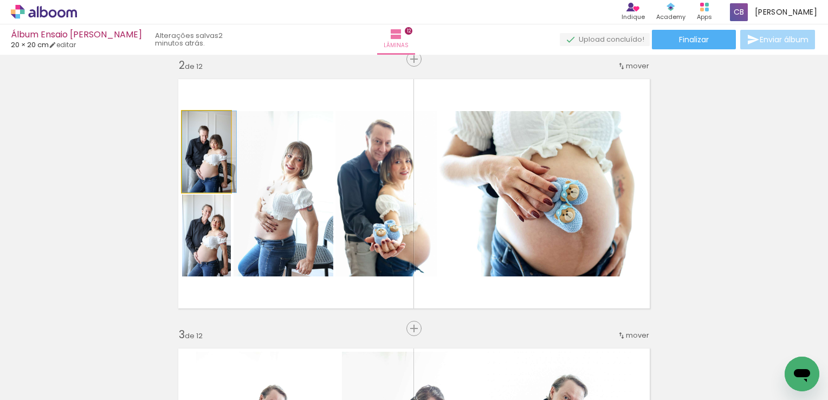
drag, startPoint x: 207, startPoint y: 170, endPoint x: 213, endPoint y: 172, distance: 6.5
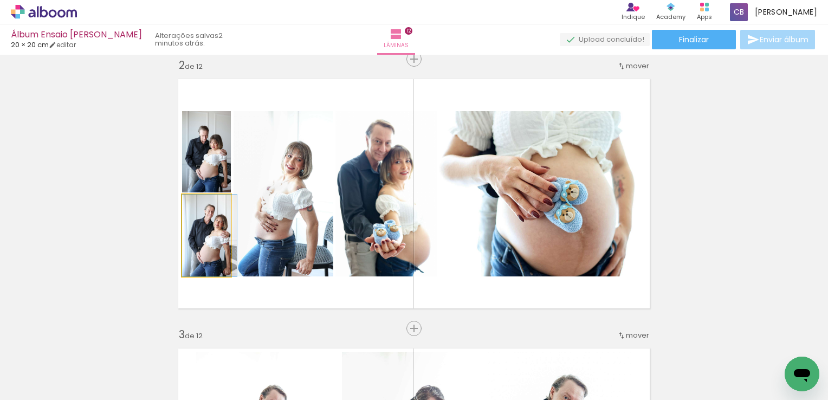
drag, startPoint x: 193, startPoint y: 251, endPoint x: 202, endPoint y: 252, distance: 9.4
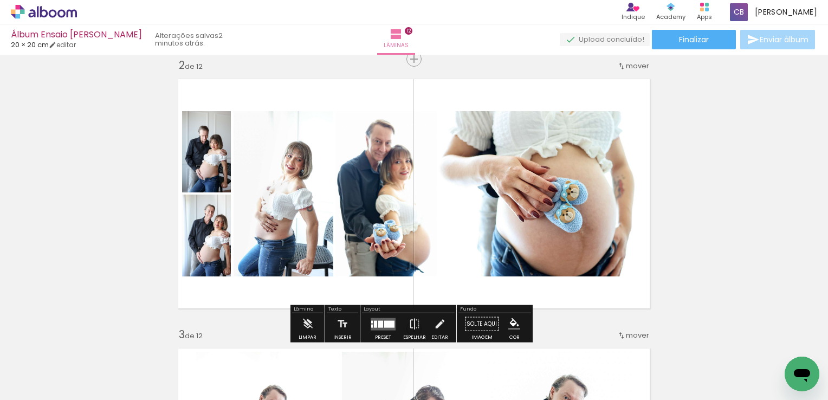
click at [254, 288] on quentale-layouter at bounding box center [414, 194] width 484 height 242
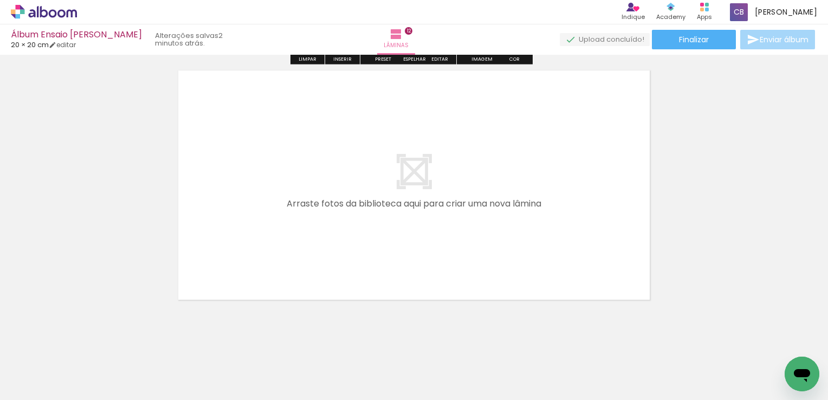
scroll to position [3263, 0]
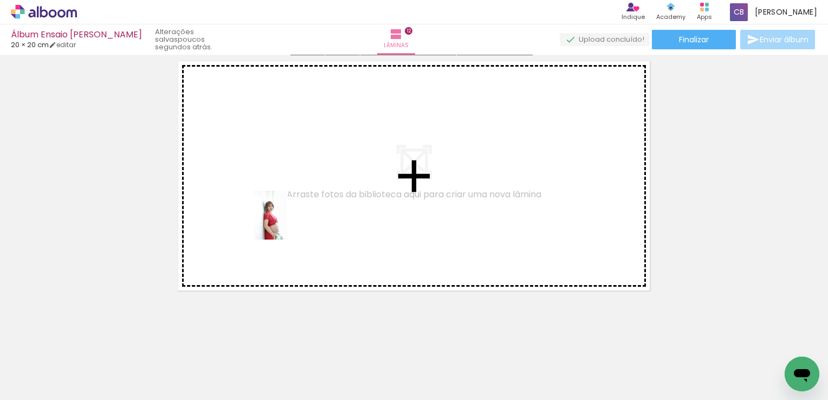
drag, startPoint x: 301, startPoint y: 373, endPoint x: 287, endPoint y: 223, distance: 150.3
click at [287, 223] on quentale-workspace at bounding box center [414, 200] width 828 height 400
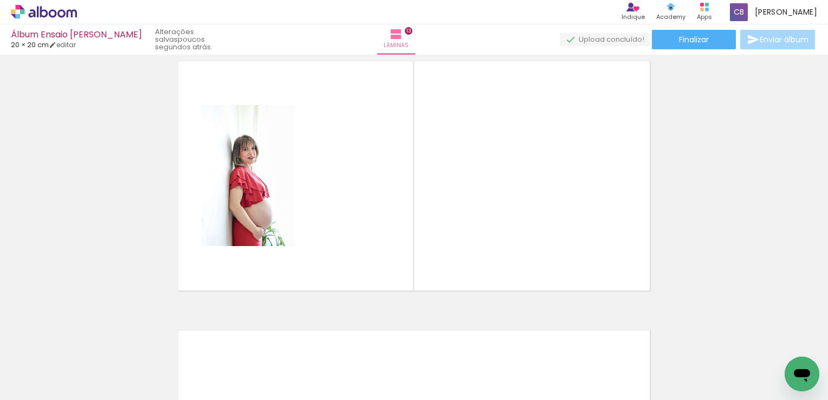
scroll to position [3245, 0]
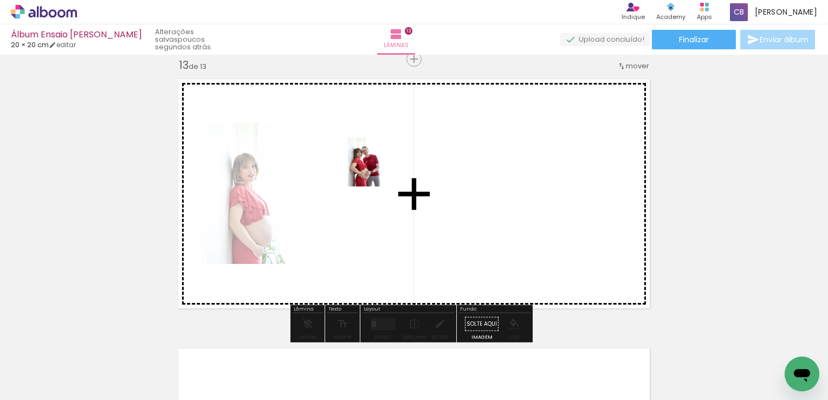
drag, startPoint x: 373, startPoint y: 209, endPoint x: 380, endPoint y: 170, distance: 39.6
click at [380, 170] on quentale-workspace at bounding box center [414, 200] width 828 height 400
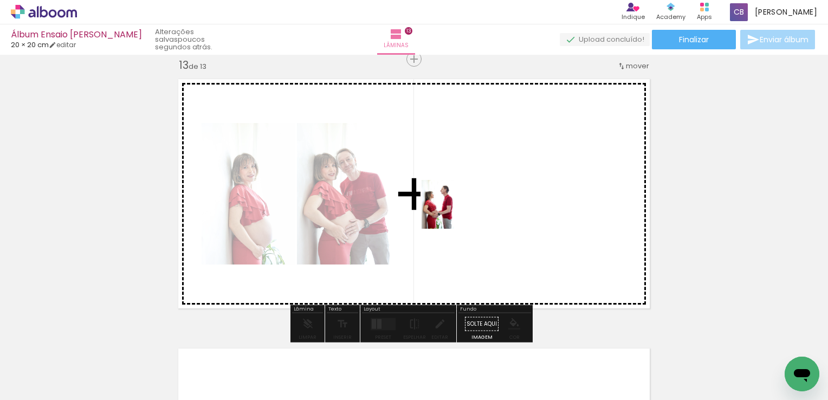
drag, startPoint x: 296, startPoint y: 366, endPoint x: 454, endPoint y: 212, distance: 219.9
click at [454, 212] on quentale-workspace at bounding box center [414, 200] width 828 height 400
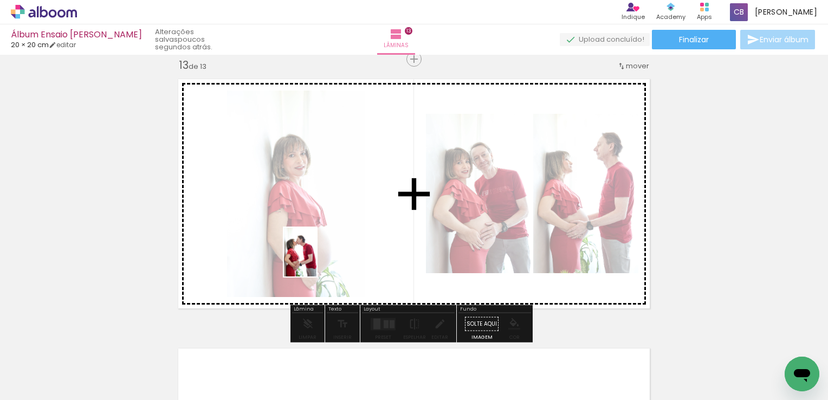
drag, startPoint x: 288, startPoint y: 360, endPoint x: 348, endPoint y: 351, distance: 60.4
click at [319, 255] on quentale-workspace at bounding box center [414, 200] width 828 height 400
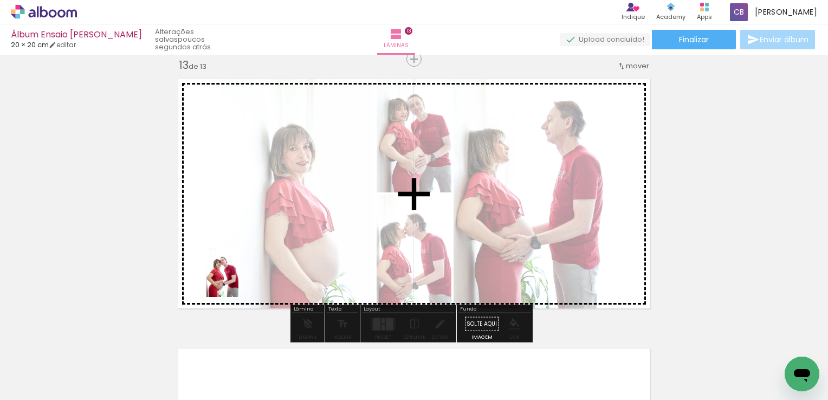
drag, startPoint x: 297, startPoint y: 367, endPoint x: 238, endPoint y: 281, distance: 104.5
click at [238, 281] on quentale-workspace at bounding box center [414, 200] width 828 height 400
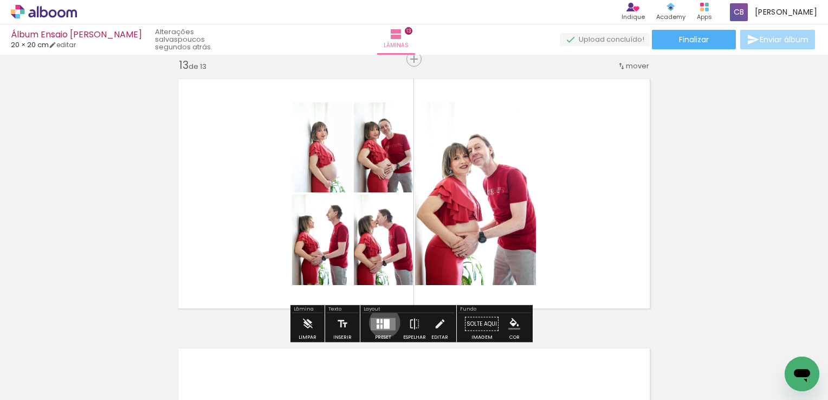
click at [384, 322] on div at bounding box center [387, 324] width 6 height 10
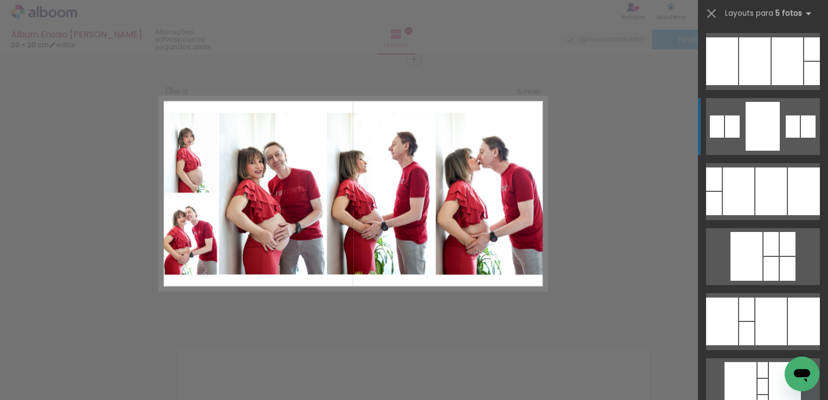
scroll to position [325, 0]
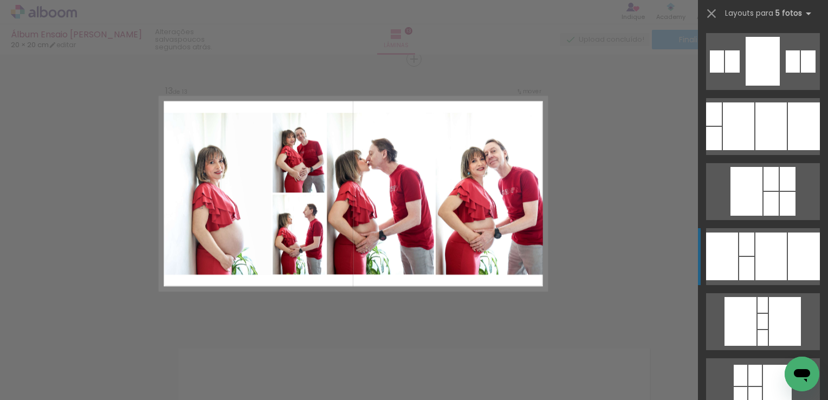
click at [788, 241] on div at bounding box center [804, 256] width 32 height 48
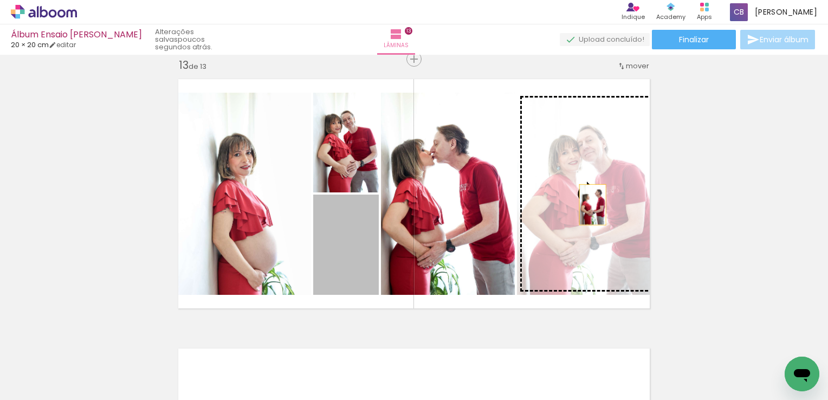
drag, startPoint x: 362, startPoint y: 249, endPoint x: 588, endPoint y: 204, distance: 230.3
click at [0, 0] on slot at bounding box center [0, 0] width 0 height 0
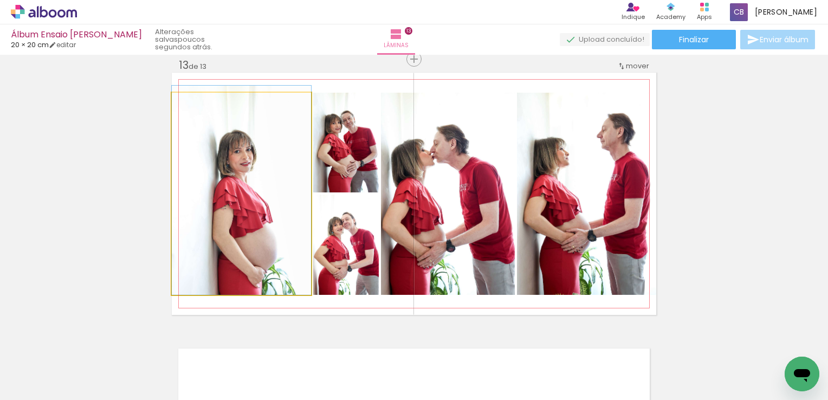
drag, startPoint x: 258, startPoint y: 228, endPoint x: 249, endPoint y: 223, distance: 10.7
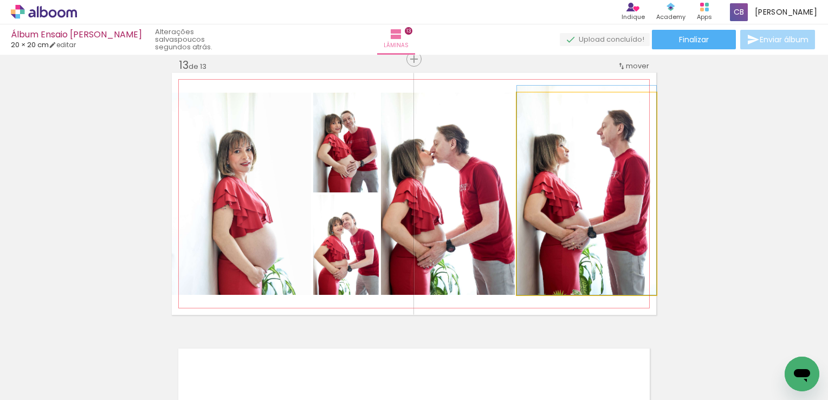
drag, startPoint x: 571, startPoint y: 237, endPoint x: 552, endPoint y: 229, distance: 21.1
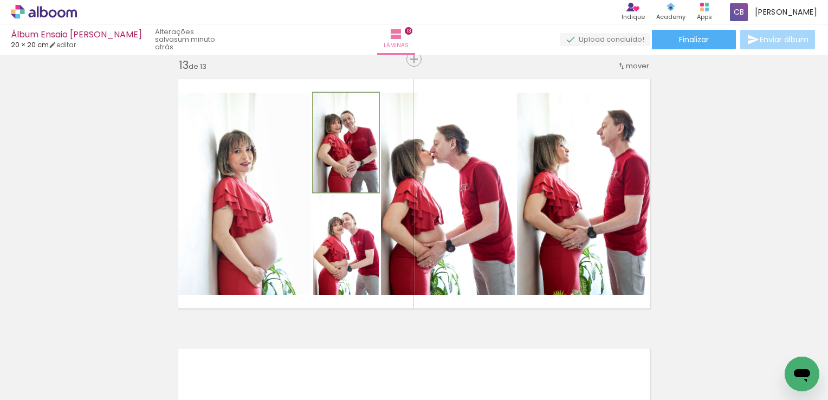
click at [357, 170] on quentale-photo at bounding box center [346, 143] width 66 height 100
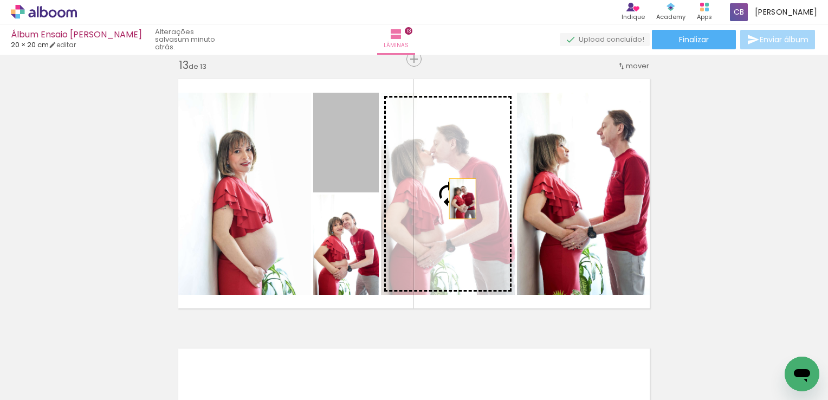
drag, startPoint x: 370, startPoint y: 182, endPoint x: 459, endPoint y: 199, distance: 91.0
click at [0, 0] on slot at bounding box center [0, 0] width 0 height 0
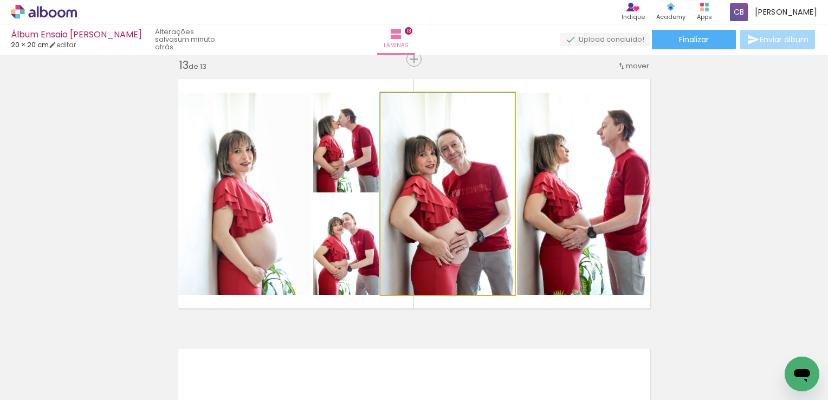
drag, startPoint x: 459, startPoint y: 199, endPoint x: 441, endPoint y: 183, distance: 24.6
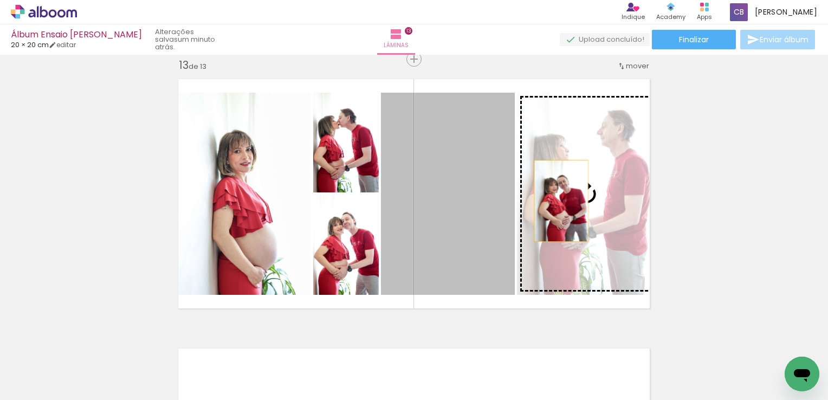
drag, startPoint x: 454, startPoint y: 196, endPoint x: 557, endPoint y: 200, distance: 103.0
click at [0, 0] on slot at bounding box center [0, 0] width 0 height 0
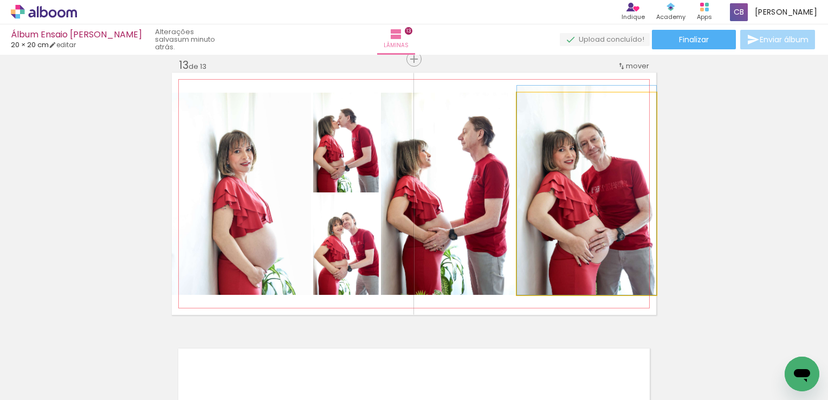
drag, startPoint x: 599, startPoint y: 220, endPoint x: 577, endPoint y: 210, distance: 24.3
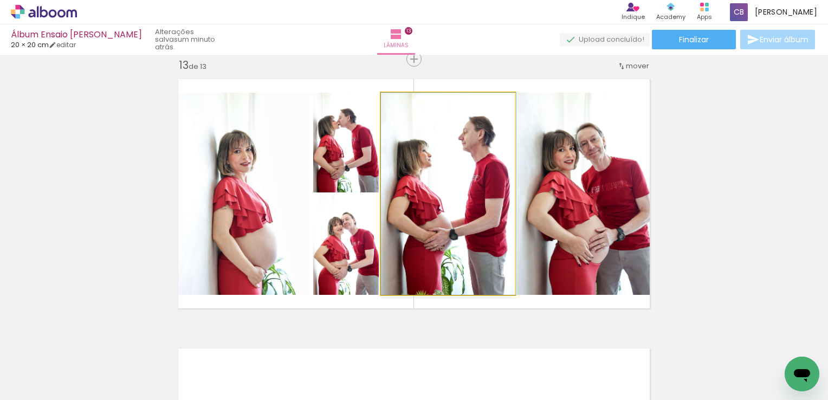
drag, startPoint x: 455, startPoint y: 209, endPoint x: 457, endPoint y: 196, distance: 13.3
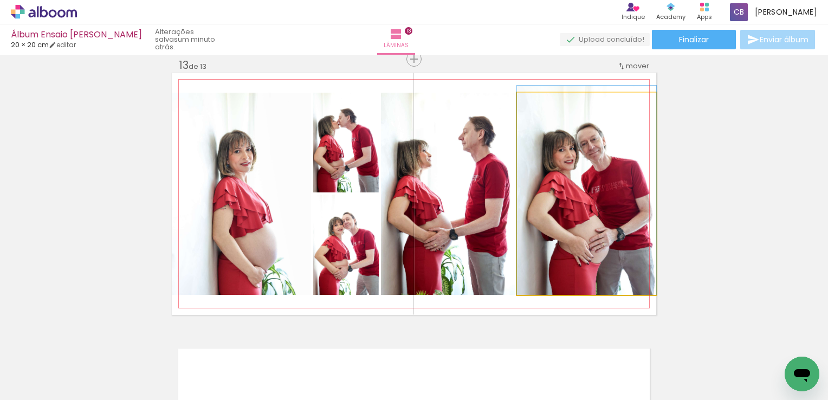
drag, startPoint x: 561, startPoint y: 229, endPoint x: 549, endPoint y: 229, distance: 11.9
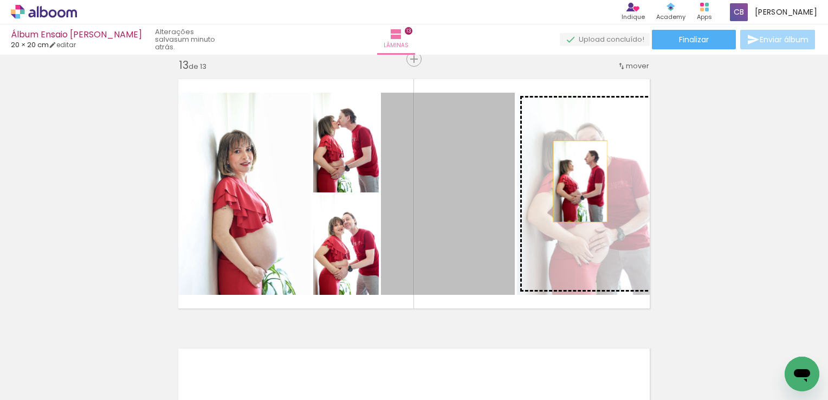
drag, startPoint x: 429, startPoint y: 209, endPoint x: 576, endPoint y: 181, distance: 149.4
click at [0, 0] on slot at bounding box center [0, 0] width 0 height 0
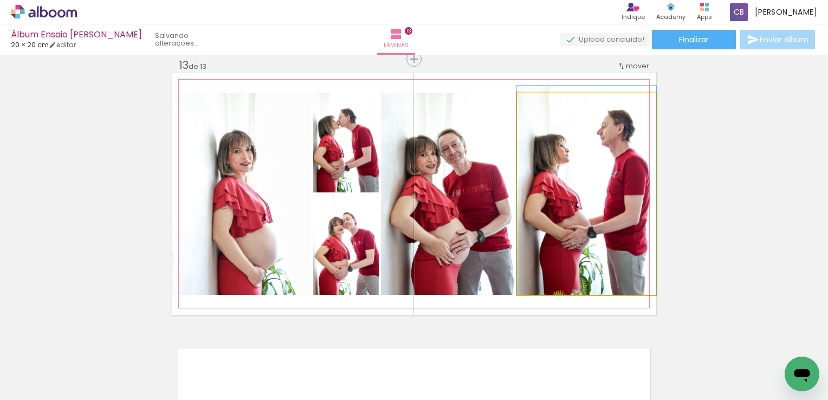
drag, startPoint x: 612, startPoint y: 194, endPoint x: 592, endPoint y: 191, distance: 20.3
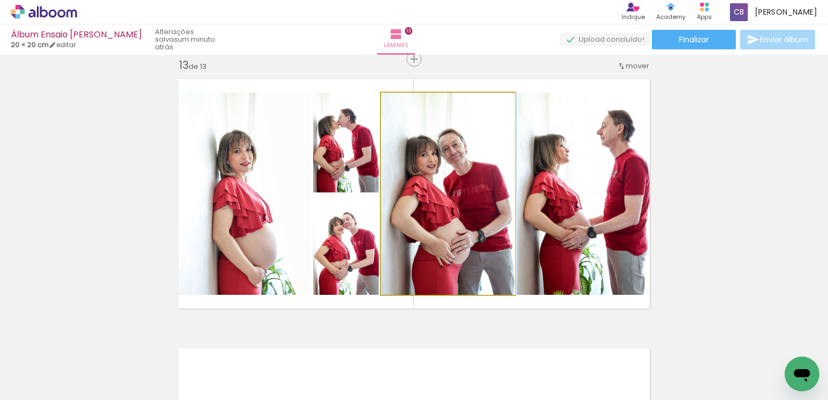
drag, startPoint x: 452, startPoint y: 223, endPoint x: 453, endPoint y: 200, distance: 23.3
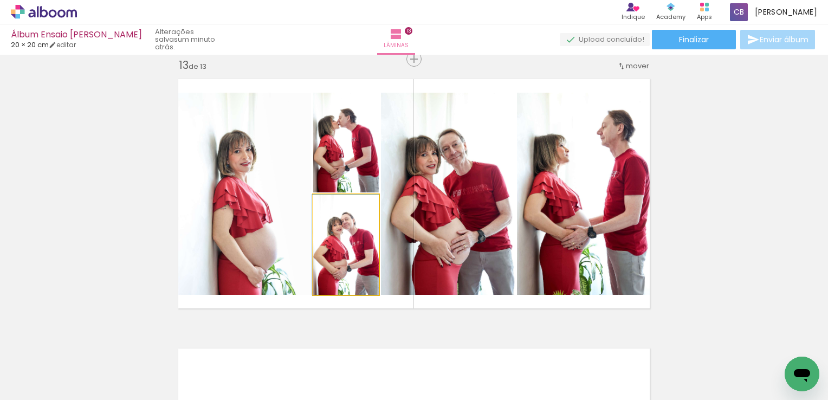
drag, startPoint x: 337, startPoint y: 255, endPoint x: 333, endPoint y: 244, distance: 11.2
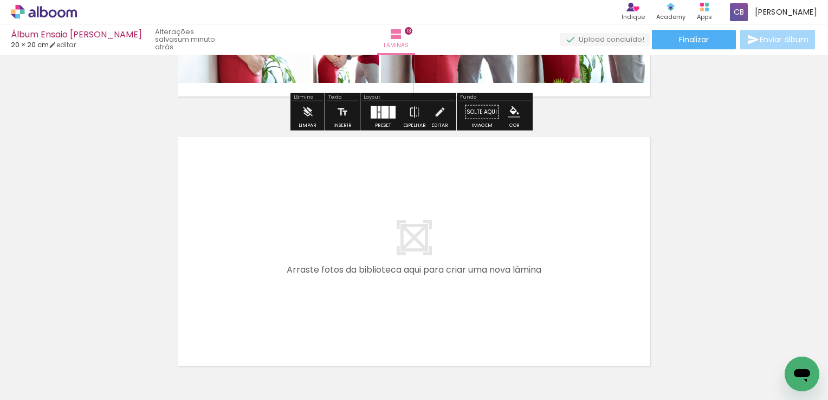
scroll to position [3516, 0]
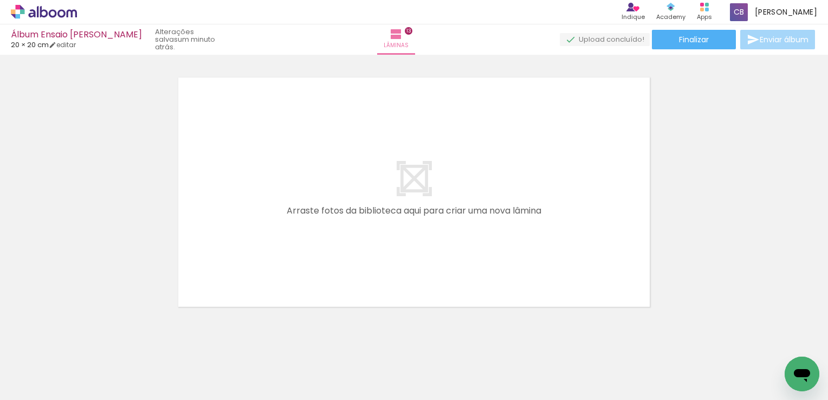
drag, startPoint x: 197, startPoint y: 370, endPoint x: 189, endPoint y: 365, distance: 9.2
click at [197, 369] on quentale-thumb at bounding box center [169, 363] width 61 height 62
drag, startPoint x: 182, startPoint y: 365, endPoint x: 228, endPoint y: 282, distance: 94.1
click at [219, 255] on quentale-workspace at bounding box center [414, 200] width 828 height 400
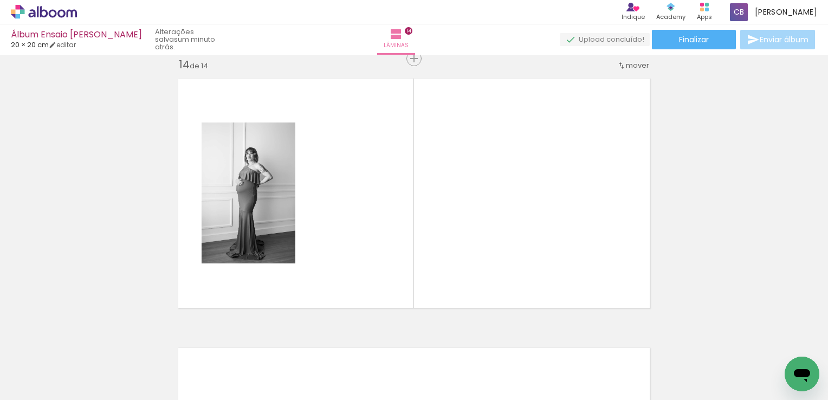
scroll to position [3514, 0]
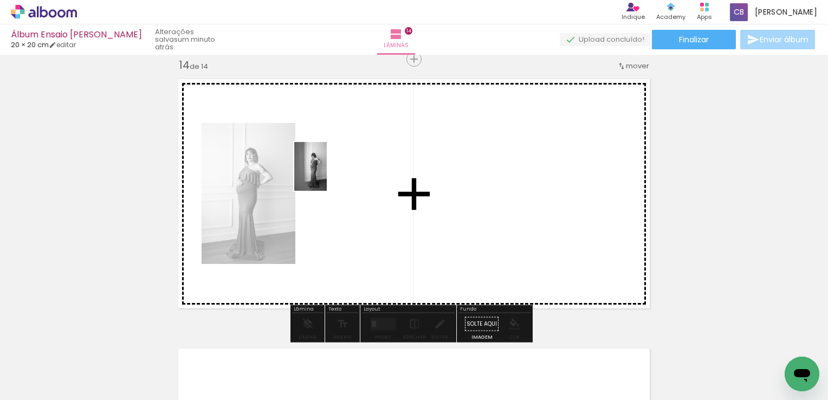
drag, startPoint x: 171, startPoint y: 359, endPoint x: 327, endPoint y: 174, distance: 241.1
click at [327, 174] on quentale-workspace at bounding box center [414, 200] width 828 height 400
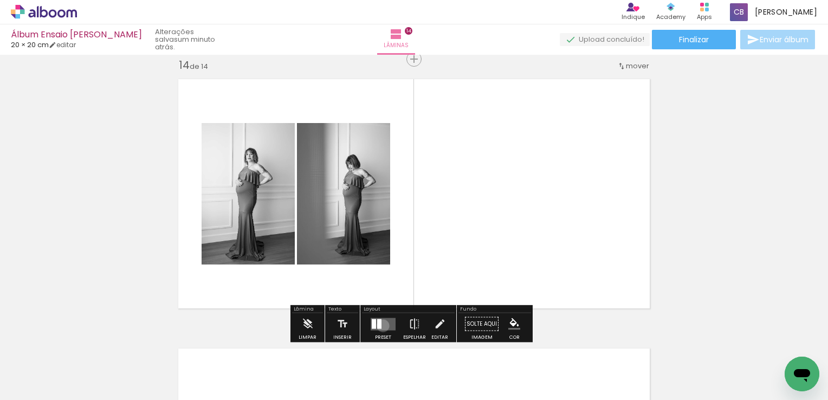
click at [381, 325] on quentale-layouter at bounding box center [383, 324] width 25 height 12
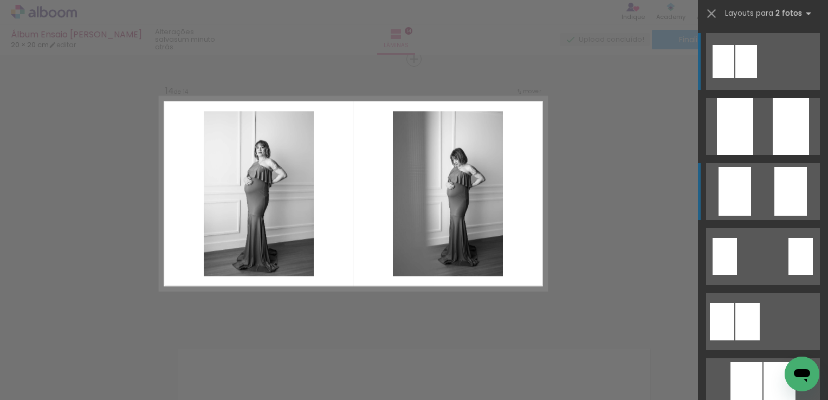
scroll to position [54, 0]
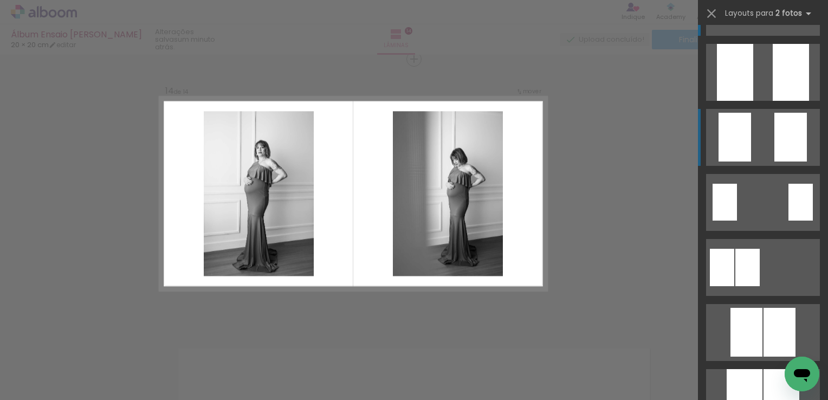
click at [743, 153] on div at bounding box center [734, 137] width 33 height 49
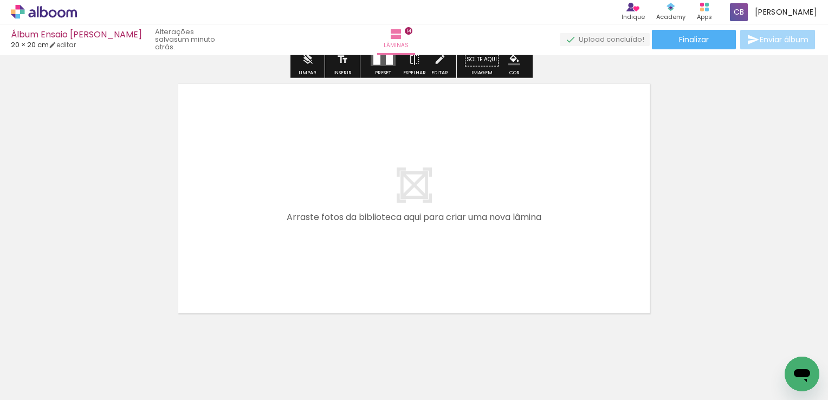
scroll to position [3785, 0]
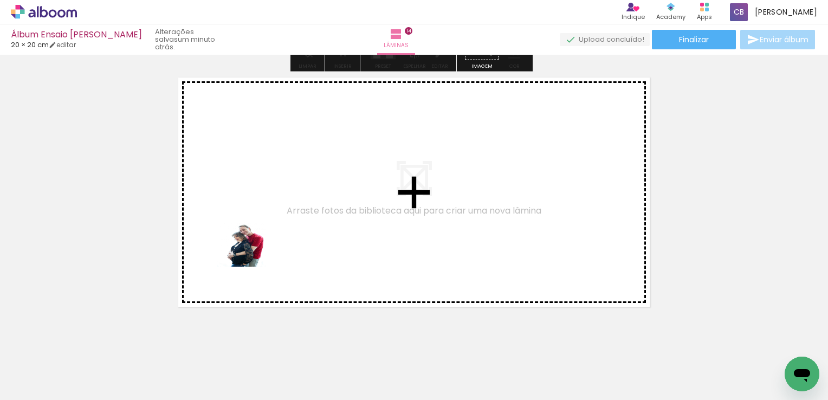
drag, startPoint x: 229, startPoint y: 378, endPoint x: 250, endPoint y: 250, distance: 129.6
click at [250, 250] on quentale-workspace at bounding box center [414, 200] width 828 height 400
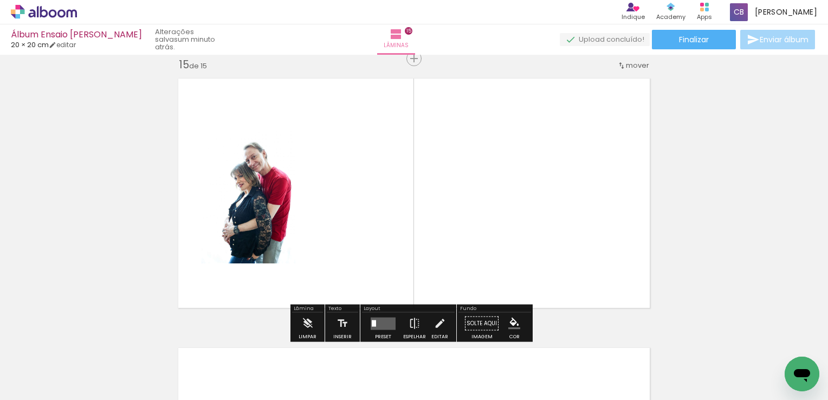
scroll to position [3784, 0]
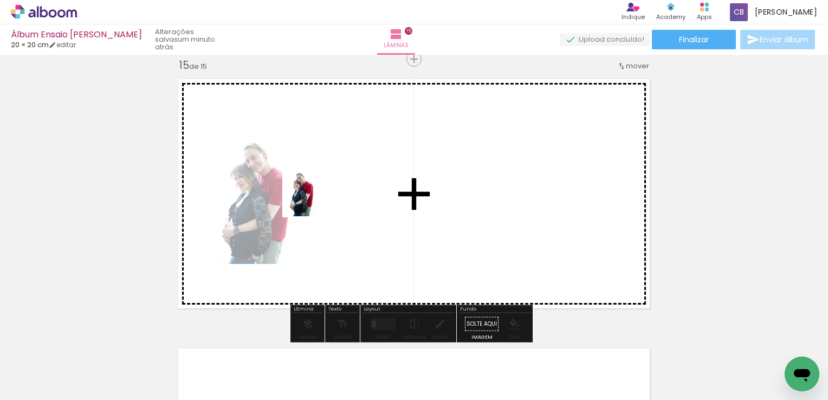
drag, startPoint x: 244, startPoint y: 354, endPoint x: 320, endPoint y: 196, distance: 175.2
click at [320, 196] on quentale-workspace at bounding box center [414, 200] width 828 height 400
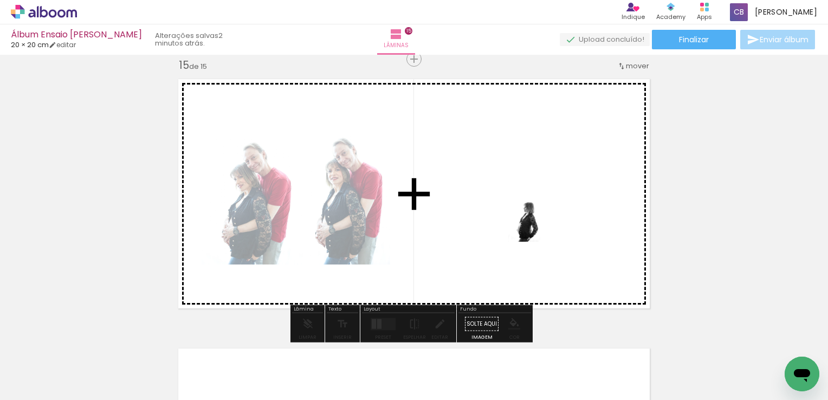
drag, startPoint x: 178, startPoint y: 365, endPoint x: 541, endPoint y: 225, distance: 389.0
click at [541, 225] on quentale-workspace at bounding box center [414, 200] width 828 height 400
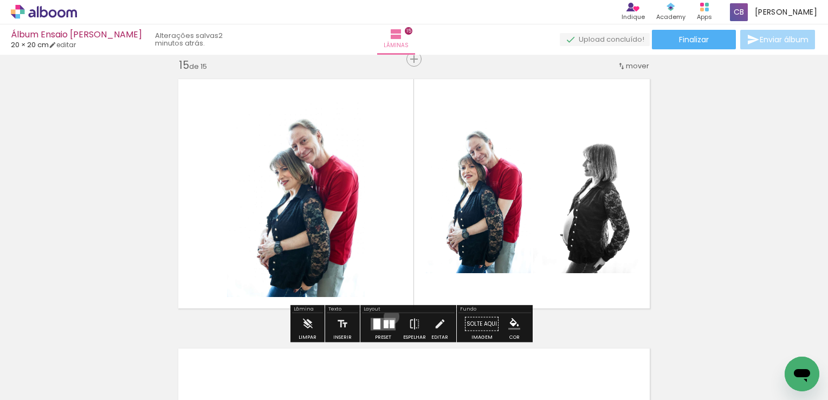
click at [389, 316] on div at bounding box center [382, 324] width 29 height 22
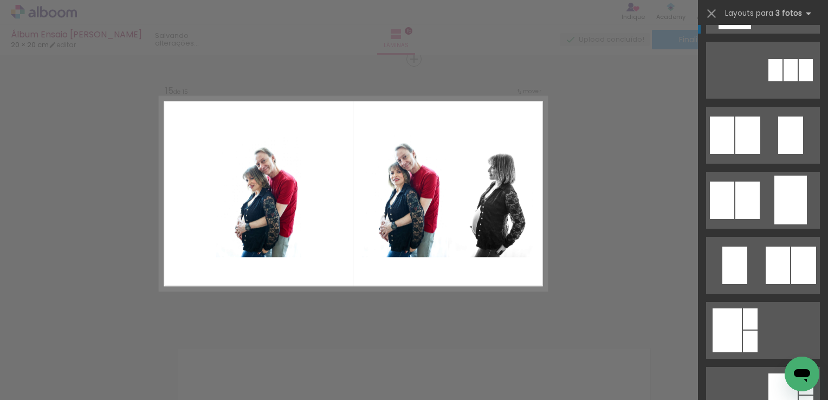
scroll to position [54, 0]
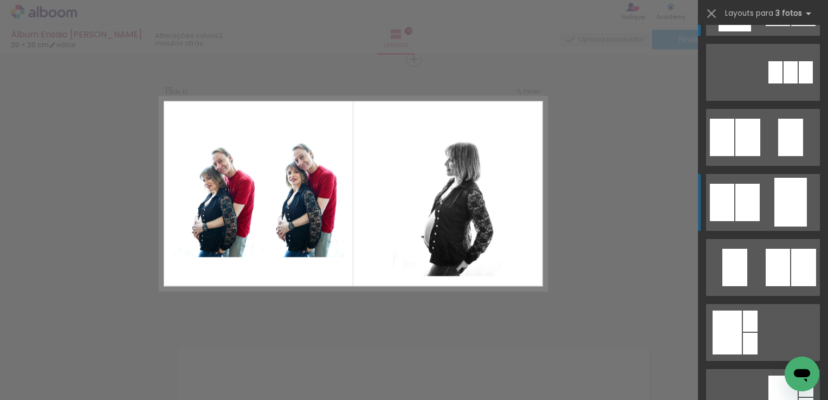
click at [793, 203] on div at bounding box center [790, 202] width 33 height 49
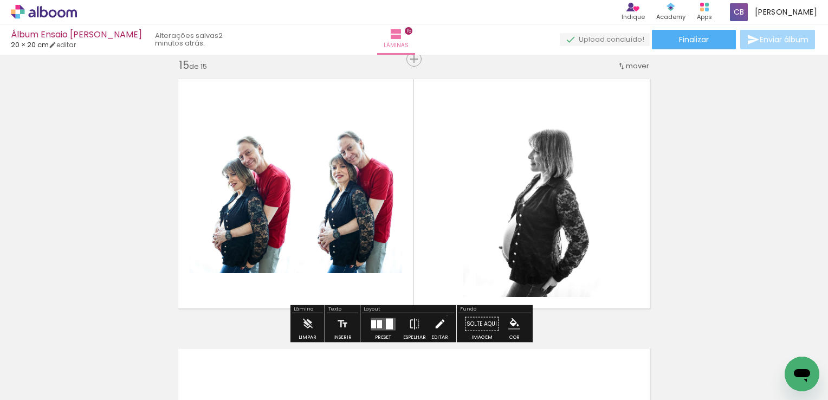
click at [444, 315] on paper-button "Editar" at bounding box center [440, 327] width 22 height 28
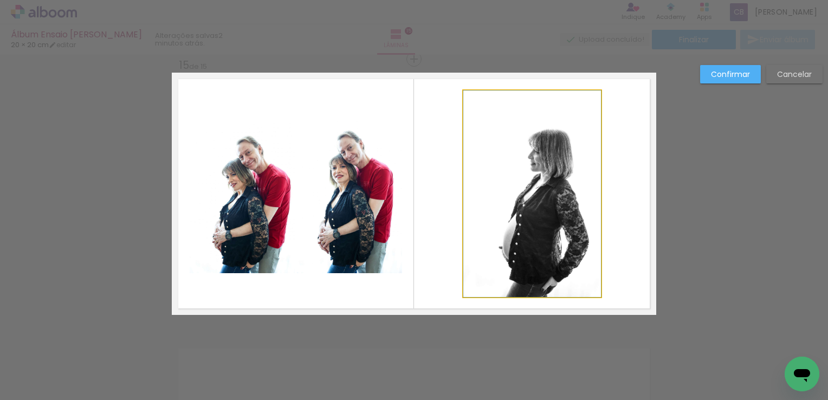
click at [512, 207] on quentale-photo at bounding box center [532, 193] width 138 height 206
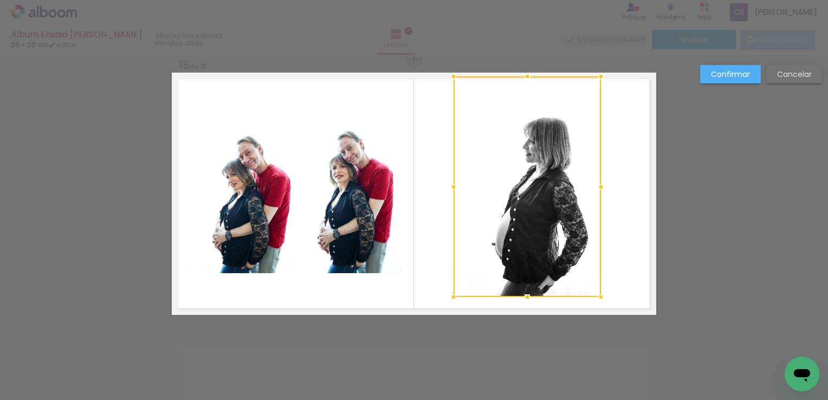
drag, startPoint x: 458, startPoint y: 92, endPoint x: 439, endPoint y: 75, distance: 26.1
click at [443, 75] on div at bounding box center [454, 77] width 22 height 22
click at [559, 250] on quentale-photo at bounding box center [527, 186] width 147 height 221
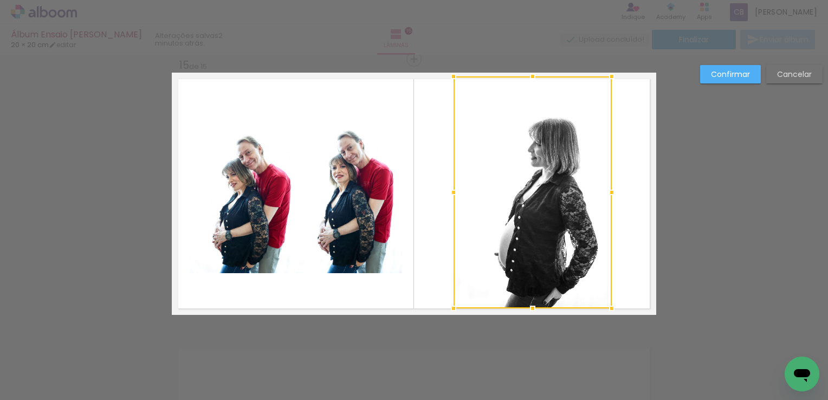
drag, startPoint x: 594, startPoint y: 294, endPoint x: 604, endPoint y: 303, distance: 13.8
click at [604, 303] on div at bounding box center [612, 308] width 22 height 22
click at [0, 0] on slot "Confirmar" at bounding box center [0, 0] width 0 height 0
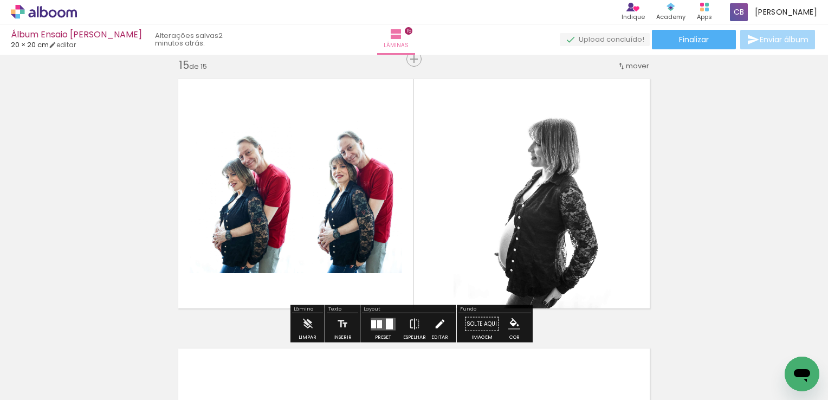
click at [438, 323] on iron-icon at bounding box center [440, 324] width 12 height 22
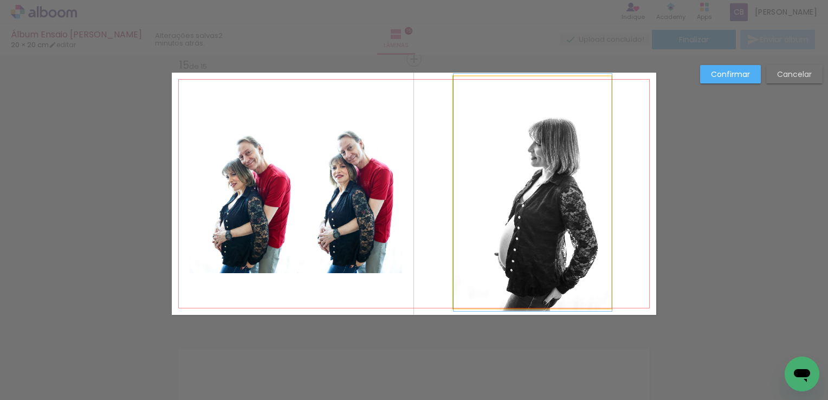
click at [523, 201] on quentale-photo at bounding box center [533, 192] width 158 height 232
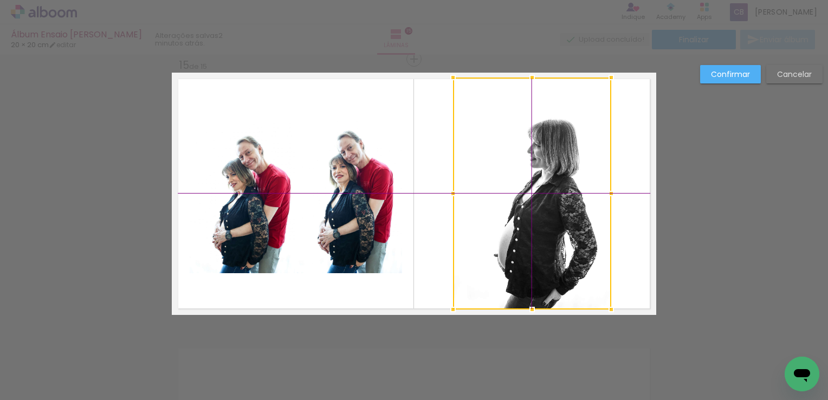
drag, startPoint x: 530, startPoint y: 192, endPoint x: 525, endPoint y: 189, distance: 6.3
click at [525, 189] on div at bounding box center [532, 193] width 158 height 232
click at [0, 0] on slot "Confirmar" at bounding box center [0, 0] width 0 height 0
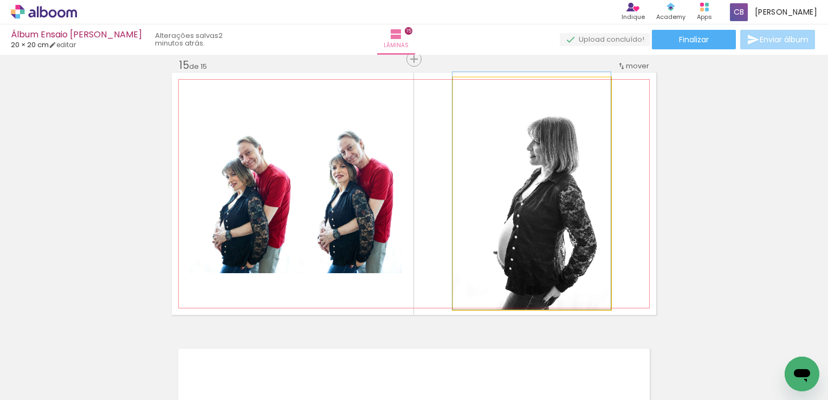
drag, startPoint x: 521, startPoint y: 199, endPoint x: 515, endPoint y: 174, distance: 25.8
drag, startPoint x: 533, startPoint y: 190, endPoint x: 534, endPoint y: 180, distance: 9.2
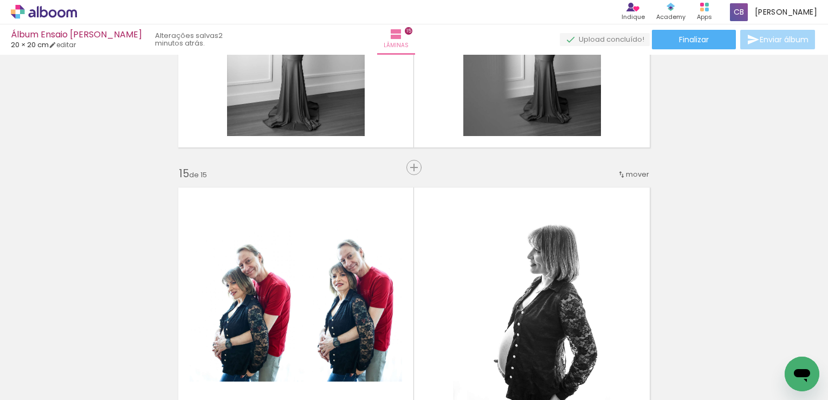
scroll to position [3621, 0]
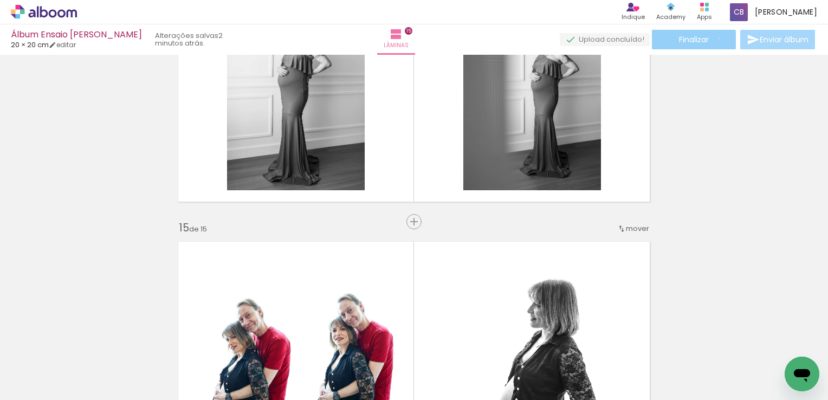
click at [715, 38] on paper-button "Finalizar" at bounding box center [694, 40] width 84 height 20
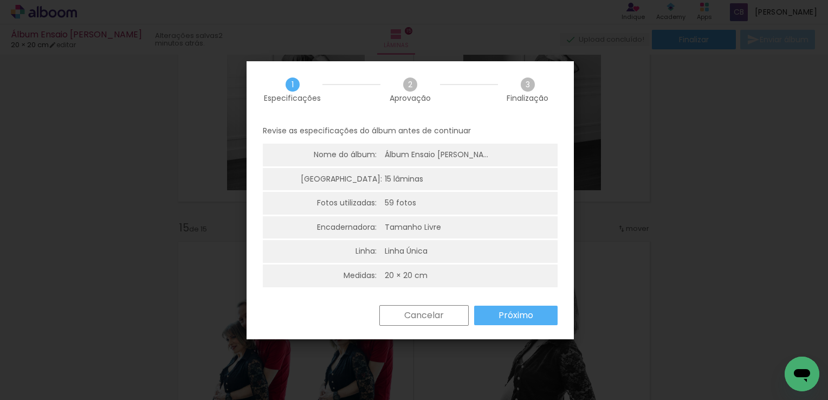
click at [0, 0] on slot "Próximo" at bounding box center [0, 0] width 0 height 0
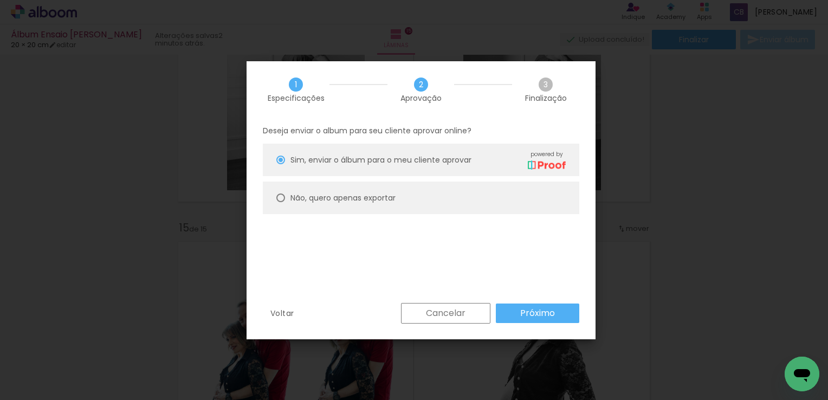
click at [0, 0] on slot "Próximo" at bounding box center [0, 0] width 0 height 0
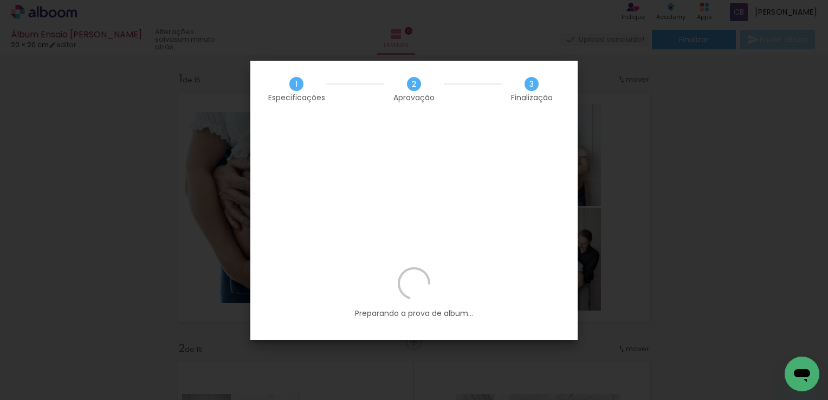
scroll to position [54, 0]
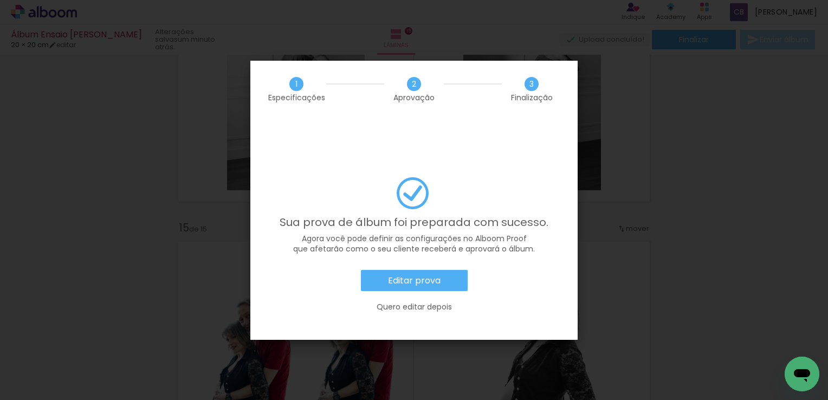
click at [0, 0] on slot "Editar prova" at bounding box center [0, 0] width 0 height 0
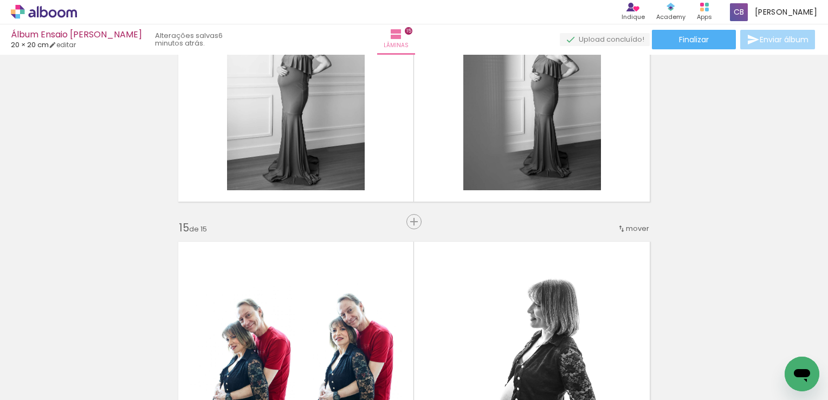
scroll to position [54, 0]
